Goal: Task Accomplishment & Management: Complete application form

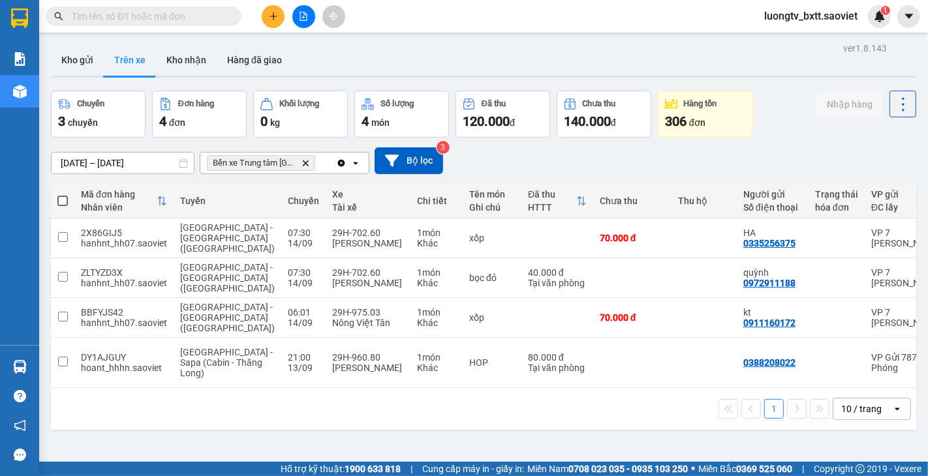
click at [187, 14] on input "text" at bounding box center [149, 16] width 154 height 14
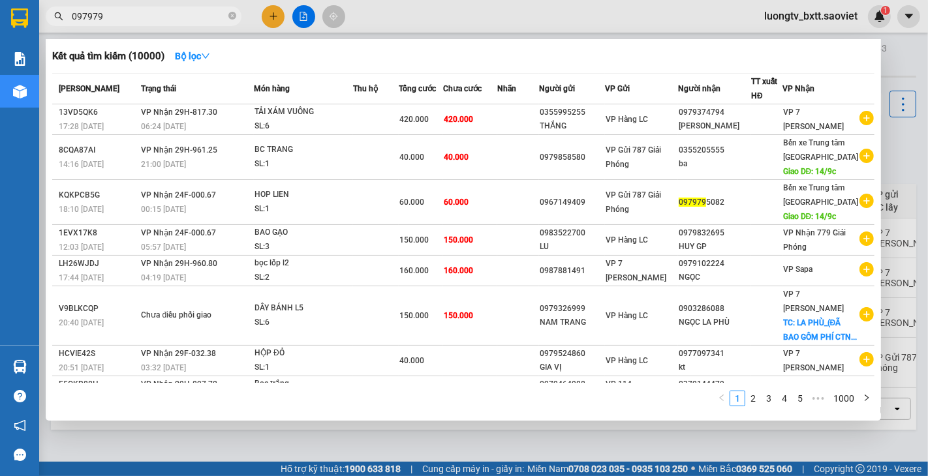
type input "0979795"
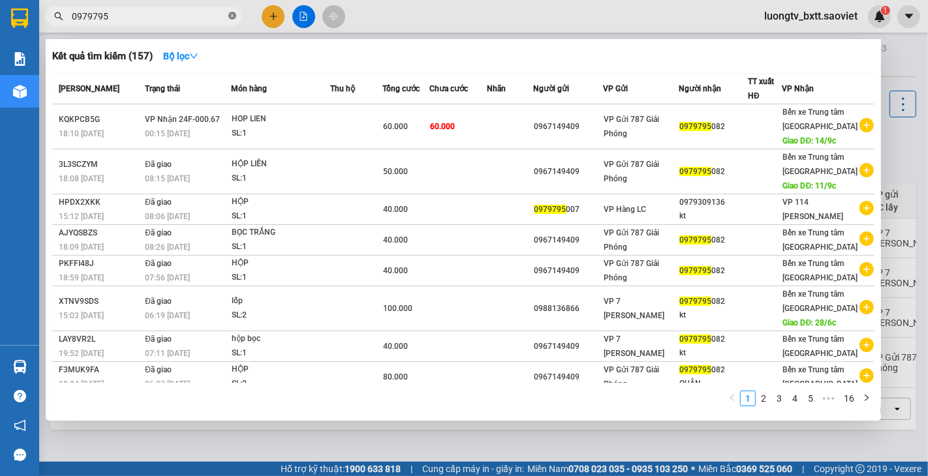
click at [233, 14] on icon "close-circle" at bounding box center [232, 16] width 8 height 8
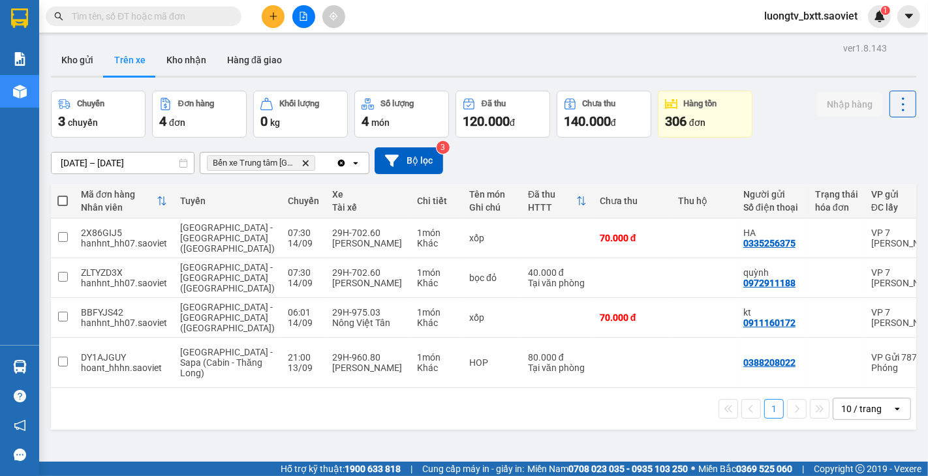
click at [491, 21] on div "Kết quả tìm kiếm ( 157 ) Bộ lọc Mã ĐH Trạng thái Món hàng Thu hộ Tổng cước Chưa…" at bounding box center [464, 16] width 928 height 33
click at [274, 27] on button at bounding box center [273, 16] width 23 height 23
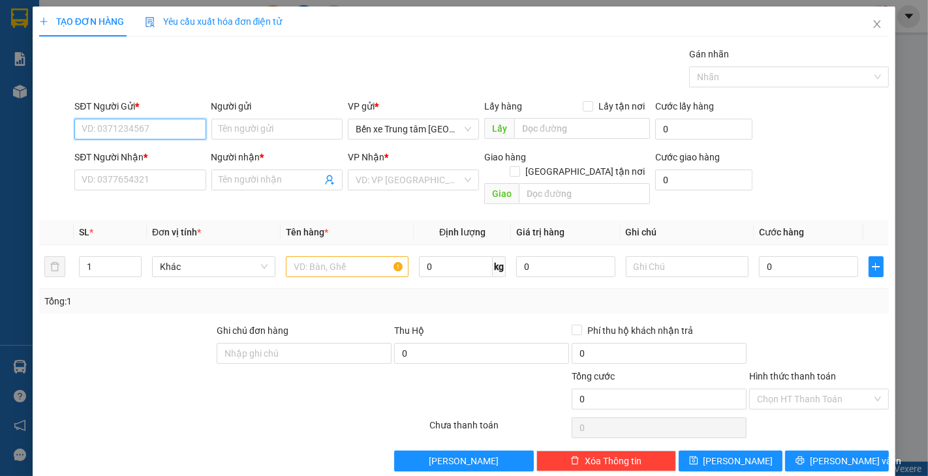
click at [168, 129] on input "SĐT Người Gửi *" at bounding box center [139, 129] width 131 height 21
type input "0971800929"
click at [234, 129] on input "Người gửi" at bounding box center [276, 129] width 131 height 21
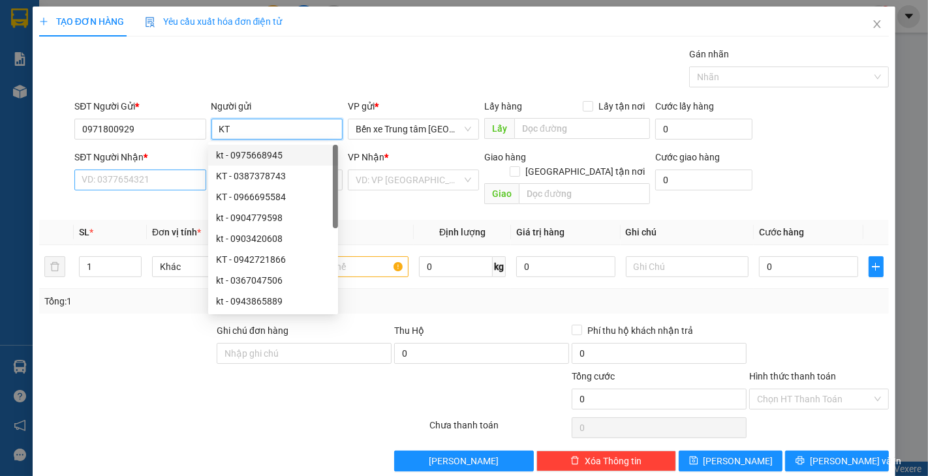
type input "KT"
click at [141, 185] on input "SĐT Người Nhận *" at bounding box center [139, 180] width 131 height 21
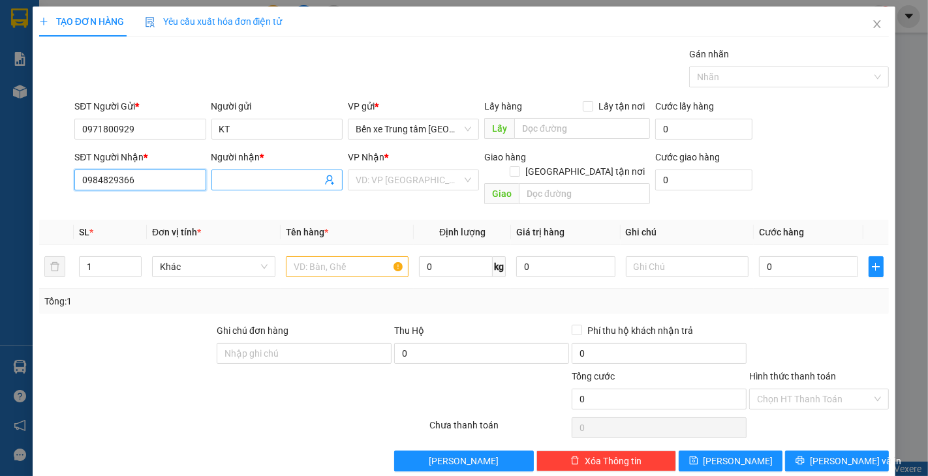
type input "0984829366"
click at [245, 178] on input "Người nhận *" at bounding box center [270, 180] width 102 height 14
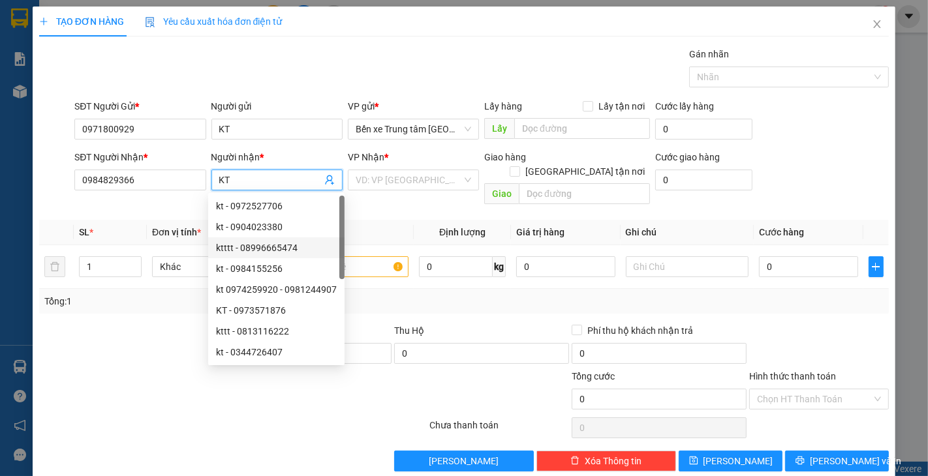
type input "KT"
click at [159, 305] on div "Transit Pickup Surcharge Ids Transit Deliver Surcharge Ids Transit Deliver Surc…" at bounding box center [464, 259] width 850 height 425
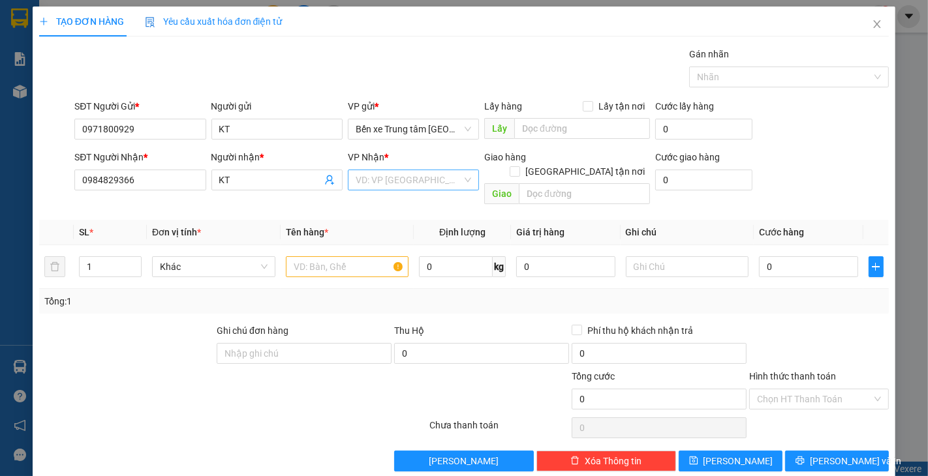
click at [372, 178] on input "search" at bounding box center [409, 180] width 106 height 20
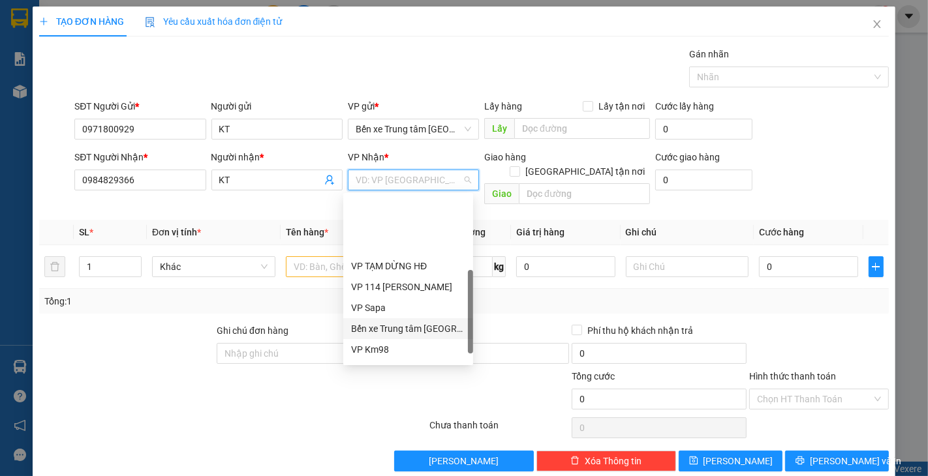
scroll to position [131, 0]
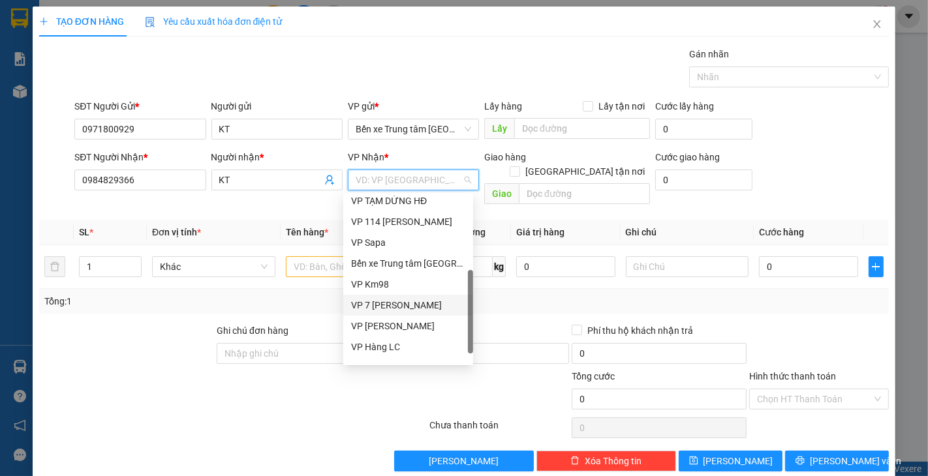
click at [407, 302] on div "VP 7 [PERSON_NAME]" at bounding box center [408, 305] width 114 height 14
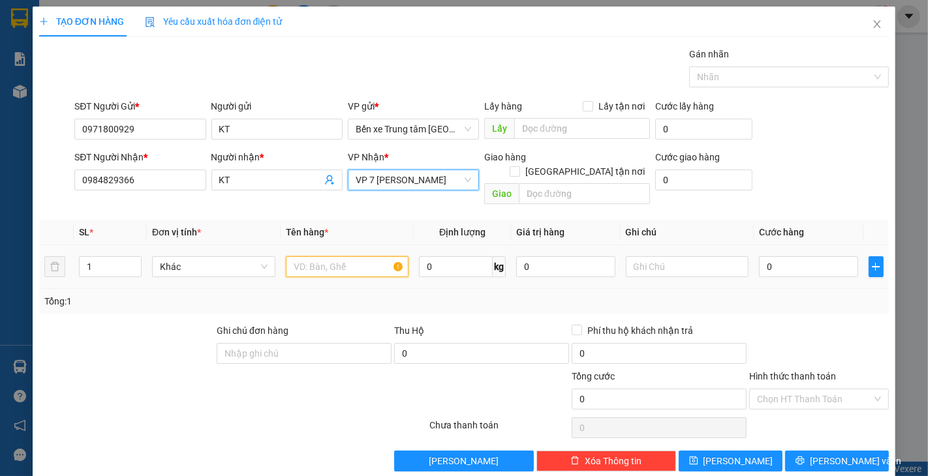
click at [344, 262] on input "text" at bounding box center [347, 266] width 123 height 21
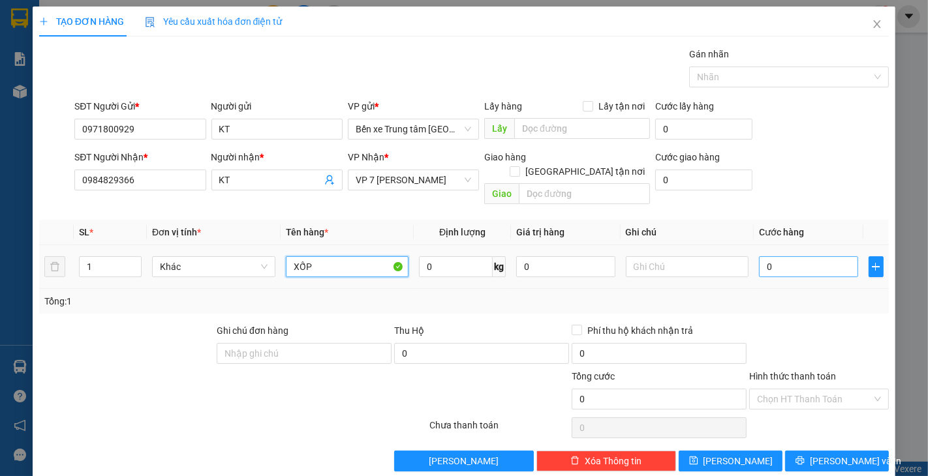
type input "XỐP"
click at [801, 256] on input "0" at bounding box center [808, 266] width 99 height 21
type input "4"
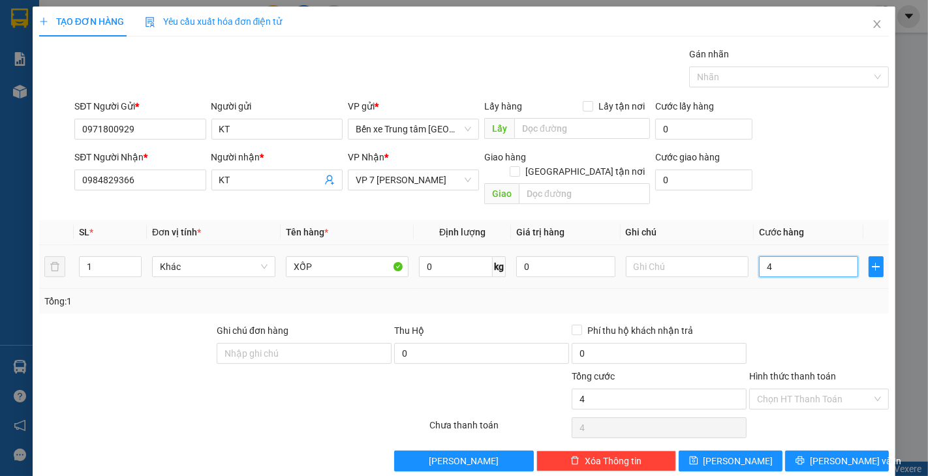
type input "40"
type input "40.000"
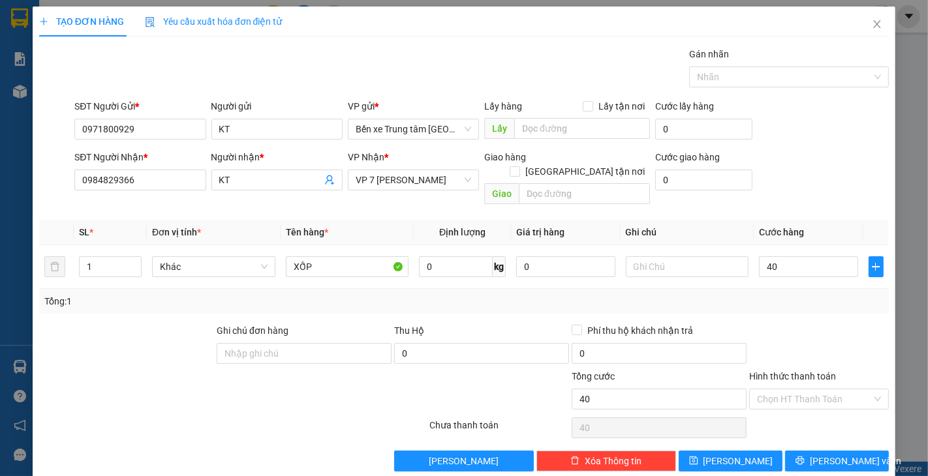
type input "40.000"
click at [800, 185] on div "SĐT Người Nhận * 0984829366 Người nhận * KT VP Nhận * VP 7 [PERSON_NAME] Giao h…" at bounding box center [482, 180] width 820 height 60
click at [821, 454] on span "[PERSON_NAME] và In" at bounding box center [855, 461] width 91 height 14
click at [814, 454] on span "[PERSON_NAME] và In" at bounding box center [855, 461] width 91 height 14
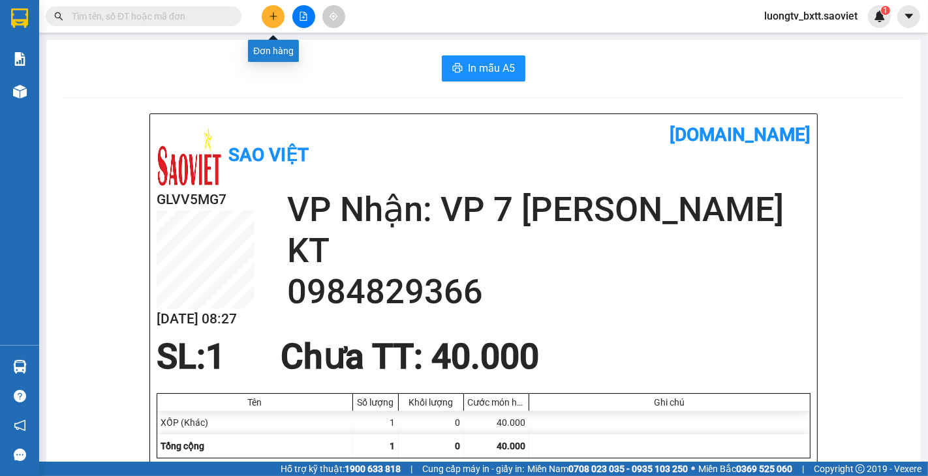
click at [282, 18] on button at bounding box center [273, 16] width 23 height 23
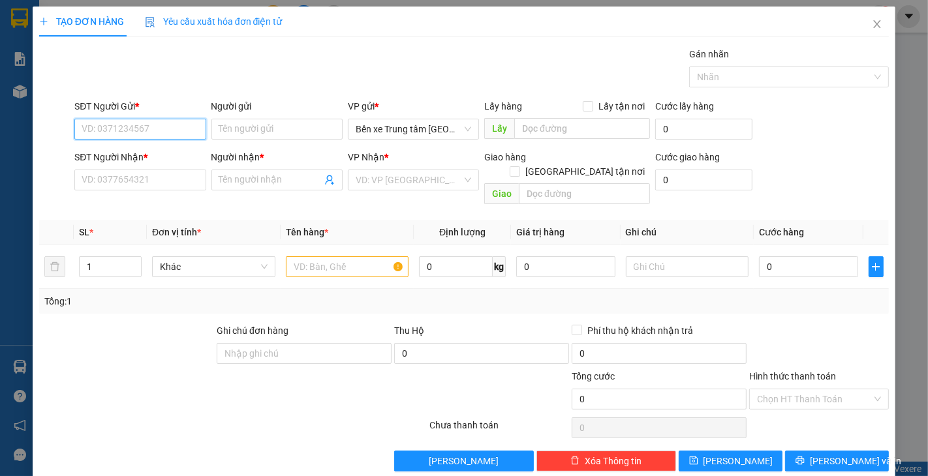
click at [168, 139] on input "SĐT Người Gửi *" at bounding box center [139, 129] width 131 height 21
click at [174, 131] on input "SĐT Người Gửi *" at bounding box center [139, 129] width 131 height 21
type input "0976778368"
click at [233, 132] on input "Người gửi" at bounding box center [276, 129] width 131 height 21
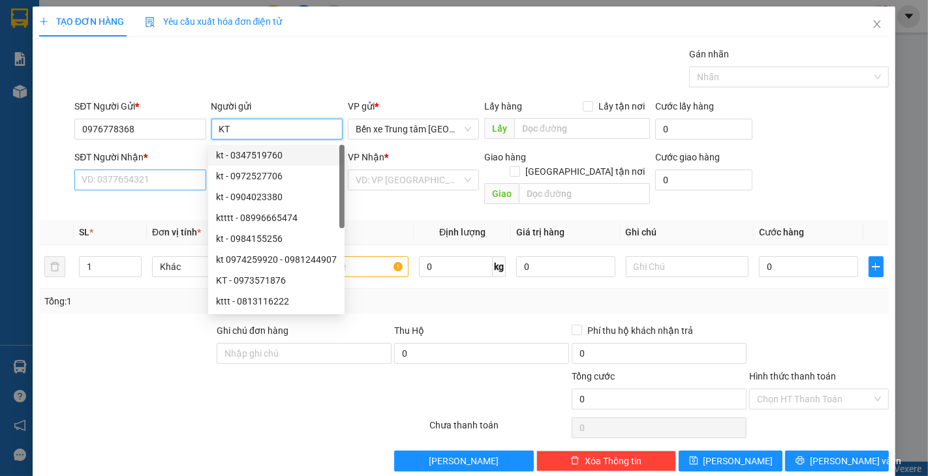
type input "KT"
click at [170, 184] on input "SĐT Người Nhận *" at bounding box center [139, 180] width 131 height 21
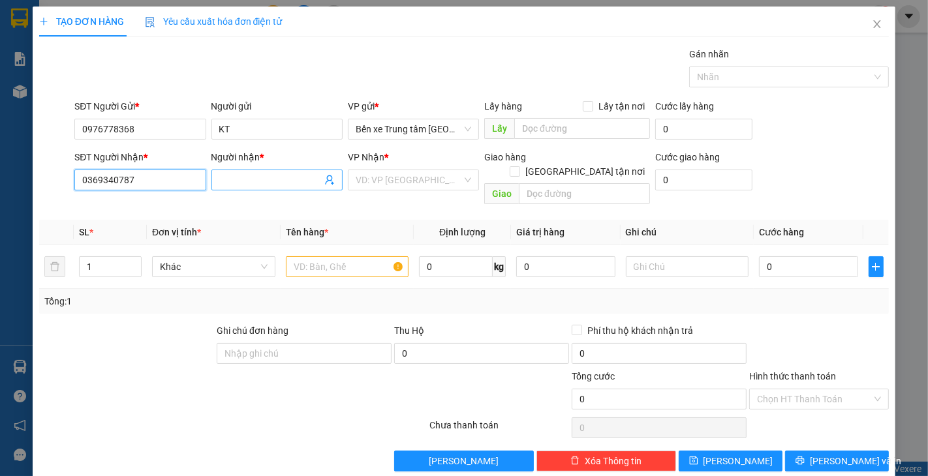
type input "0369340787"
click at [229, 183] on input "Người nhận *" at bounding box center [270, 180] width 102 height 14
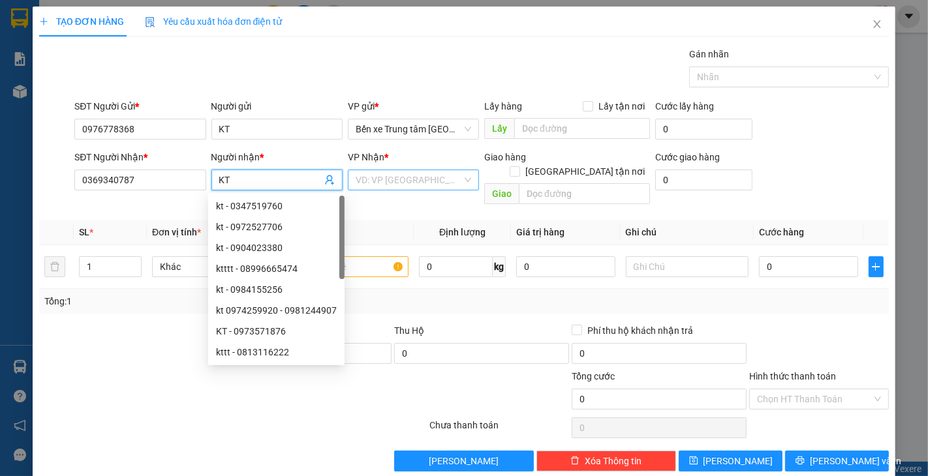
type input "KT"
click at [380, 175] on input "search" at bounding box center [409, 180] width 106 height 20
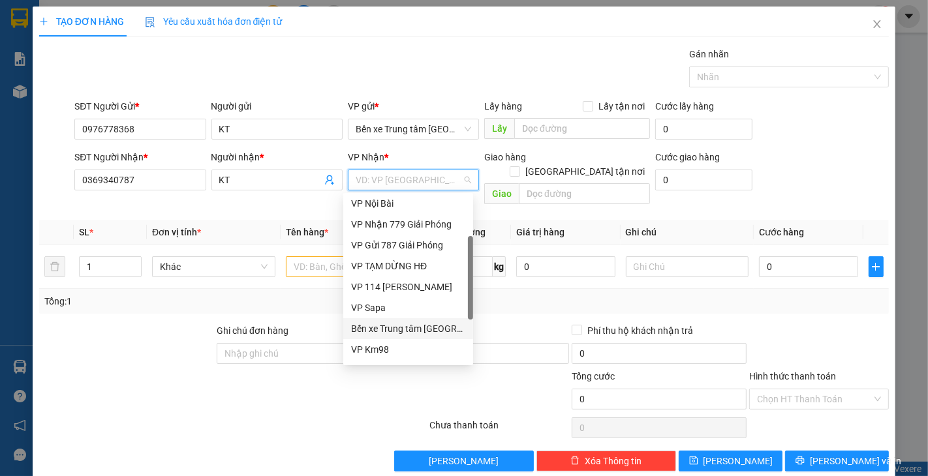
scroll to position [146, 0]
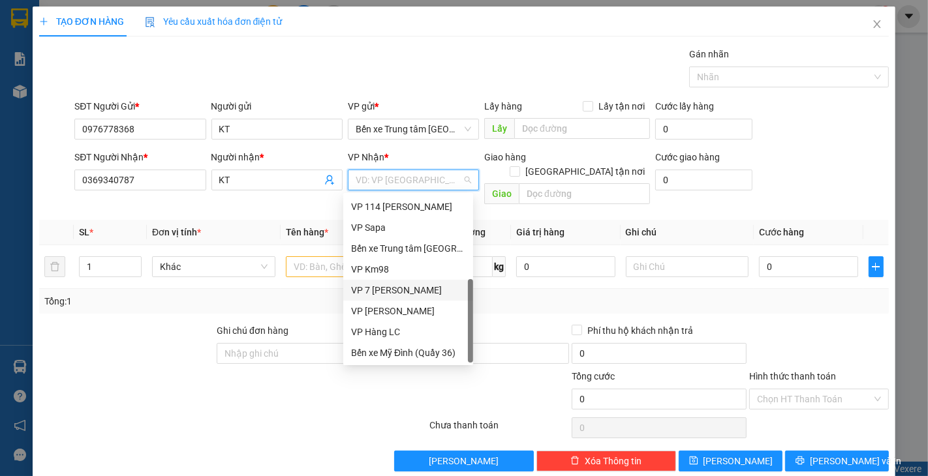
click at [406, 290] on div "VP 7 [PERSON_NAME]" at bounding box center [408, 290] width 114 height 14
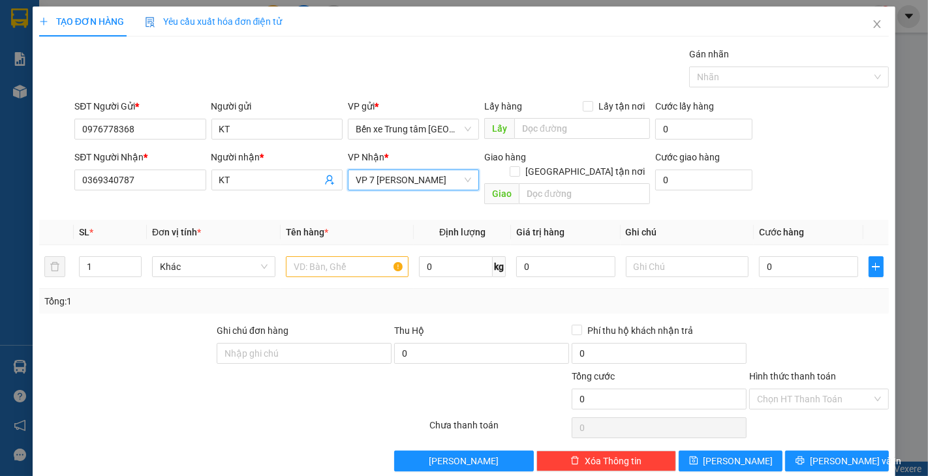
click at [154, 295] on div "Tổng: 1" at bounding box center [464, 301] width 850 height 25
click at [317, 259] on input "text" at bounding box center [347, 266] width 123 height 21
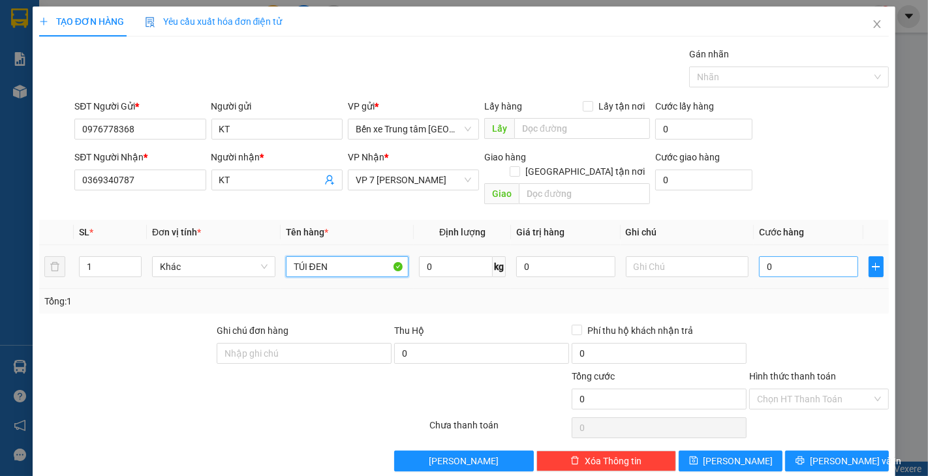
type input "TÚI ĐEN"
click at [765, 256] on input "0" at bounding box center [808, 266] width 99 height 21
type input "4"
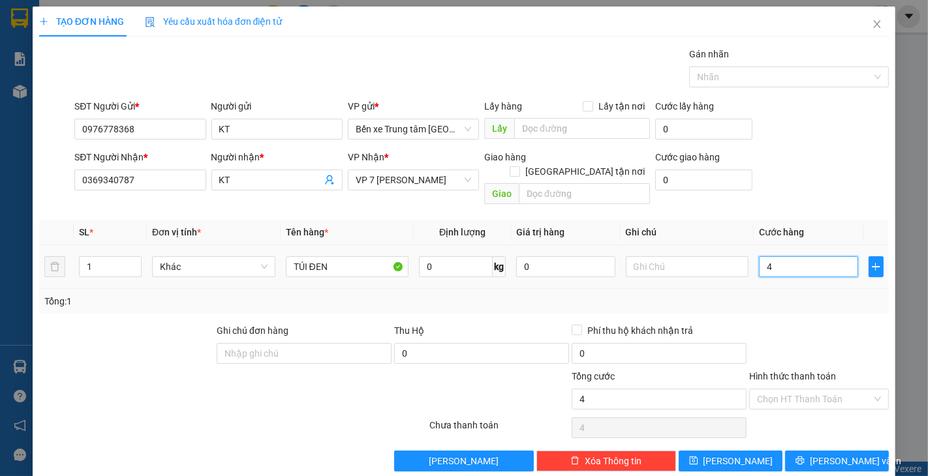
type input "40"
type input "40.000"
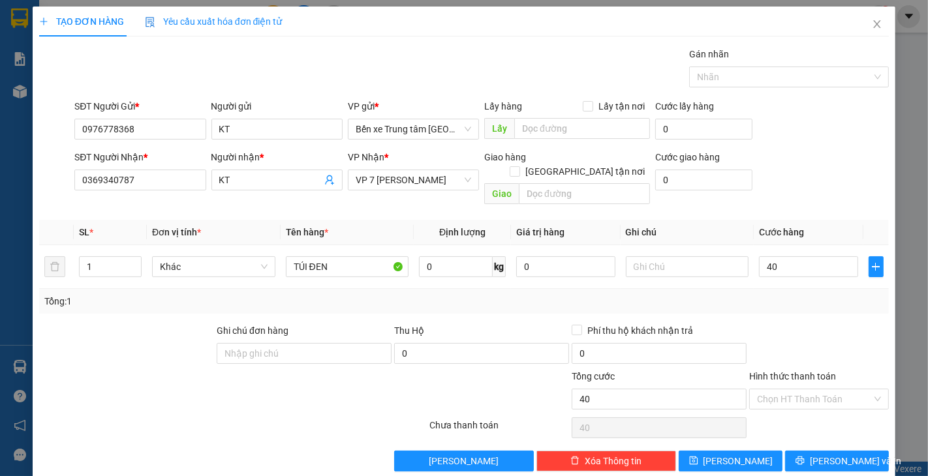
type input "40.000"
click at [786, 300] on div "Transit Pickup Surcharge Ids Transit Deliver Surcharge Ids Transit Deliver Surc…" at bounding box center [464, 259] width 850 height 425
click at [818, 454] on span "[PERSON_NAME] và In" at bounding box center [855, 461] width 91 height 14
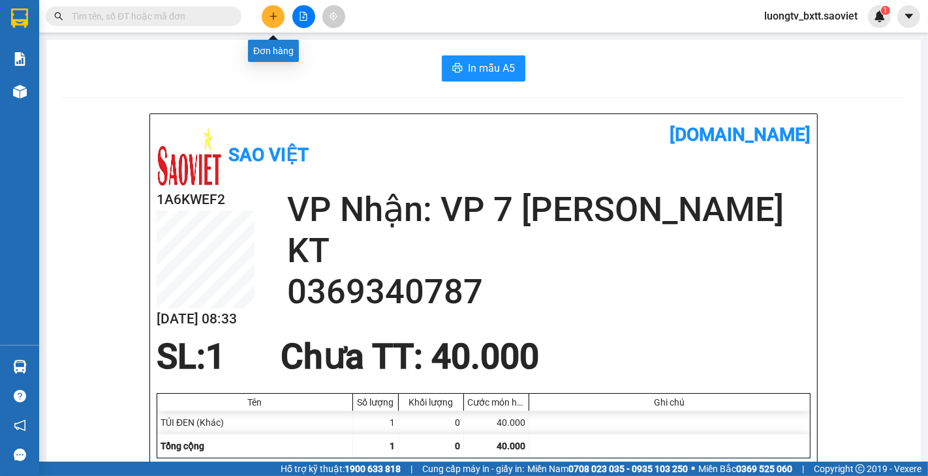
click at [271, 14] on icon "plus" at bounding box center [273, 16] width 9 height 9
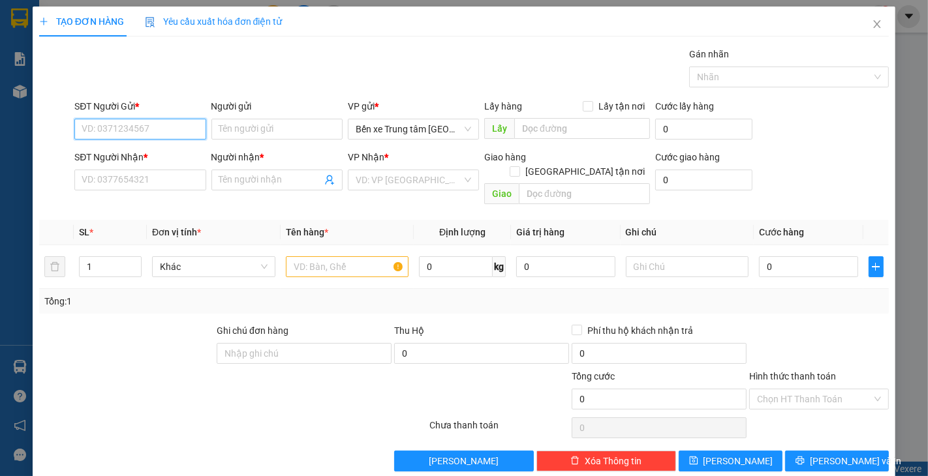
click at [172, 135] on input "SĐT Người Gửi *" at bounding box center [139, 129] width 131 height 21
click at [150, 158] on div "0833198862 - mai" at bounding box center [139, 155] width 114 height 14
type input "0833198862"
type input "mai"
type input "0336975869"
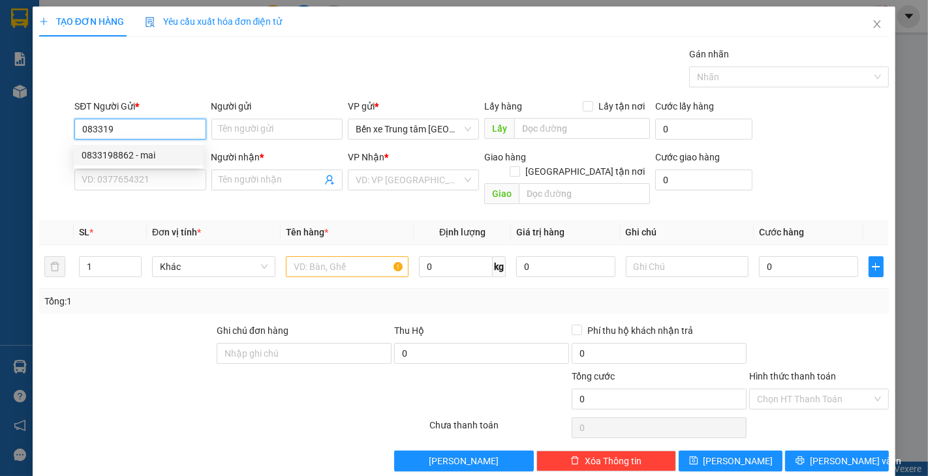
type input "vy"
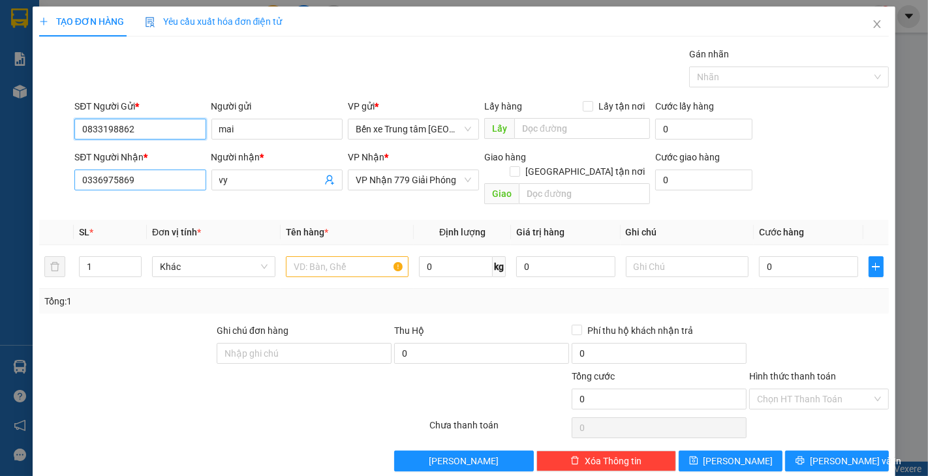
type input "0833198862"
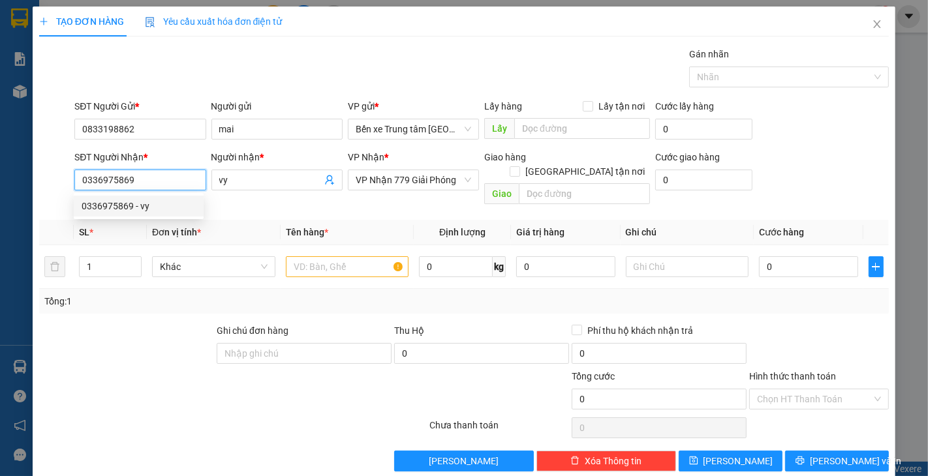
drag, startPoint x: 146, startPoint y: 174, endPoint x: 39, endPoint y: 183, distance: 106.7
click at [39, 183] on div "SĐT Người Nhận * 0336975869 Người nhận * vy VP Nhận * VP Nhận 779 Giải Phóng Gi…" at bounding box center [464, 180] width 852 height 60
click at [144, 206] on div "0336975869 - vy" at bounding box center [139, 206] width 114 height 14
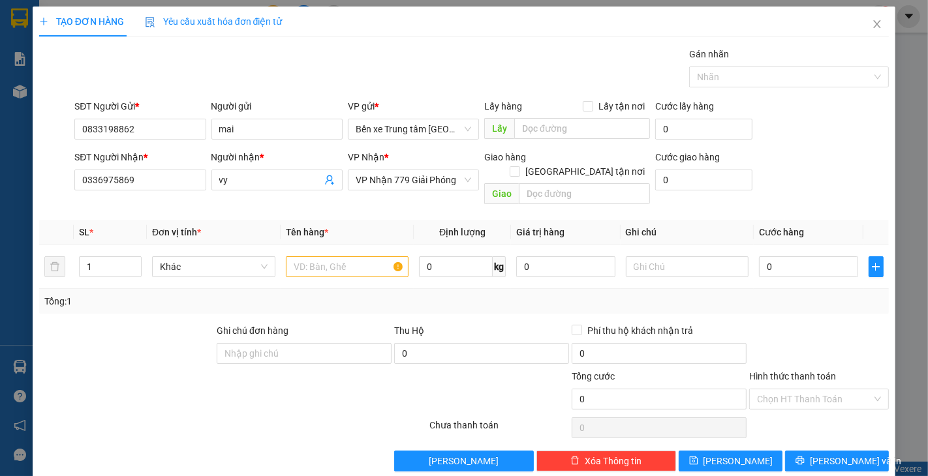
click at [136, 324] on div at bounding box center [127, 347] width 178 height 46
click at [312, 262] on input "text" at bounding box center [347, 266] width 123 height 21
type input "XỐP"
click at [766, 256] on input "0" at bounding box center [808, 266] width 99 height 21
type input "4"
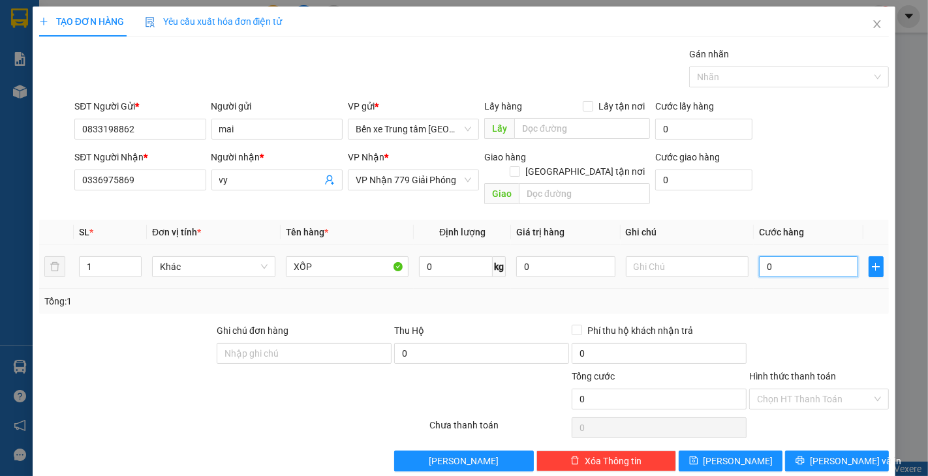
type input "4"
type input "40"
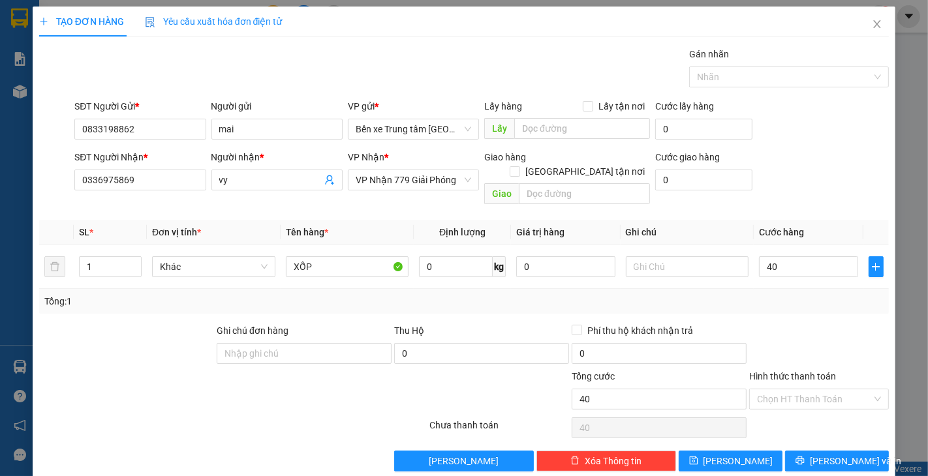
type input "40.000"
click at [804, 166] on div "SĐT Người Nhận * 0336975869 Người nhận * vy VP Nhận * VP Nhận 779 Giải Phóng Gi…" at bounding box center [482, 180] width 820 height 60
click at [828, 454] on span "[PERSON_NAME] và In" at bounding box center [855, 461] width 91 height 14
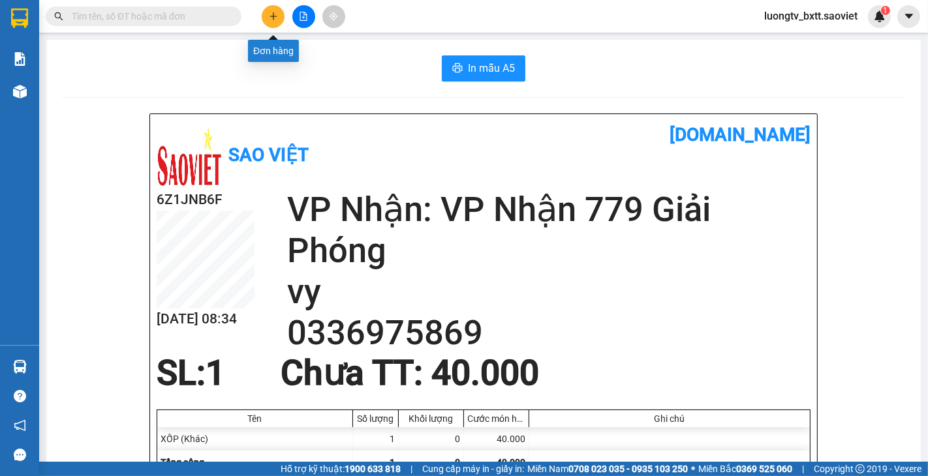
click at [269, 16] on icon "plus" at bounding box center [273, 16] width 9 height 9
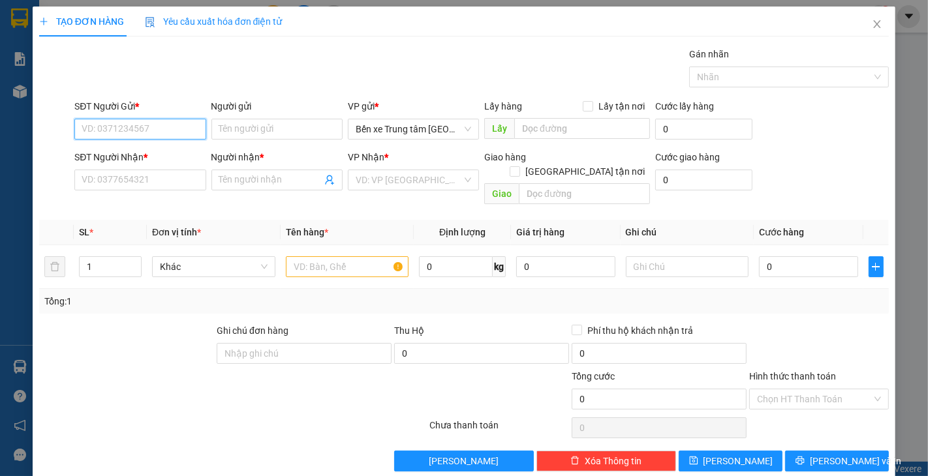
click at [168, 132] on input "SĐT Người Gửi *" at bounding box center [139, 129] width 131 height 21
click at [151, 153] on div "0816781776 - công" at bounding box center [139, 155] width 114 height 14
type input "0816781776"
type input "công"
type input "0862434737"
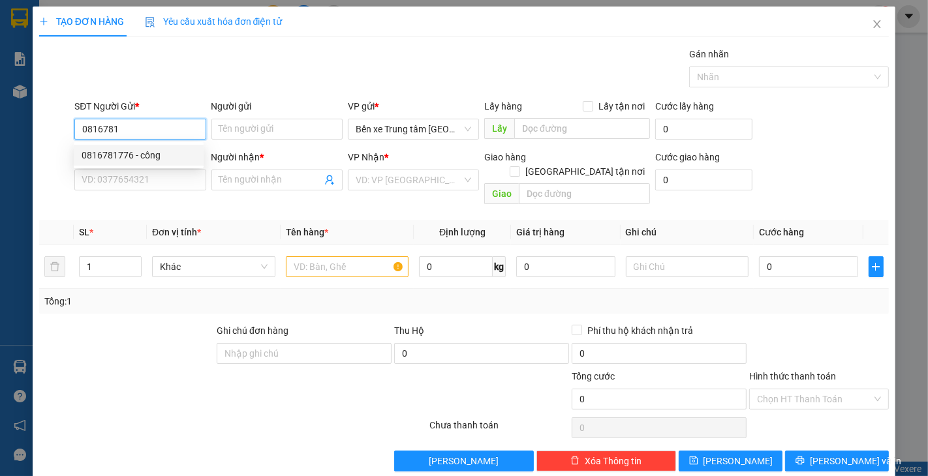
type input "nhi"
type input "0816781776"
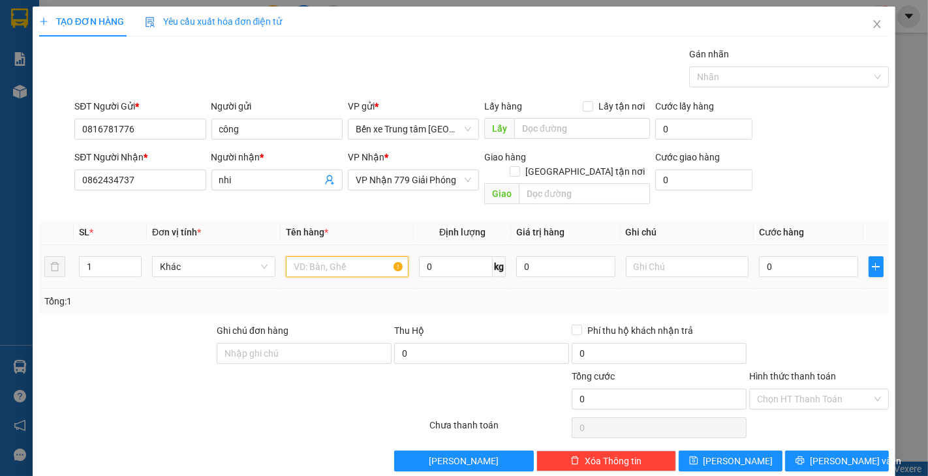
click at [314, 256] on input "text" at bounding box center [347, 266] width 123 height 21
type input "XỐP"
click at [785, 256] on input "0" at bounding box center [808, 266] width 99 height 21
type input "4"
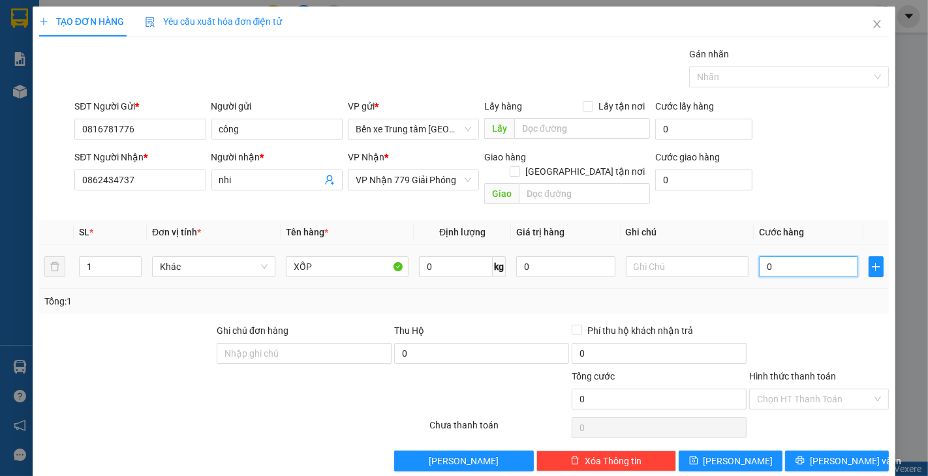
type input "4"
type input "40"
type input "40.000"
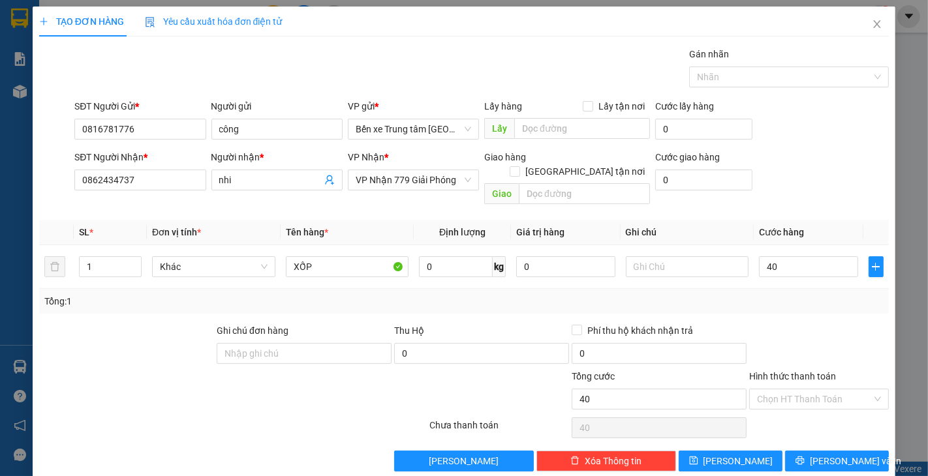
type input "40.000"
click at [823, 175] on div "SĐT Người Nhận * 0862434737 Người nhận * nhi VP Nhận * VP Nhận 779 Giải Phóng G…" at bounding box center [482, 180] width 820 height 60
click at [810, 451] on button "[PERSON_NAME] và In" at bounding box center [837, 461] width 104 height 21
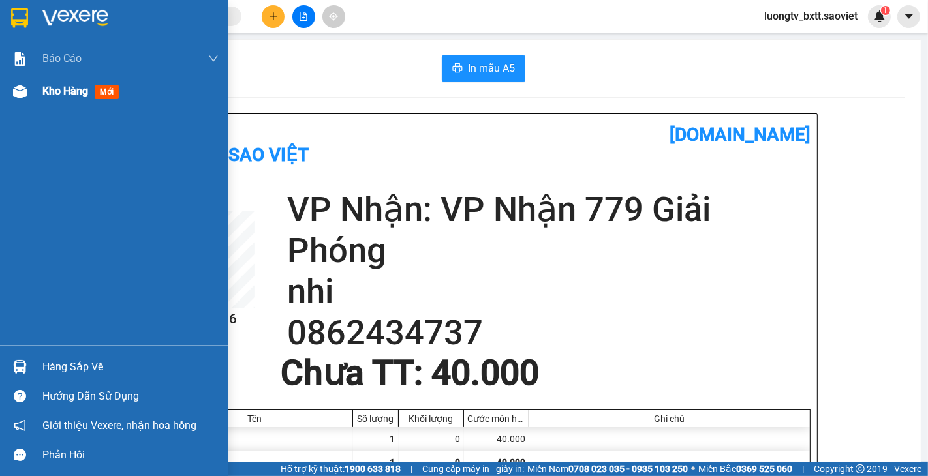
click at [55, 95] on span "Kho hàng" at bounding box center [65, 91] width 46 height 12
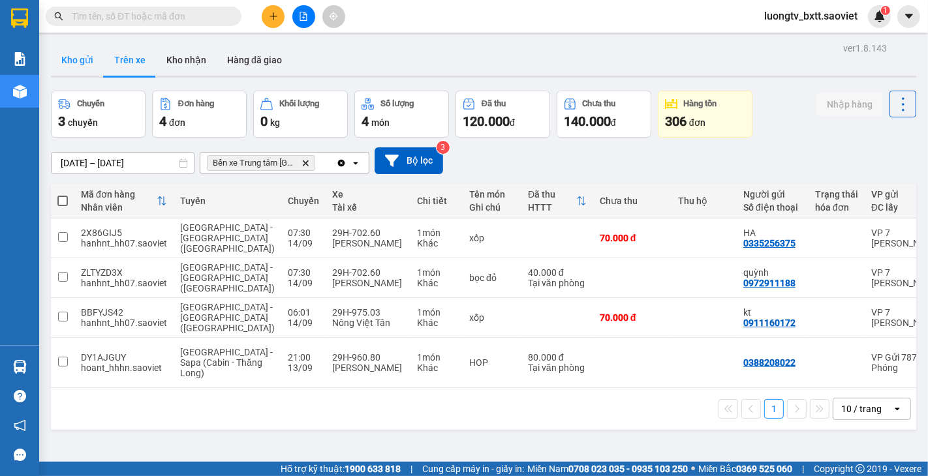
click at [76, 57] on button "Kho gửi" at bounding box center [77, 59] width 53 height 31
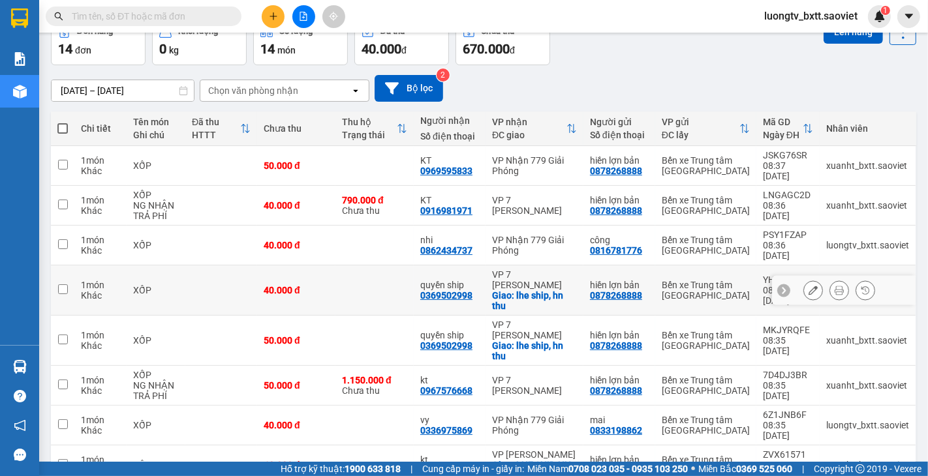
scroll to position [145, 0]
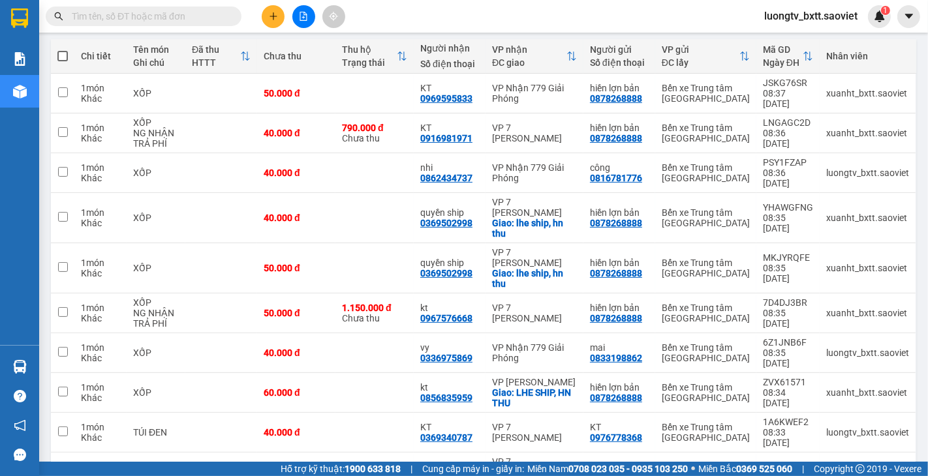
click at [194, 16] on input "text" at bounding box center [149, 16] width 154 height 14
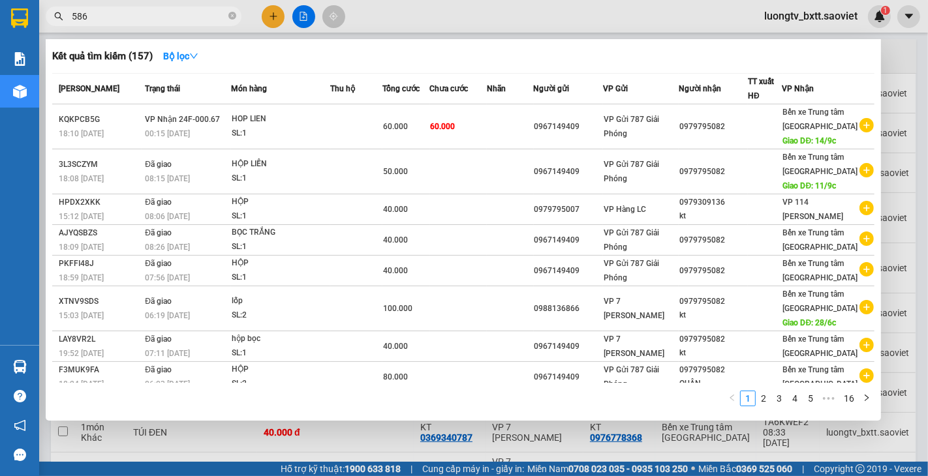
type input "5869"
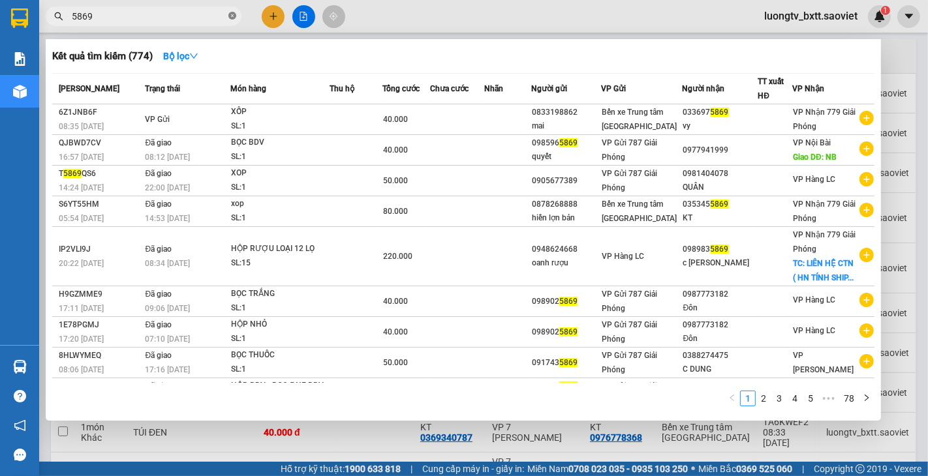
click at [231, 16] on icon "close-circle" at bounding box center [232, 16] width 8 height 8
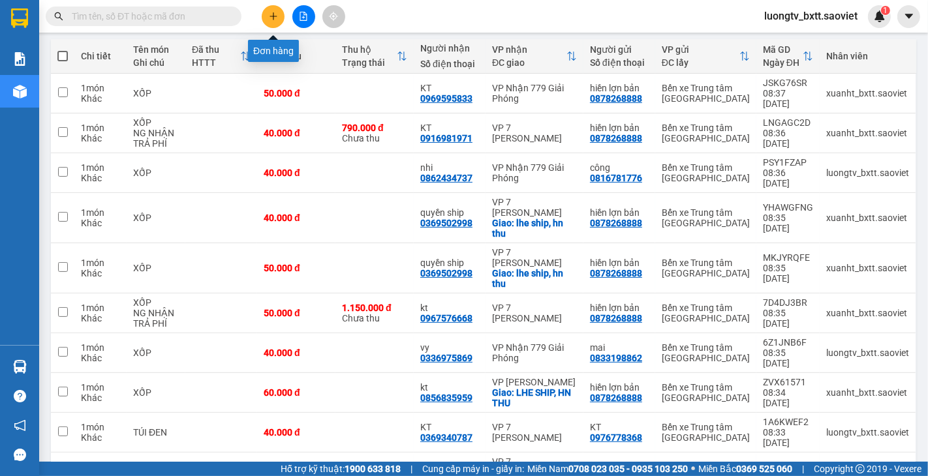
click at [273, 17] on icon "plus" at bounding box center [273, 15] width 1 height 7
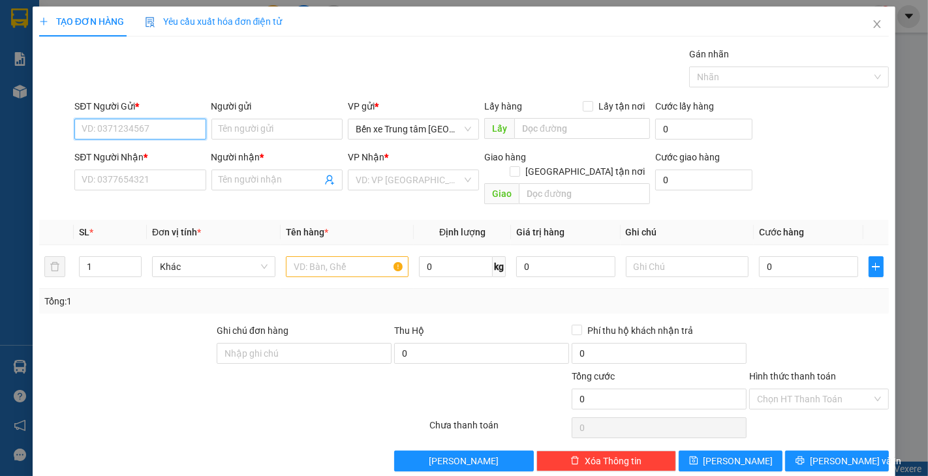
click at [188, 135] on input "SĐT Người Gửi *" at bounding box center [139, 129] width 131 height 21
type input "0835281884"
click at [116, 159] on div "0835281884 - THẢO" at bounding box center [139, 155] width 114 height 14
type input "THẢO"
type input "0359340288"
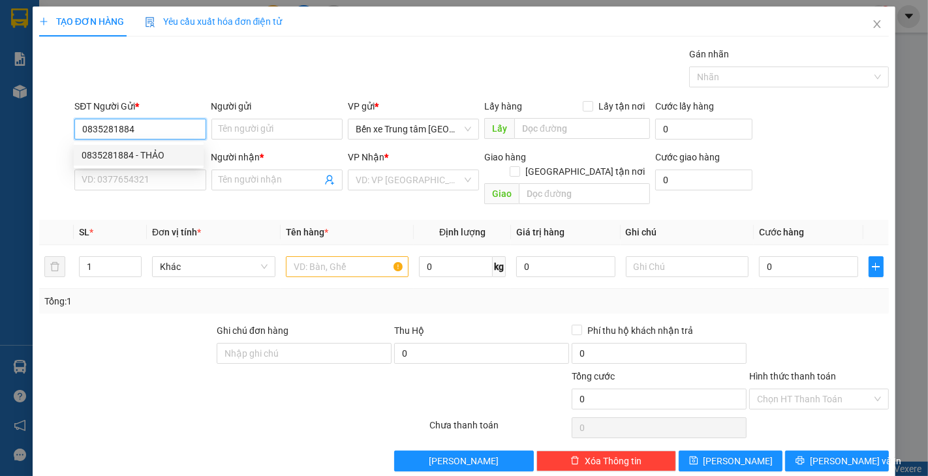
type input "PHẨY"
type input "0835281884"
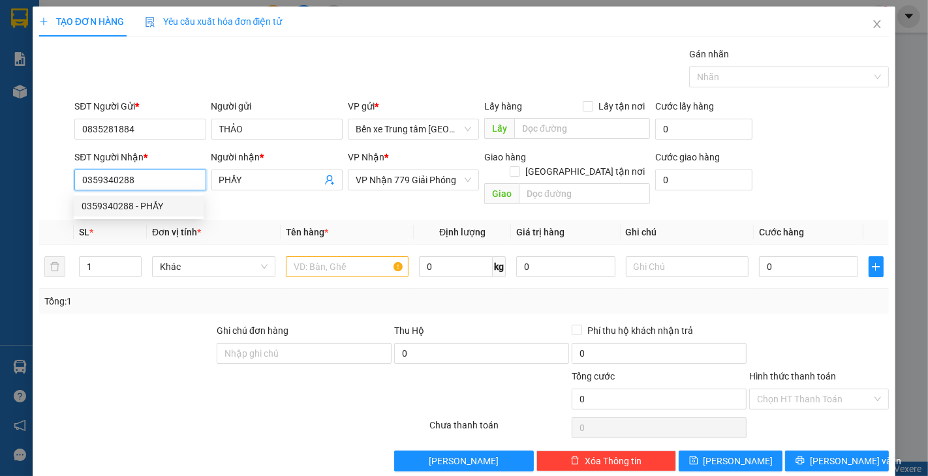
drag, startPoint x: 140, startPoint y: 180, endPoint x: 0, endPoint y: 178, distance: 140.3
click at [0, 178] on div "TẠO ĐƠN HÀNG Yêu cầu xuất hóa đơn điện tử Transit Pickup Surcharge Ids Transit …" at bounding box center [464, 238] width 928 height 476
drag, startPoint x: 135, startPoint y: 178, endPoint x: 67, endPoint y: 180, distance: 67.9
click at [67, 180] on div "SĐT Người Nhận * 0359340288 Người nhận * PHẨY VP Nhận * VP Nhận 779 Giải Phóng …" at bounding box center [464, 180] width 852 height 60
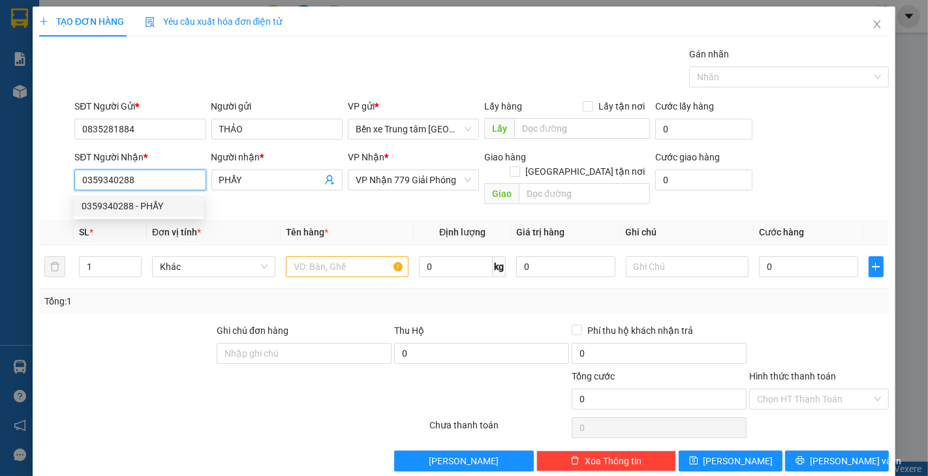
click at [161, 204] on div "0359340288 - PHẨY" at bounding box center [139, 206] width 114 height 14
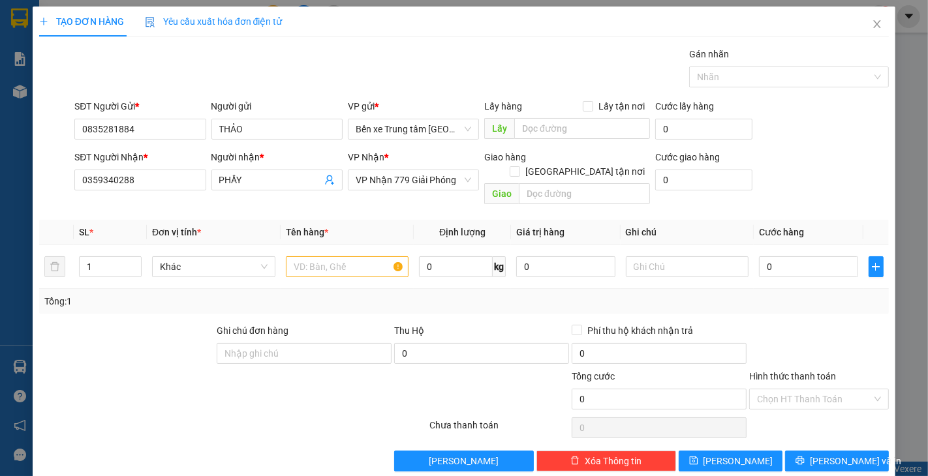
click at [132, 303] on div "Transit Pickup Surcharge Ids Transit Deliver Surcharge Ids Transit Deliver Surc…" at bounding box center [464, 259] width 850 height 425
click at [296, 256] on input "text" at bounding box center [347, 266] width 123 height 21
type input "TẢI"
click at [795, 256] on input "0" at bounding box center [808, 266] width 99 height 21
type input "5"
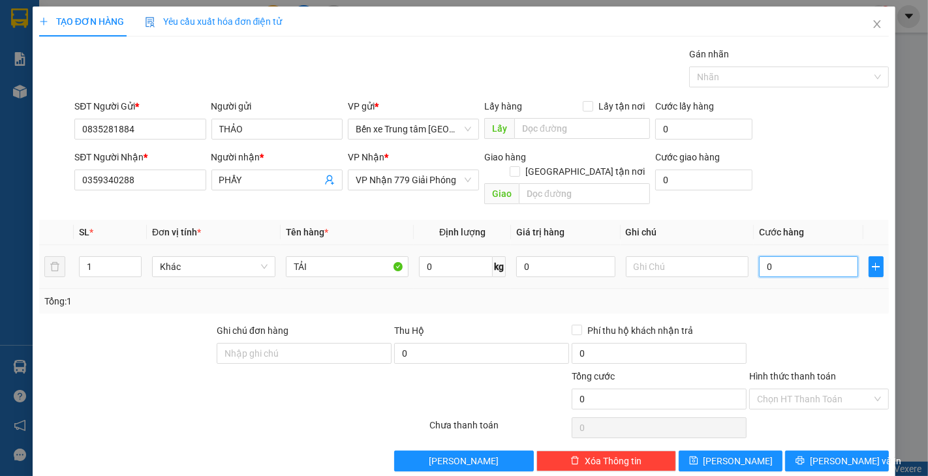
type input "5"
type input "50"
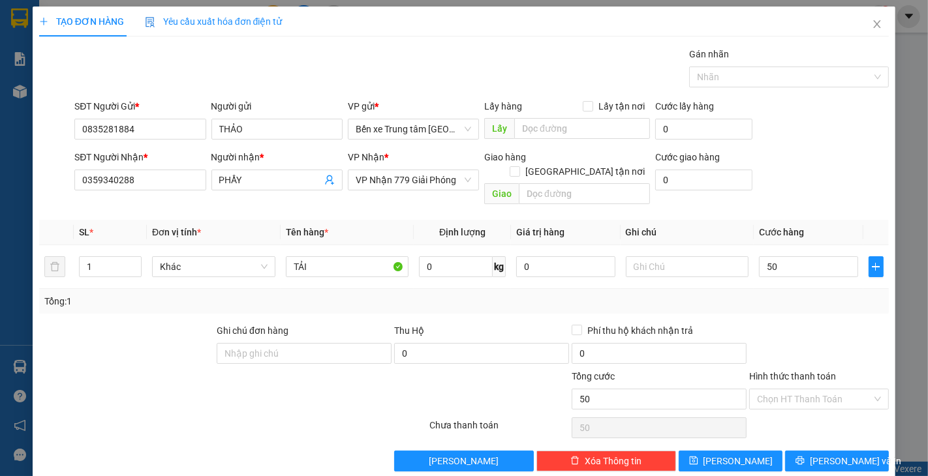
type input "50.000"
click at [815, 166] on div "SĐT Người Nhận * 0359340288 Người nhận * PHẨY VP Nhận * VP Nhận 779 Giải Phóng …" at bounding box center [482, 180] width 820 height 60
click at [793, 256] on input "50.000" at bounding box center [808, 266] width 99 height 21
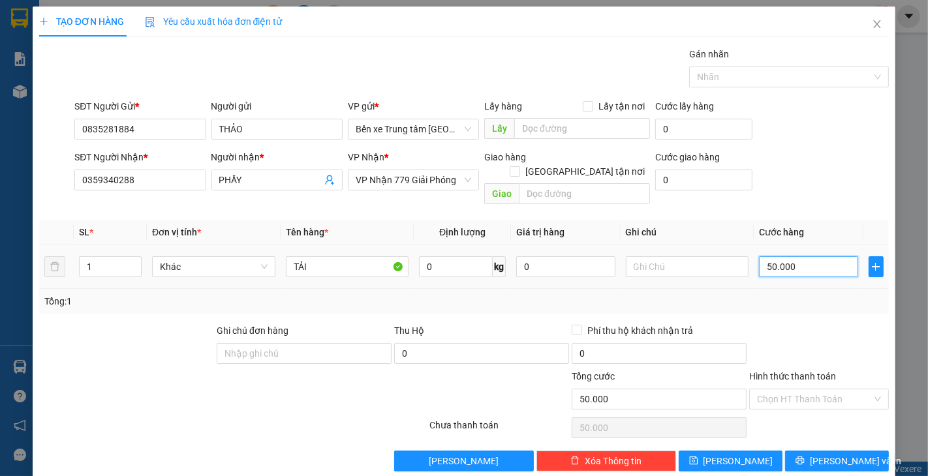
type input "6"
type input "60"
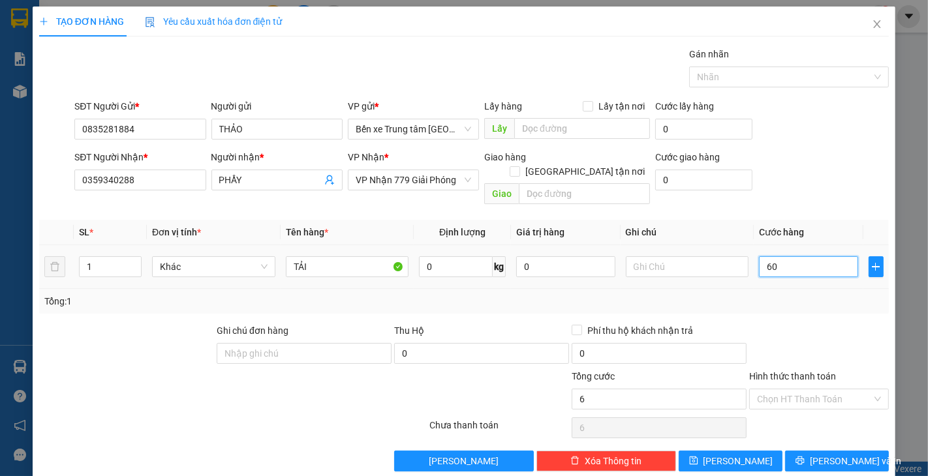
type input "60"
type input "60.000"
click at [801, 157] on div "SĐT Người Nhận * 0359340288 Người nhận * PHẨY VP Nhận * VP Nhận 779 Giải Phóng …" at bounding box center [482, 180] width 820 height 60
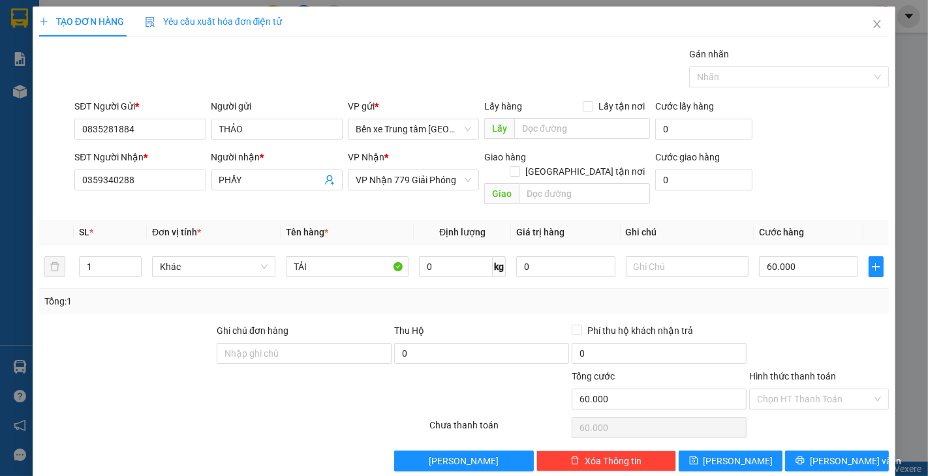
click at [798, 324] on div at bounding box center [819, 347] width 142 height 46
click at [811, 179] on div "SĐT Người Nhận * 0359340288 Người nhận * PHẨY VP Nhận * VP Nhận 779 Giải Phóng …" at bounding box center [482, 180] width 820 height 60
click at [812, 324] on div at bounding box center [819, 347] width 142 height 46
click at [812, 299] on div "Tổng: 1" at bounding box center [464, 301] width 850 height 25
click at [800, 178] on div "SĐT Người Nhận * 0359340288 Người nhận * PHẨY VP Nhận * VP Nhận 779 Giải Phóng …" at bounding box center [482, 180] width 820 height 60
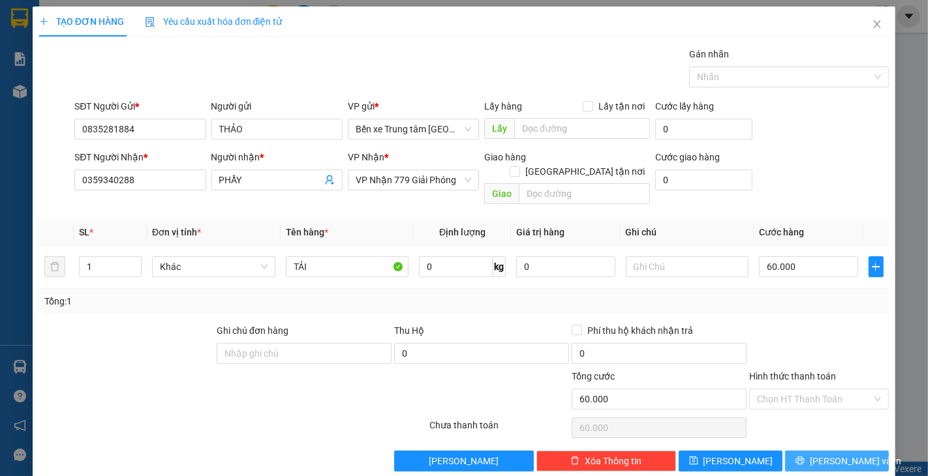
click at [805, 456] on icon "printer" at bounding box center [800, 460] width 9 height 9
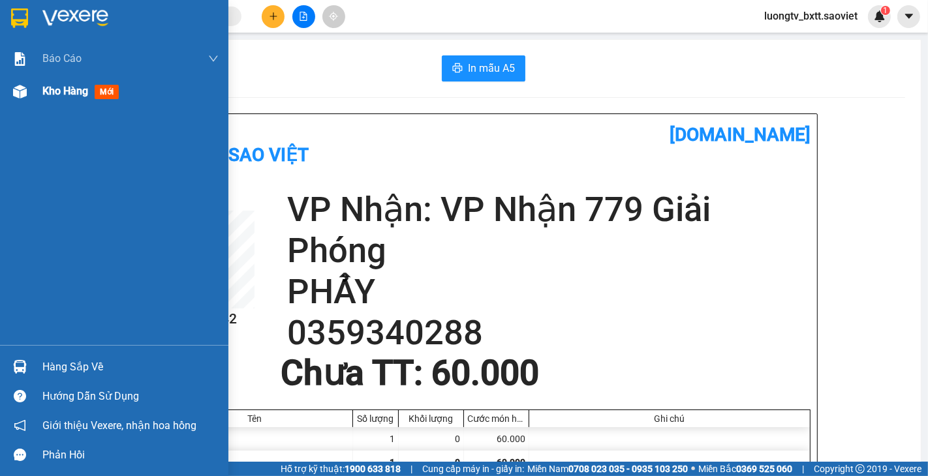
click at [55, 91] on span "Kho hàng" at bounding box center [65, 91] width 46 height 12
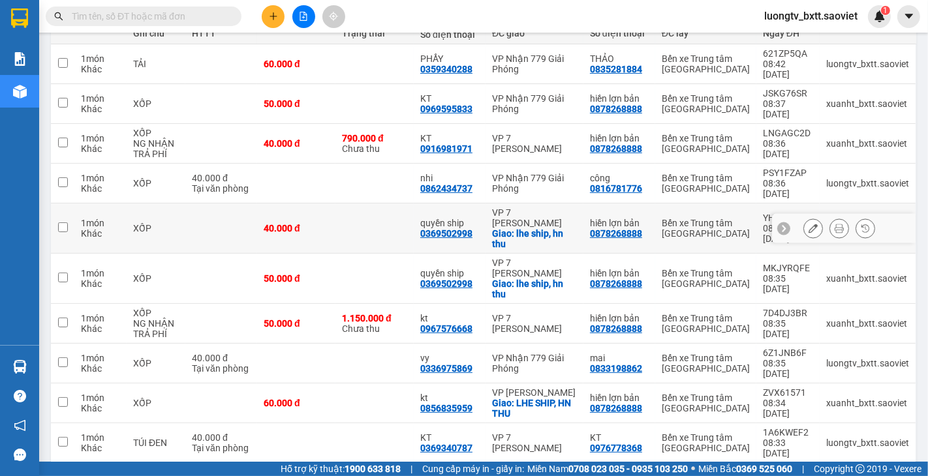
scroll to position [183, 0]
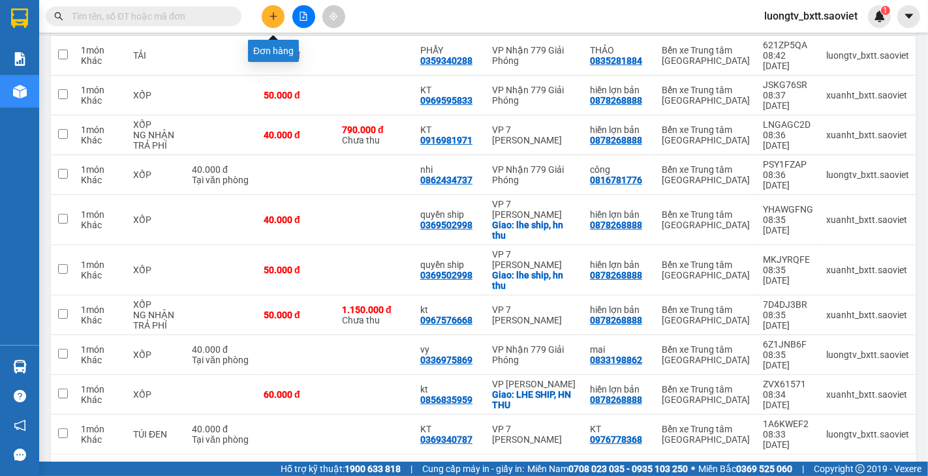
click at [270, 23] on button at bounding box center [273, 16] width 23 height 23
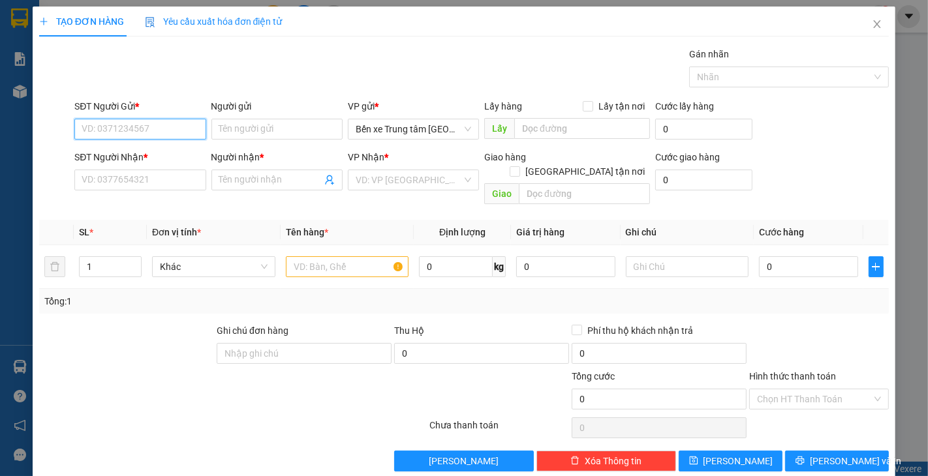
click at [179, 133] on input "SĐT Người Gửi *" at bounding box center [139, 129] width 131 height 21
type input "0382869995"
click at [241, 134] on input "Người gửi" at bounding box center [276, 129] width 131 height 21
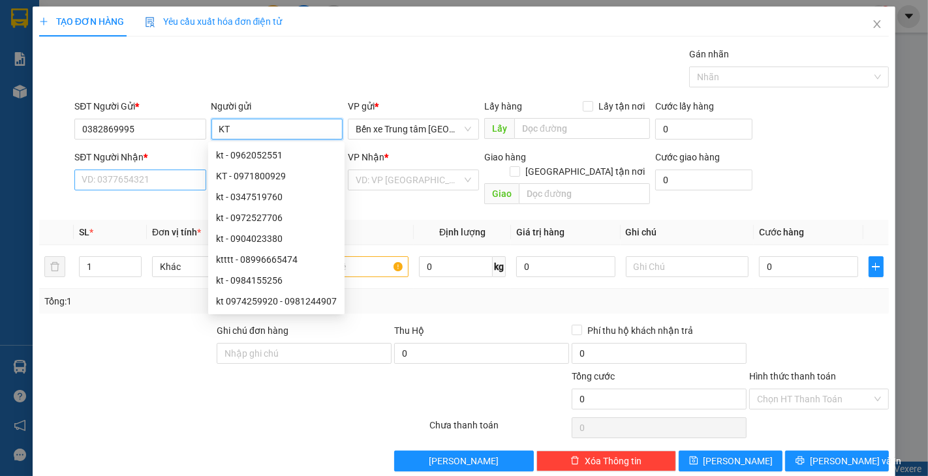
type input "KT"
click at [118, 185] on input "SĐT Người Nhận *" at bounding box center [139, 180] width 131 height 21
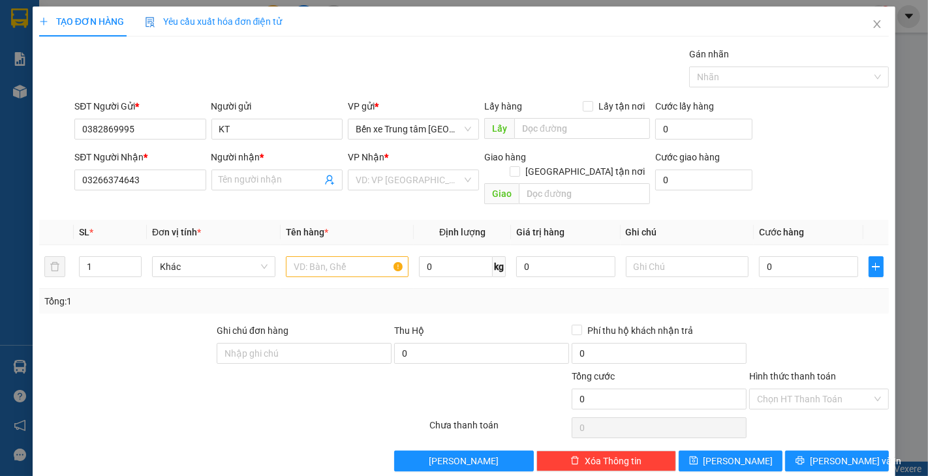
click at [140, 324] on div at bounding box center [127, 347] width 178 height 46
click at [106, 185] on input "03266374643" at bounding box center [139, 180] width 131 height 21
type input "0326374643"
click at [233, 172] on span at bounding box center [276, 180] width 131 height 21
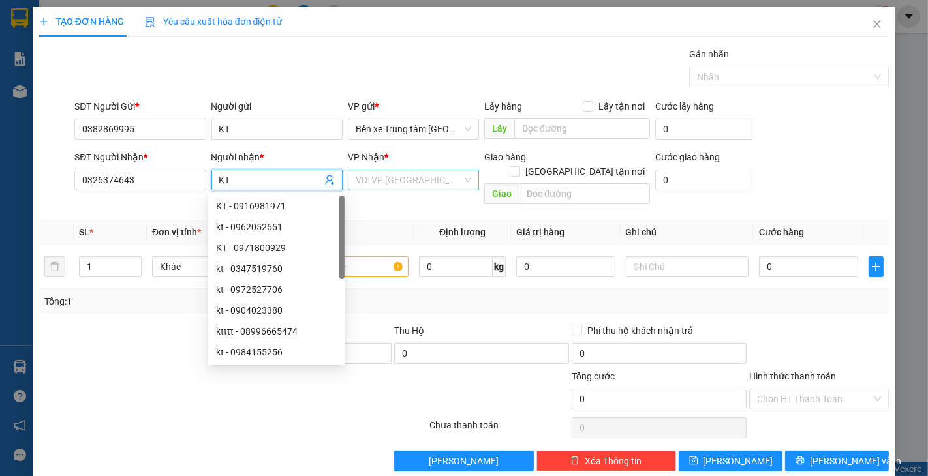
type input "KT"
click at [408, 188] on input "search" at bounding box center [409, 180] width 106 height 20
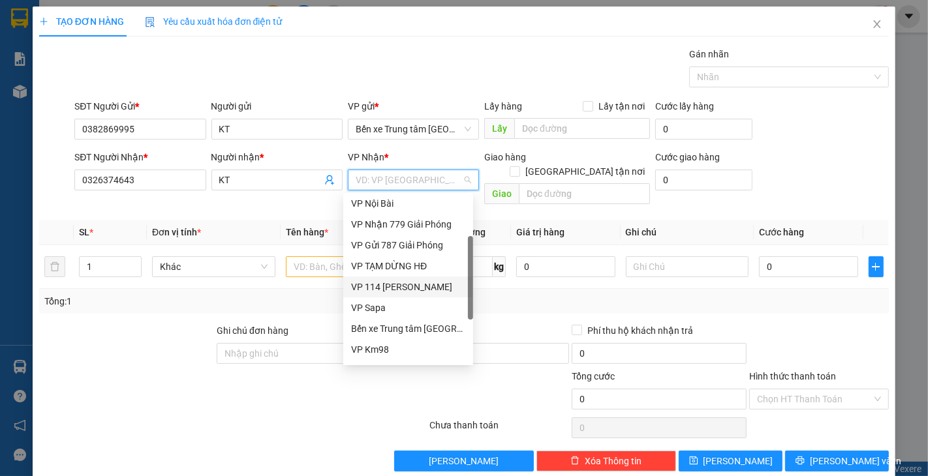
scroll to position [131, 0]
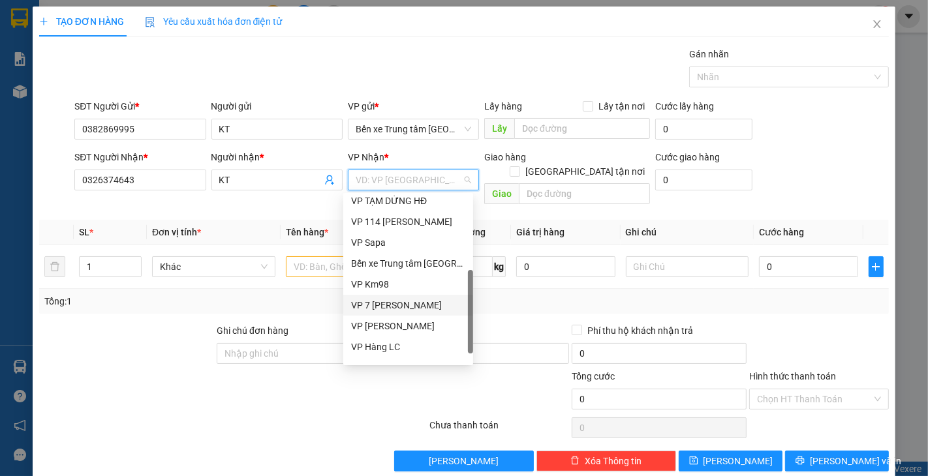
click at [400, 302] on div "VP 7 [PERSON_NAME]" at bounding box center [408, 305] width 114 height 14
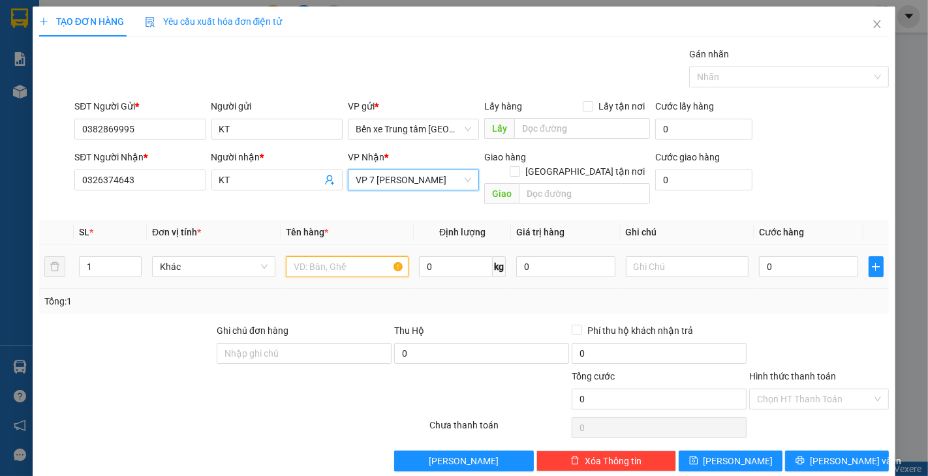
click at [334, 256] on input "text" at bounding box center [347, 266] width 123 height 21
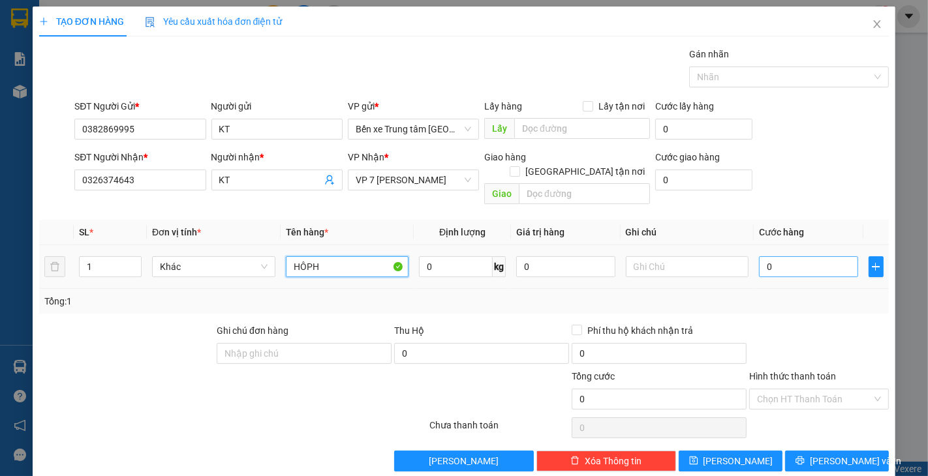
type input "HÔPH"
click at [790, 256] on input "0" at bounding box center [808, 266] width 99 height 21
type input "5"
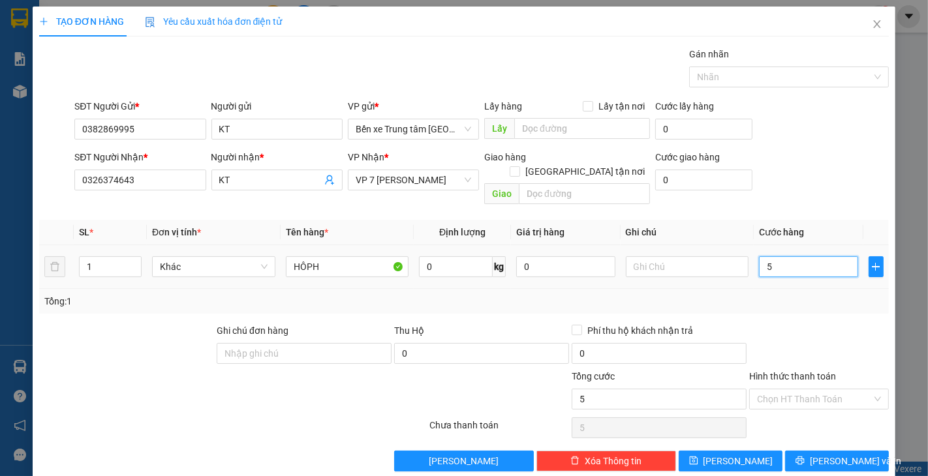
type input "50"
type input "50.000"
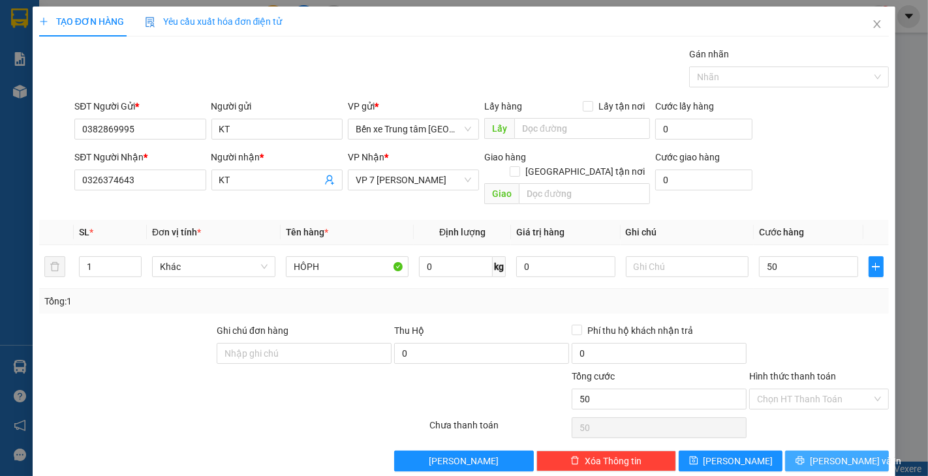
type input "50.000"
click at [822, 454] on span "[PERSON_NAME] và In" at bounding box center [855, 461] width 91 height 14
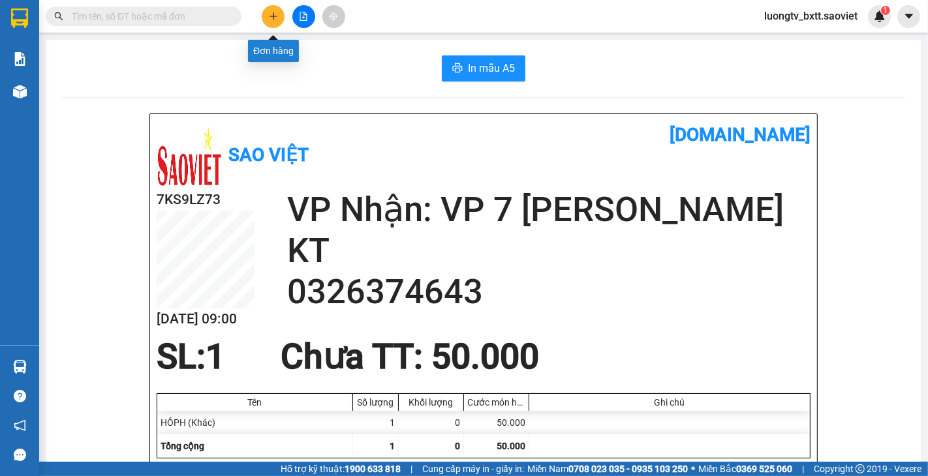
click at [272, 22] on button at bounding box center [273, 16] width 23 height 23
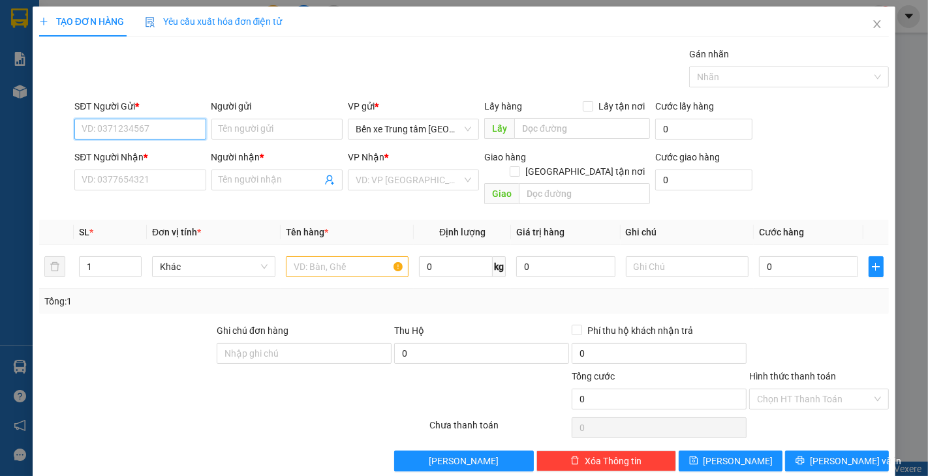
click at [184, 133] on input "SĐT Người Gửi *" at bounding box center [139, 129] width 131 height 21
type input "0988707428"
click at [238, 126] on input "Người gửi" at bounding box center [276, 129] width 131 height 21
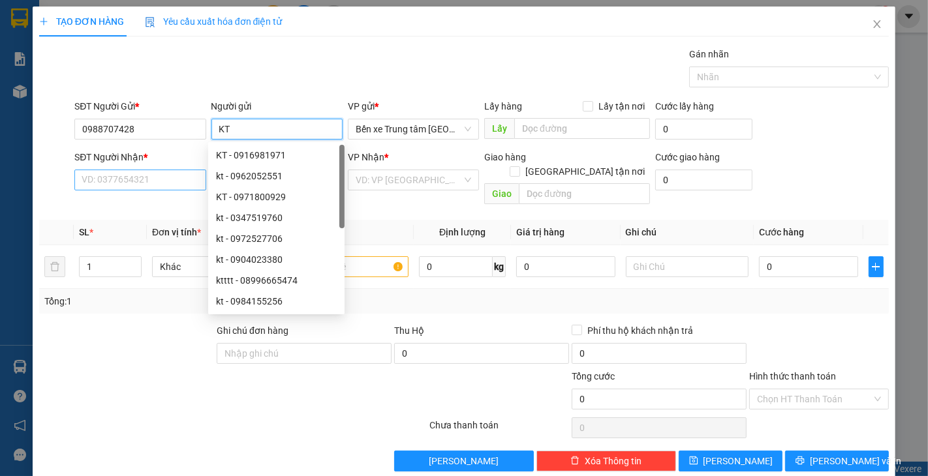
type input "KT"
click at [116, 176] on input "SĐT Người Nhận *" at bounding box center [139, 180] width 131 height 21
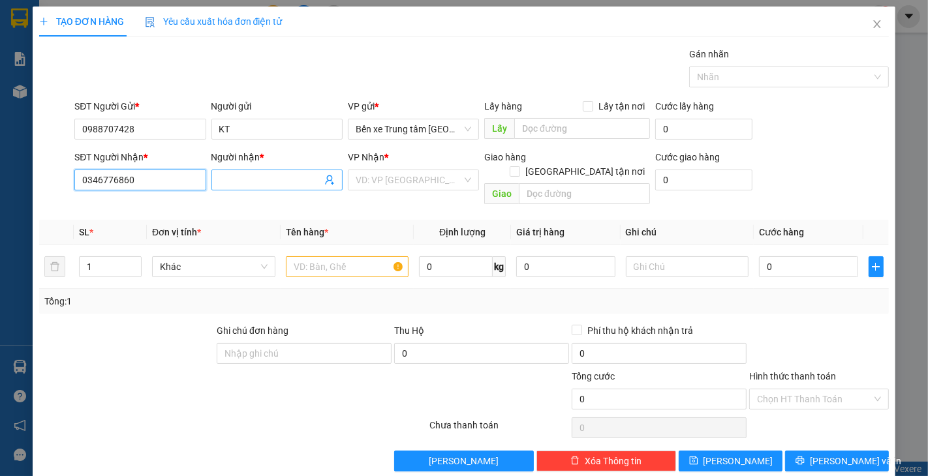
type input "0346776860"
click at [262, 179] on input "Người nhận *" at bounding box center [270, 180] width 102 height 14
click at [796, 165] on div "SĐT Người Nhận * 0346776860 Người nhận * TREANG TREANG VP Nhận * VD: VP [GEOGRA…" at bounding box center [482, 180] width 820 height 60
click at [232, 185] on input "TREANG" at bounding box center [270, 180] width 102 height 14
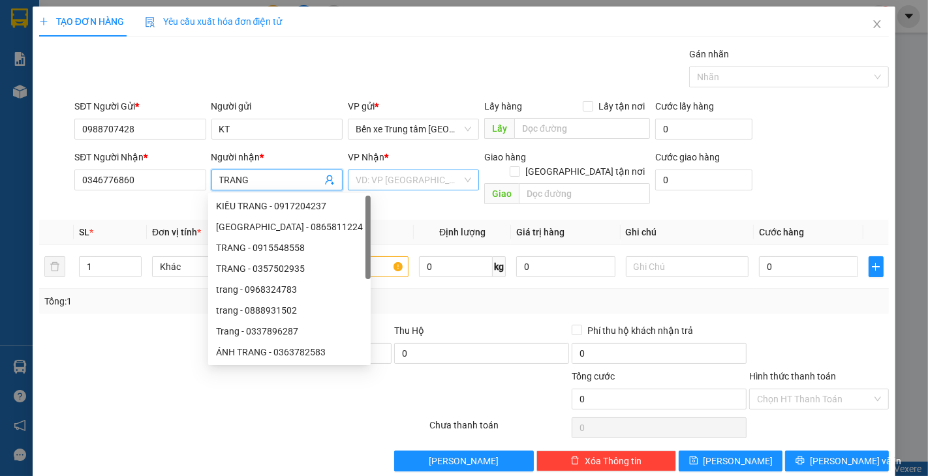
type input "TRANG"
click at [360, 183] on input "search" at bounding box center [409, 180] width 106 height 20
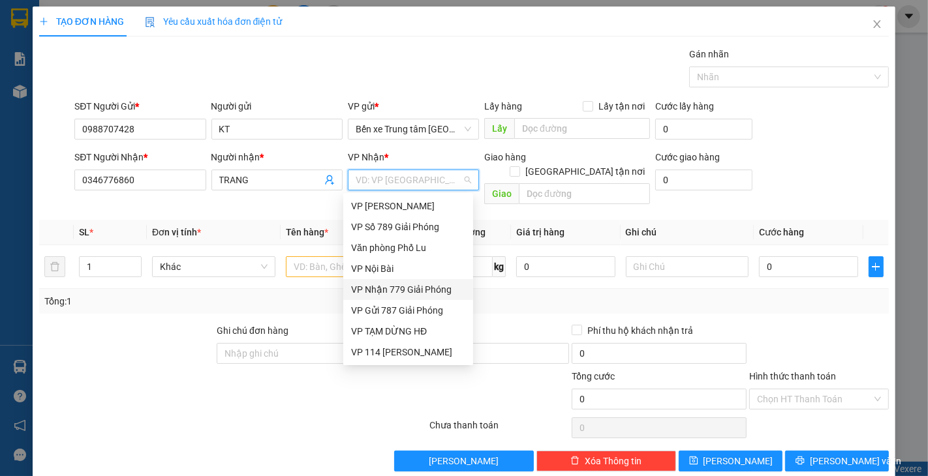
click at [397, 285] on div "VP Nhận 779 Giải Phóng" at bounding box center [408, 290] width 114 height 14
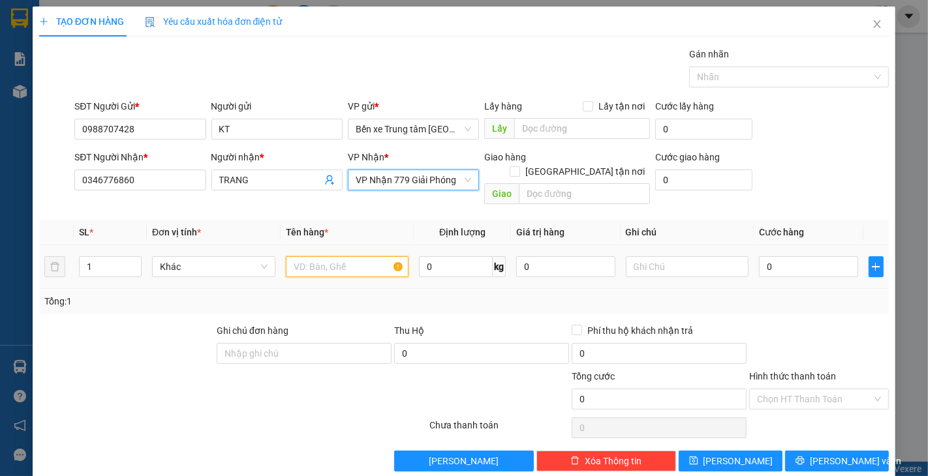
click at [333, 256] on input "text" at bounding box center [347, 266] width 123 height 21
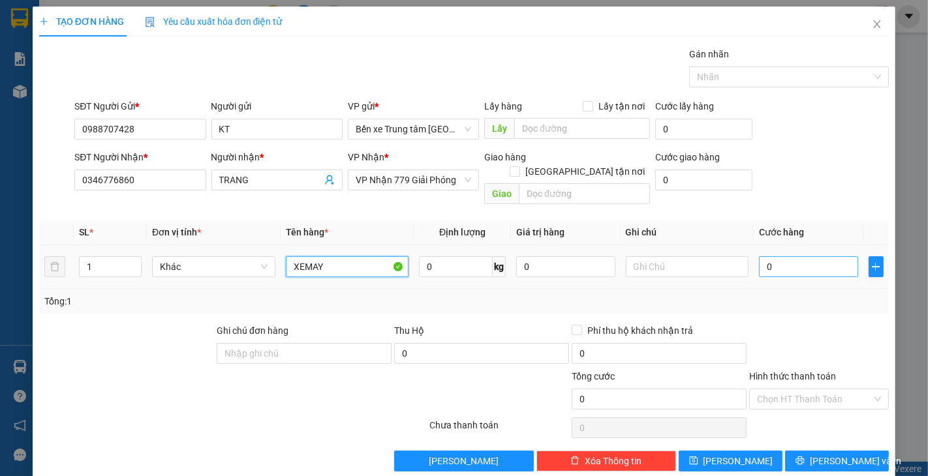
type input "XEMAY"
click at [781, 256] on input "0" at bounding box center [808, 266] width 99 height 21
type input "4"
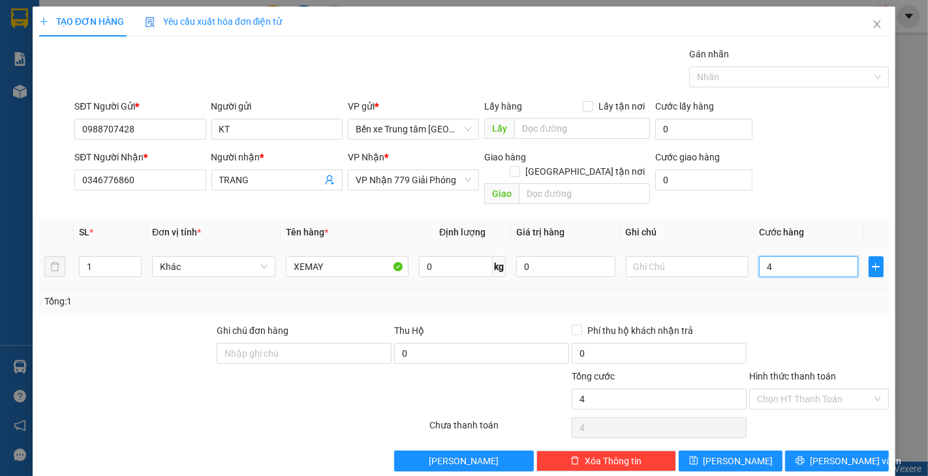
type input "40"
type input "400"
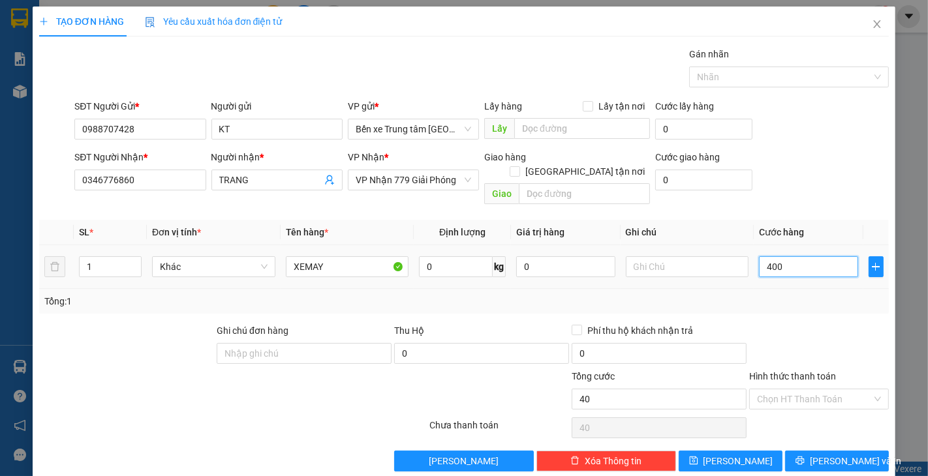
type input "400"
type input "400.000"
click at [817, 158] on div "SĐT Người Nhận * 0346776860 Người nhận * TRANG VP Nhận * VP Nhận 779 Giải Phóng…" at bounding box center [482, 180] width 820 height 60
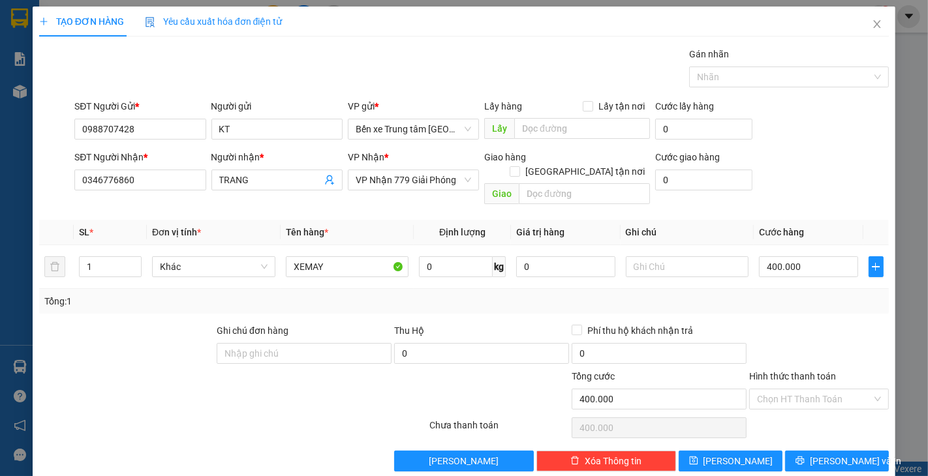
click at [817, 158] on div "SĐT Người Nhận * 0346776860 Người nhận * TRANG VP Nhận * VP Nhận 779 Giải Phóng…" at bounding box center [482, 180] width 820 height 60
click at [805, 456] on icon "printer" at bounding box center [800, 460] width 9 height 9
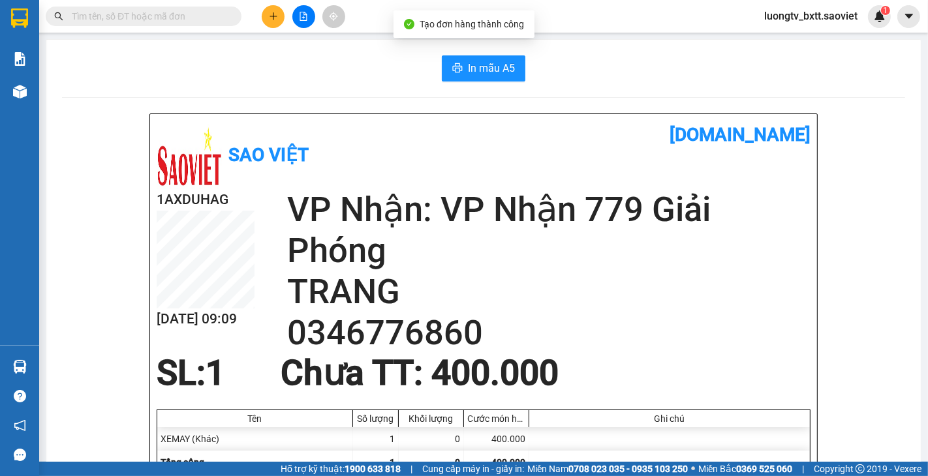
click at [550, 69] on div "In mẫu A5" at bounding box center [483, 68] width 843 height 26
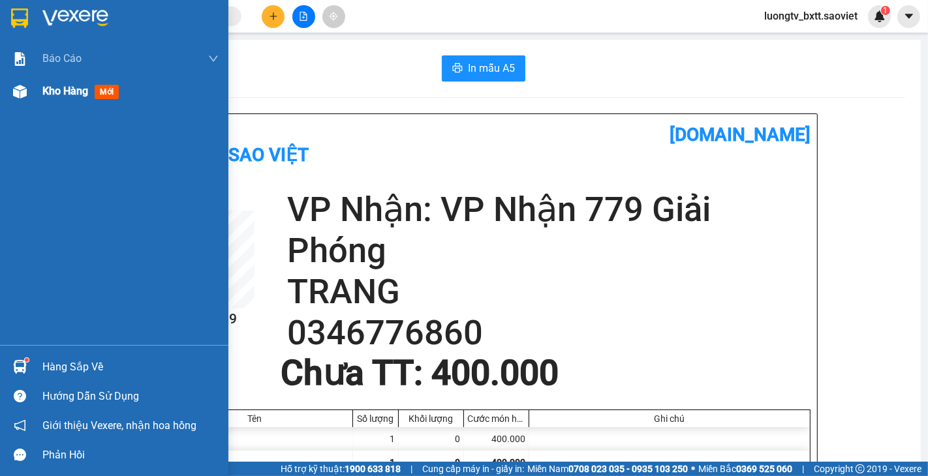
click at [72, 93] on span "Kho hàng" at bounding box center [65, 91] width 46 height 12
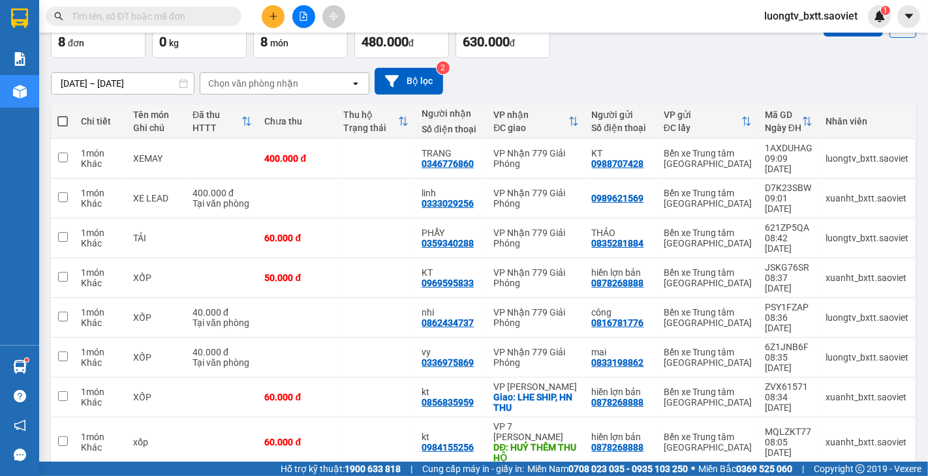
scroll to position [82, 0]
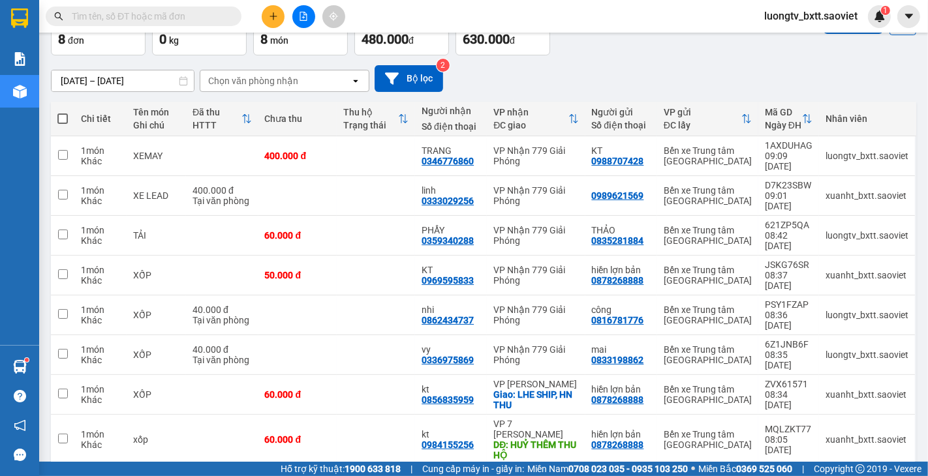
click at [619, 76] on div "[DATE] – [DATE] Press the down arrow key to interact with the calendar and sele…" at bounding box center [483, 78] width 865 height 27
click at [303, 10] on button at bounding box center [303, 16] width 23 height 23
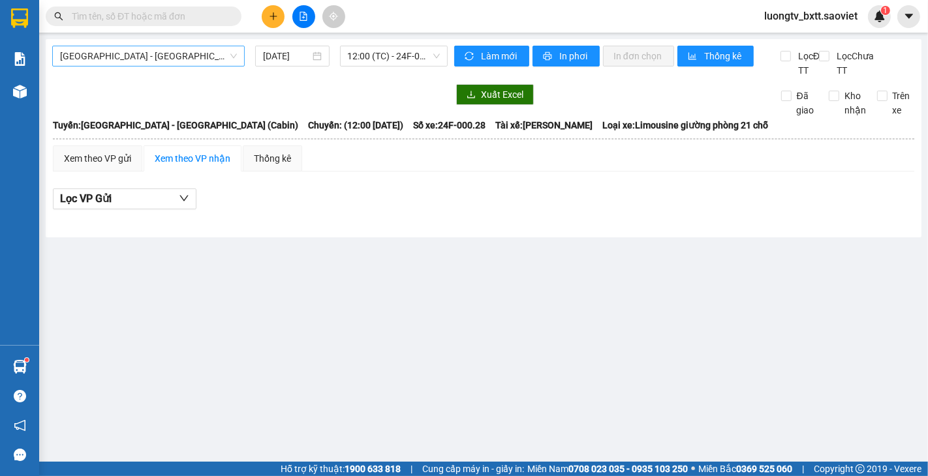
click at [170, 57] on span "[GEOGRAPHIC_DATA] - [GEOGRAPHIC_DATA] (Cabin)" at bounding box center [148, 56] width 177 height 20
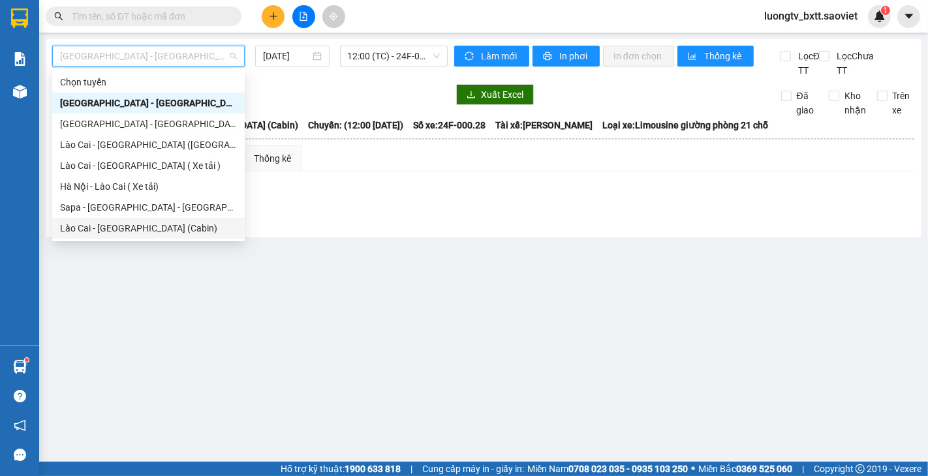
click at [128, 225] on div "Lào Cai - [GEOGRAPHIC_DATA] (Cabin)" at bounding box center [148, 228] width 177 height 14
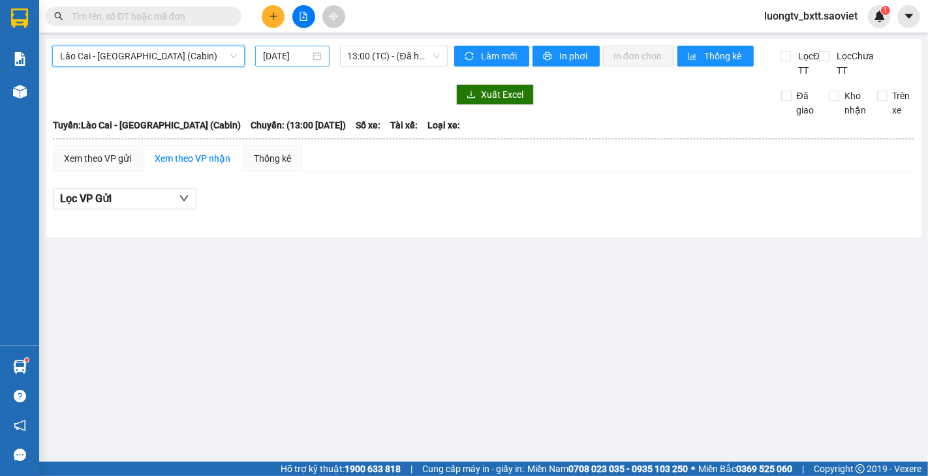
click at [307, 55] on input "[DATE]" at bounding box center [286, 56] width 47 height 14
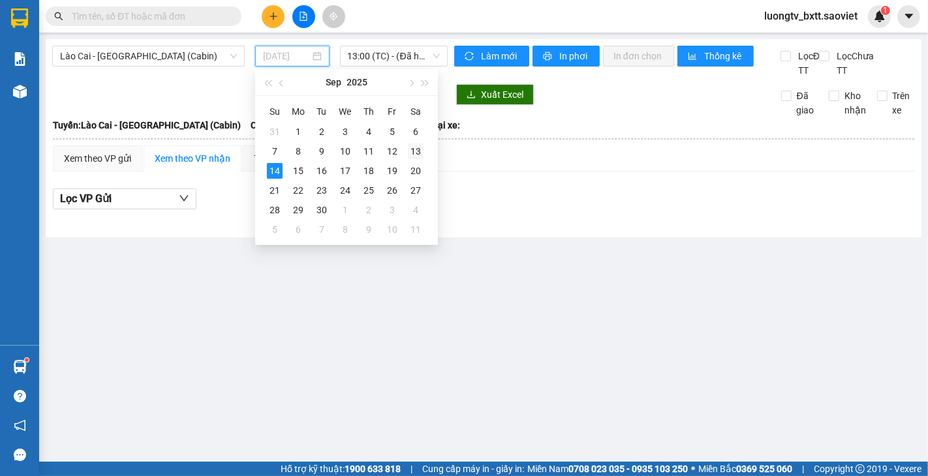
click at [416, 152] on div "13" at bounding box center [416, 152] width 16 height 16
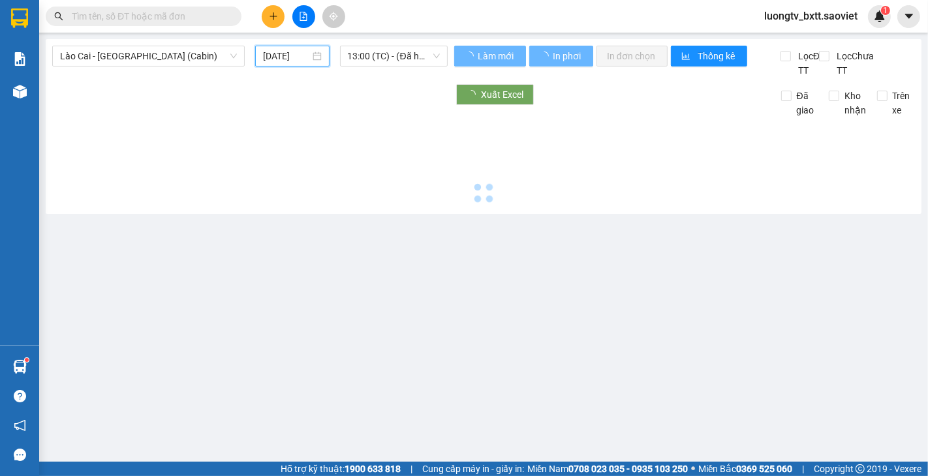
type input "[DATE]"
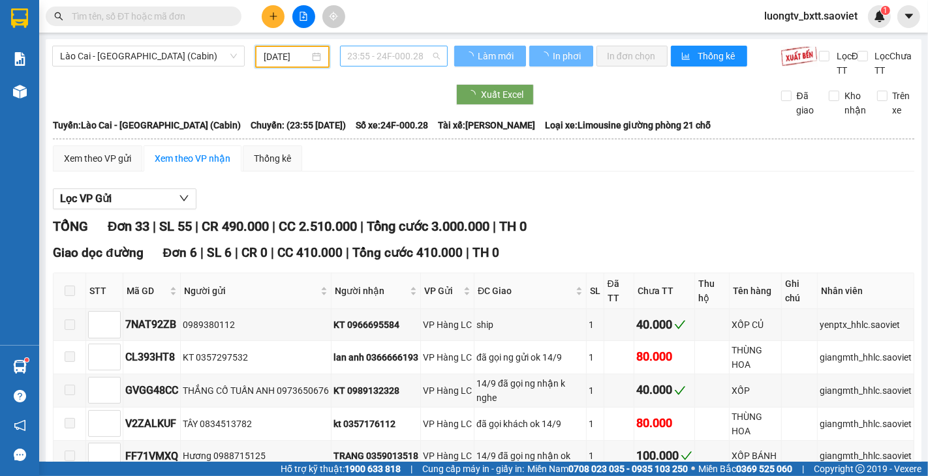
click at [414, 54] on span "23:55 - 24F-000.28" at bounding box center [394, 56] width 92 height 20
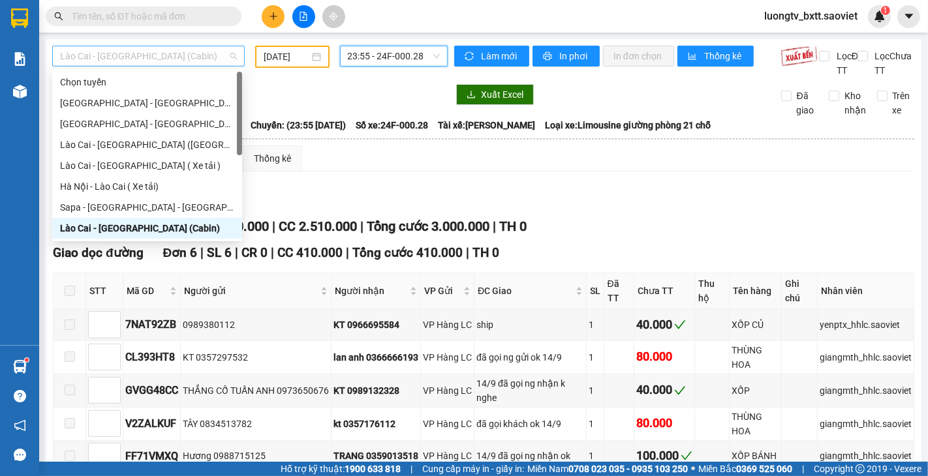
click at [176, 52] on span "Lào Cai - [GEOGRAPHIC_DATA] (Cabin)" at bounding box center [148, 56] width 177 height 20
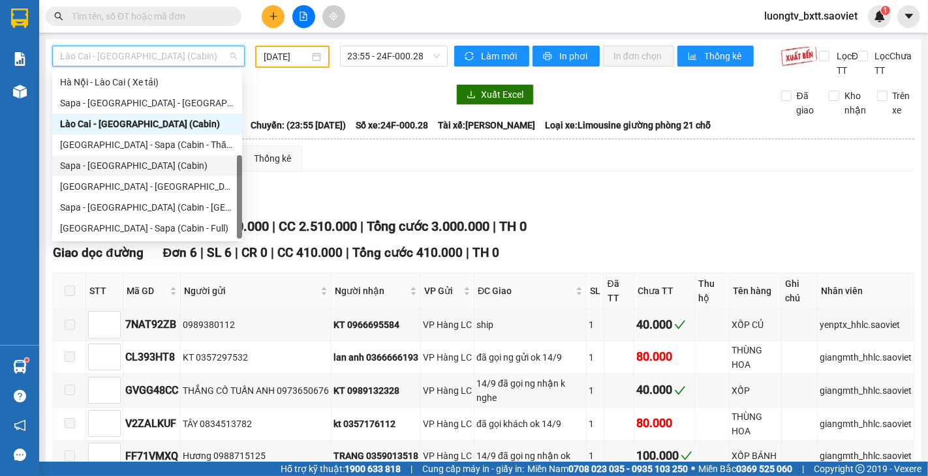
click at [138, 165] on div "Sapa - [GEOGRAPHIC_DATA] (Cabin)" at bounding box center [147, 166] width 174 height 14
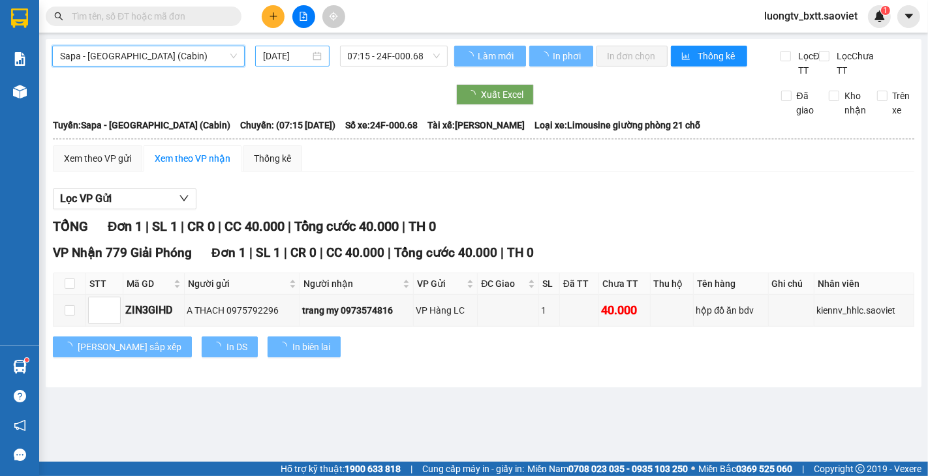
click at [290, 53] on input "[DATE]" at bounding box center [286, 56] width 47 height 14
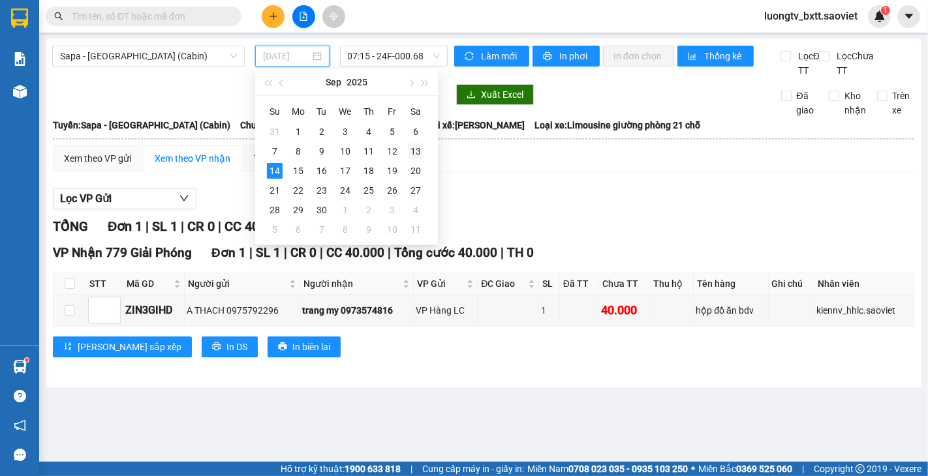
click at [411, 151] on div "13" at bounding box center [416, 152] width 16 height 16
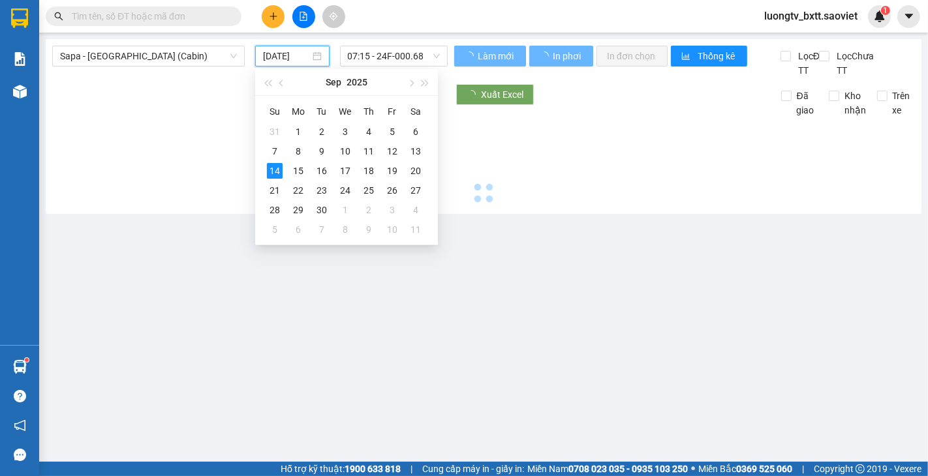
type input "[DATE]"
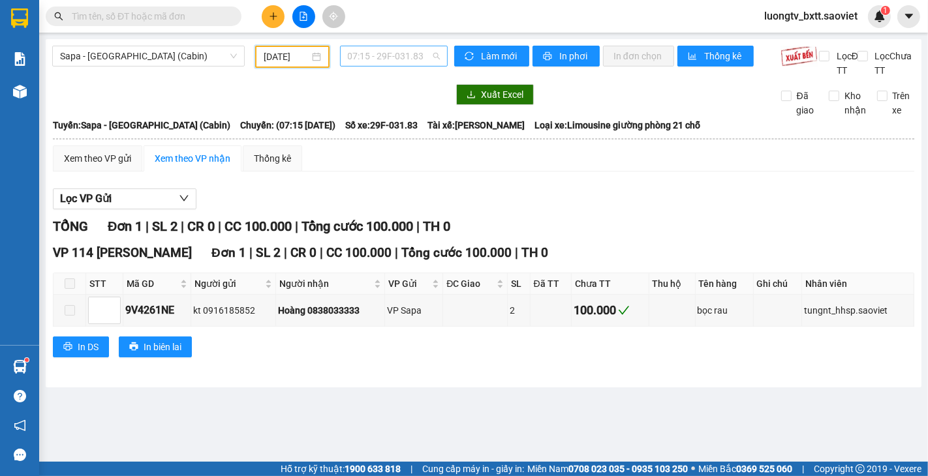
click at [413, 60] on span "07:15 - 29F-031.83" at bounding box center [394, 56] width 92 height 20
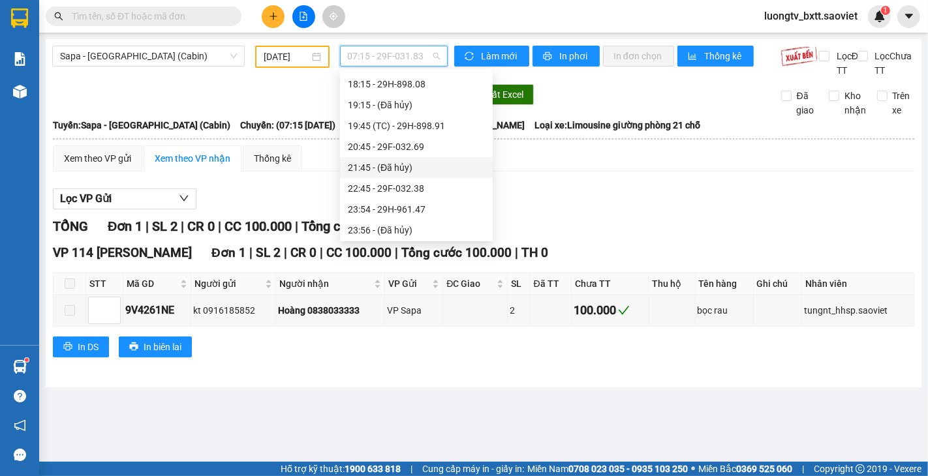
scroll to position [564, 0]
click at [401, 147] on div "23:54 - 29H-961.47" at bounding box center [416, 145] width 137 height 14
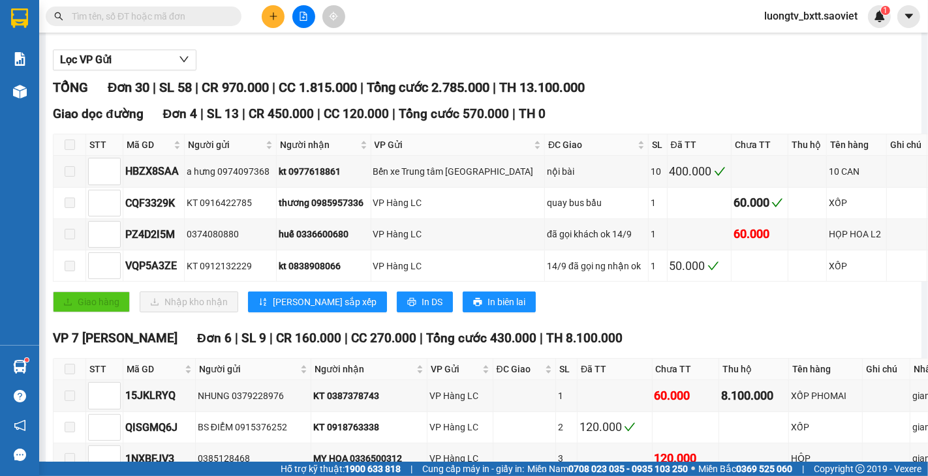
scroll to position [145, 0]
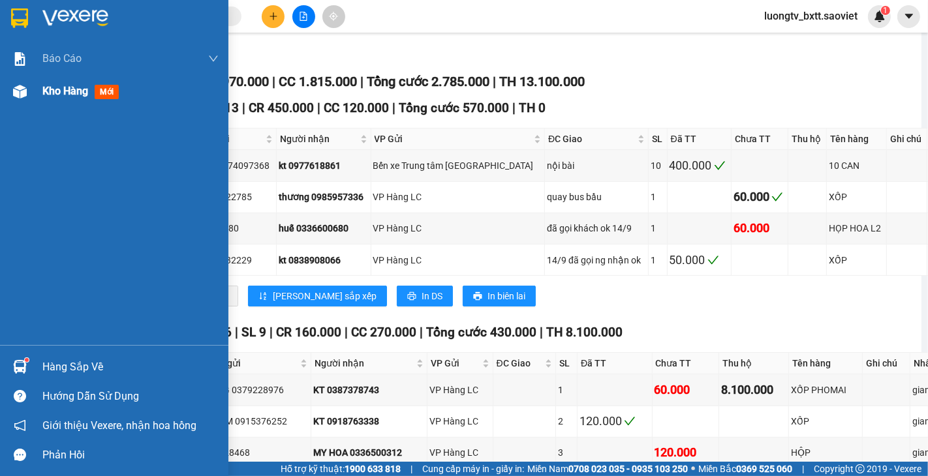
click at [50, 97] on span "Kho hàng" at bounding box center [65, 91] width 46 height 12
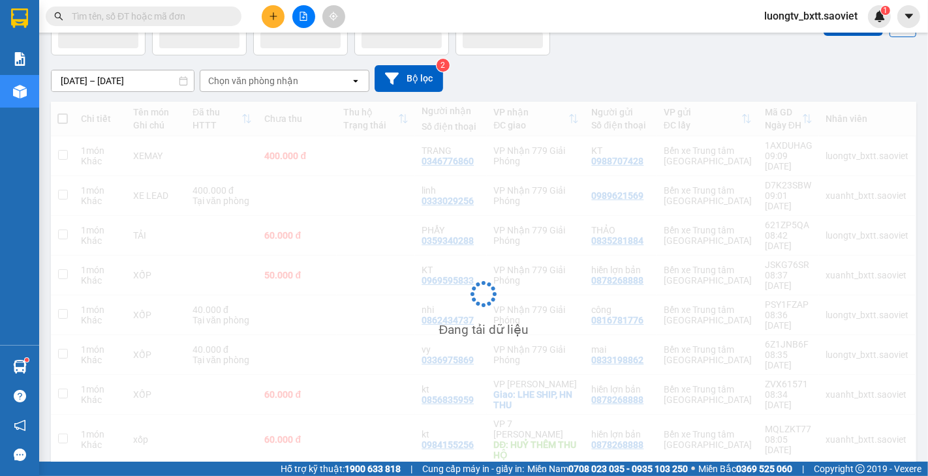
scroll to position [60, 0]
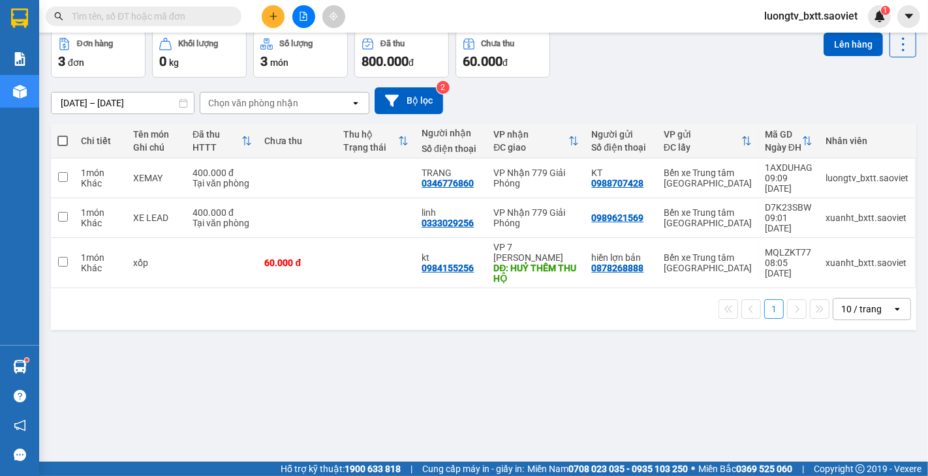
drag, startPoint x: 623, startPoint y: 95, endPoint x: 613, endPoint y: 89, distance: 11.4
click at [624, 95] on div "[DATE] – [DATE] Press the down arrow key to interact with the calendar and sele…" at bounding box center [483, 100] width 865 height 27
click at [272, 18] on icon "plus" at bounding box center [273, 16] width 9 height 9
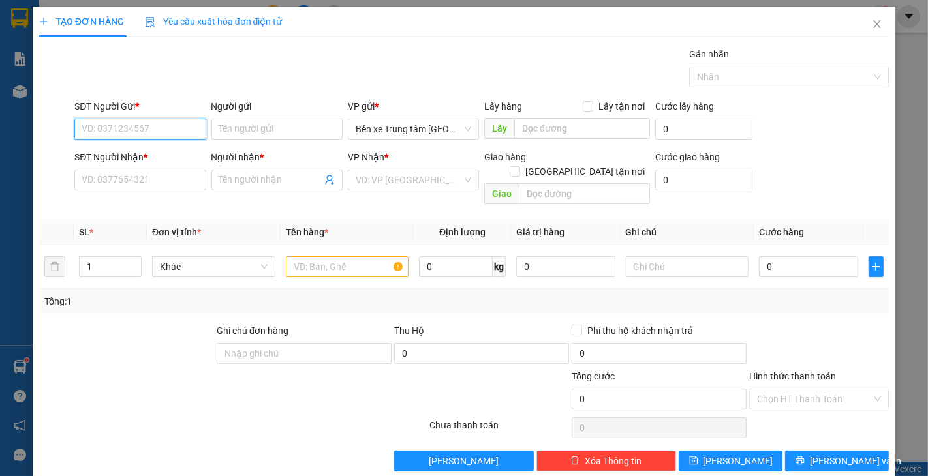
click at [161, 133] on input "SĐT Người Gửi *" at bounding box center [139, 129] width 131 height 21
click at [161, 132] on input "0363617442" at bounding box center [139, 129] width 131 height 21
type input "0363617442"
click at [249, 123] on input "Người gửi" at bounding box center [276, 129] width 131 height 21
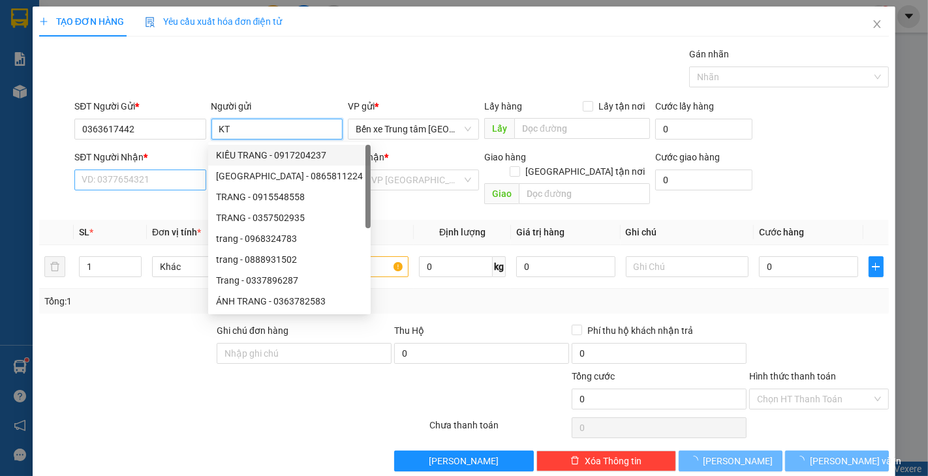
type input "KT"
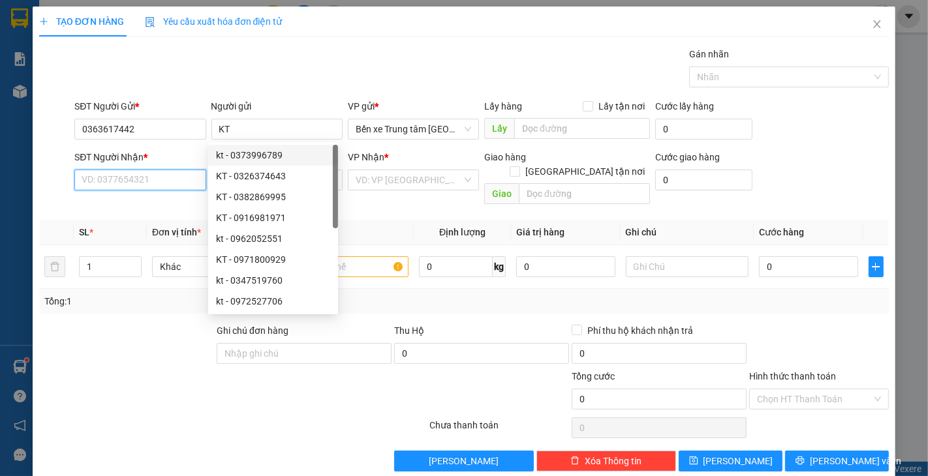
click at [140, 179] on input "SĐT Người Nhận *" at bounding box center [139, 180] width 131 height 21
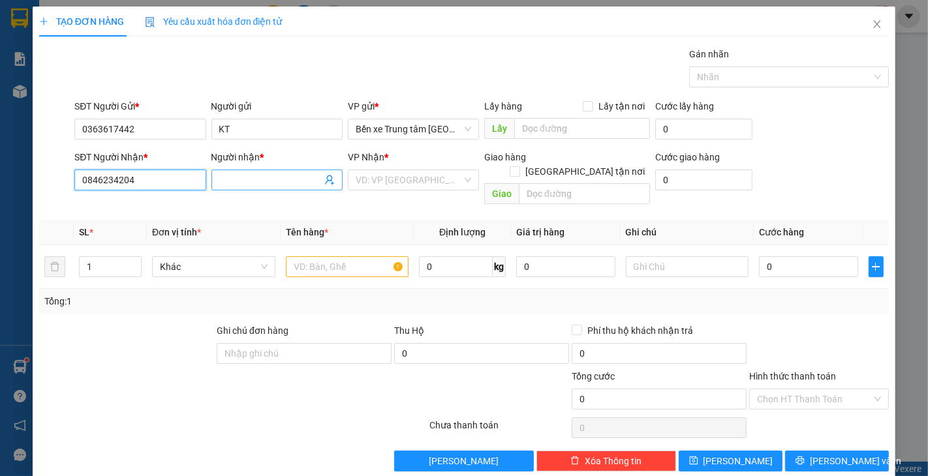
type input "0846234204"
click at [294, 183] on input "Người nhận *" at bounding box center [270, 180] width 102 height 14
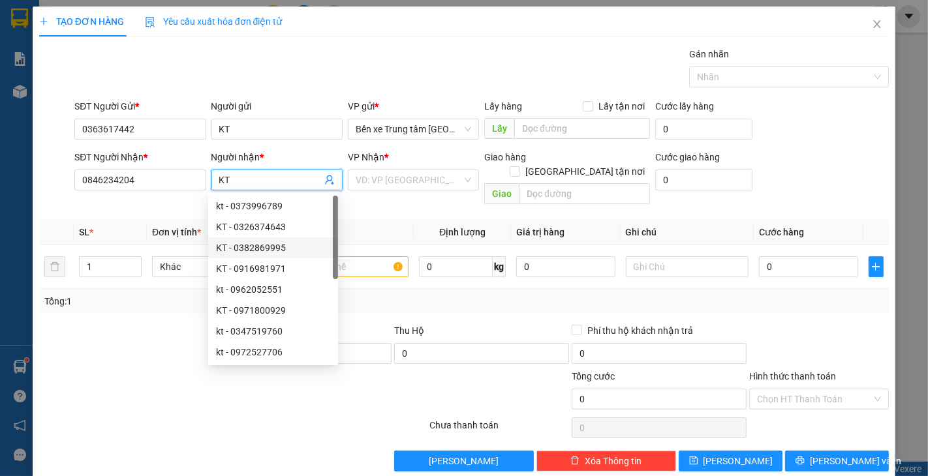
type input "KT"
click at [112, 324] on div at bounding box center [127, 347] width 178 height 46
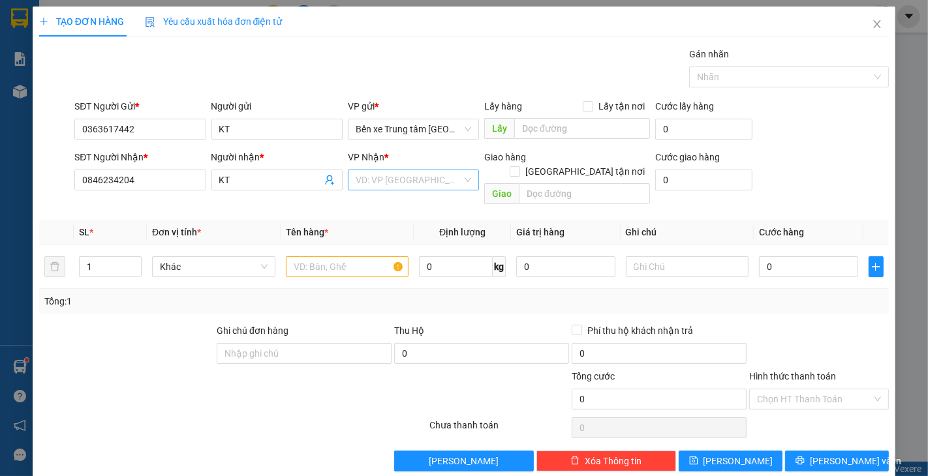
click at [398, 178] on input "search" at bounding box center [409, 180] width 106 height 20
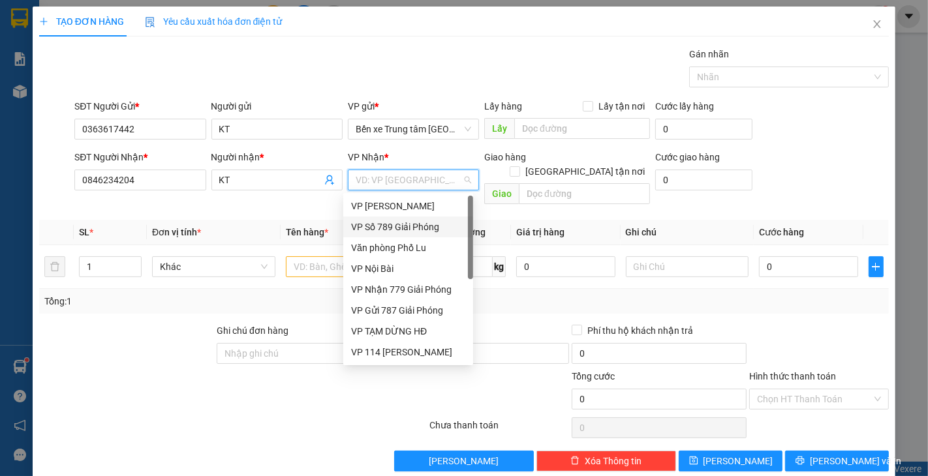
click at [396, 223] on div "VP Số 789 Giải Phóng" at bounding box center [408, 227] width 114 height 14
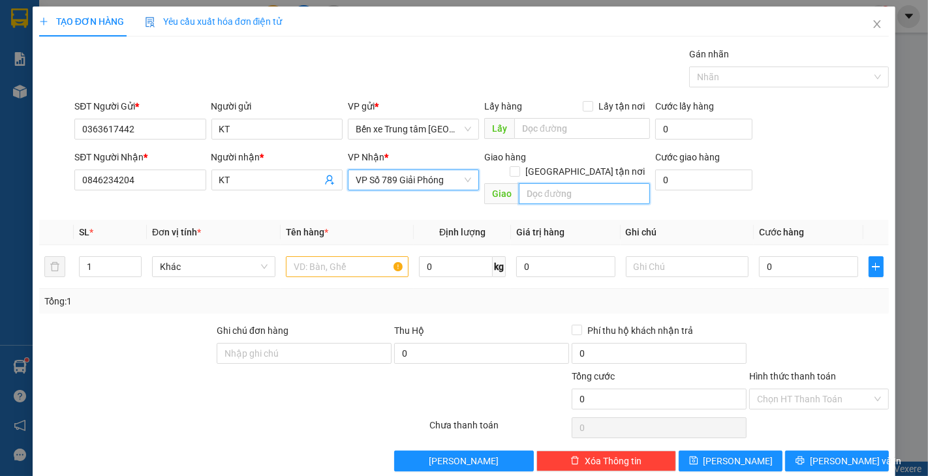
click at [529, 183] on input "text" at bounding box center [584, 193] width 131 height 21
type input "KM14"
click at [831, 161] on div "SĐT Người Nhận * 0846234204 Người nhận * KT VP Nhận * VP Số 789 Giải Phóng Giao…" at bounding box center [482, 180] width 820 height 60
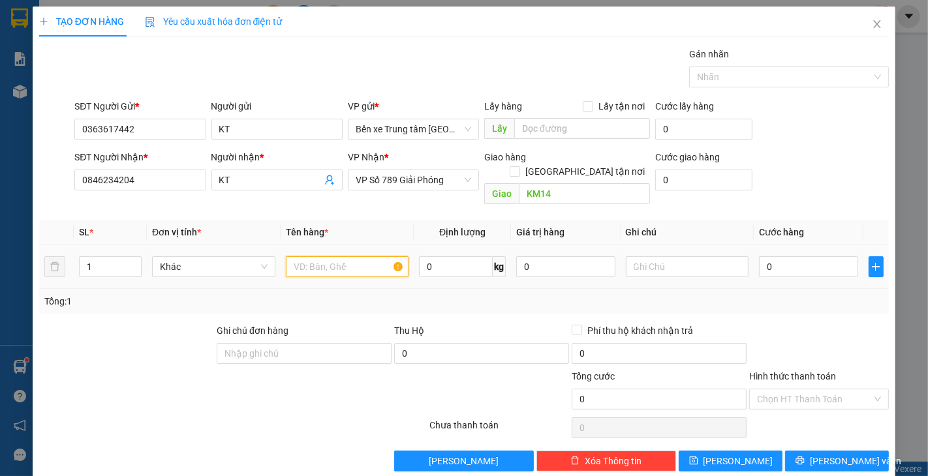
click at [334, 257] on input "text" at bounding box center [347, 266] width 123 height 21
type input "XEMAYS"
click at [759, 259] on input "0" at bounding box center [808, 266] width 99 height 21
type input "4"
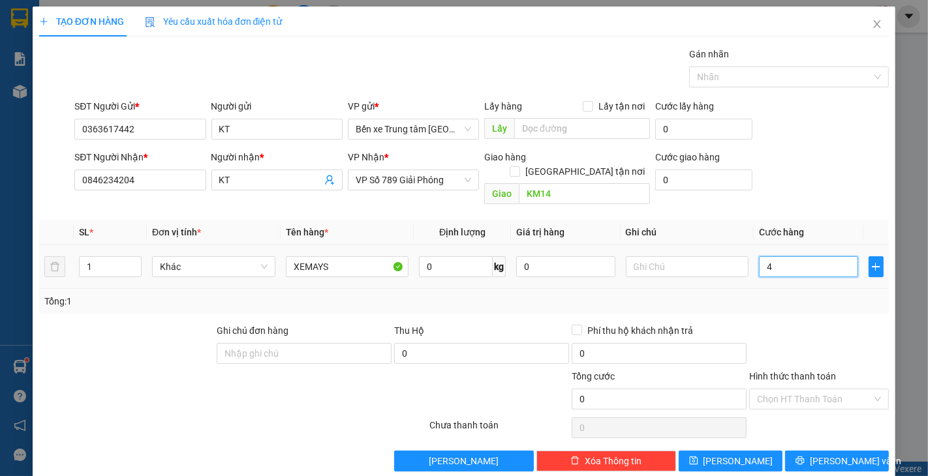
type input "4"
type input "40"
type input "400"
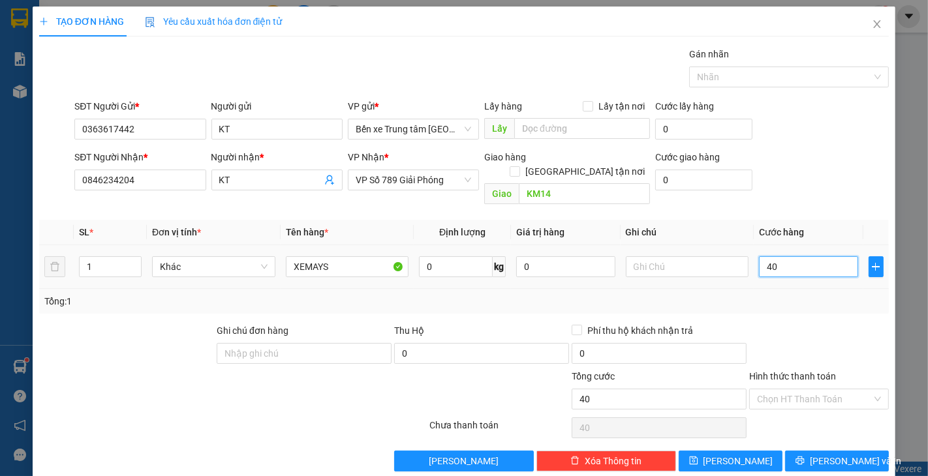
type input "400"
type input "400.000"
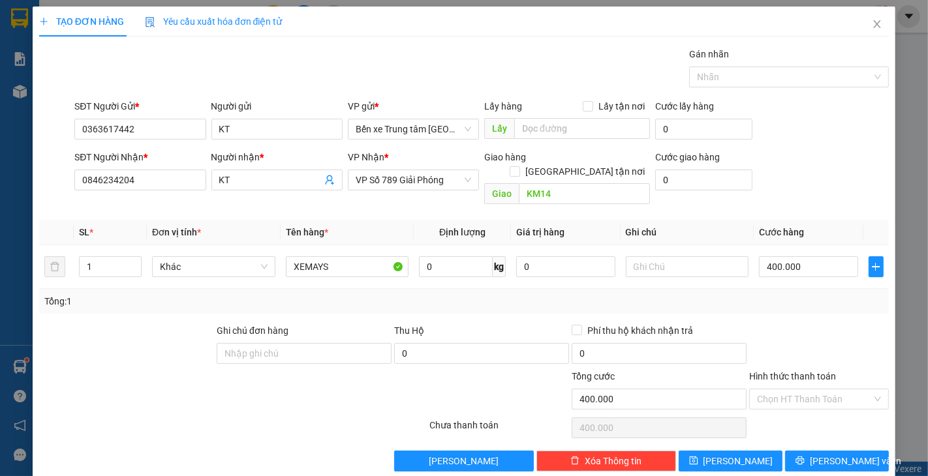
click at [805, 161] on div "SĐT Người Nhận * 0846234204 Người nhận * KT VP Nhận * VP Số 789 Giải Phóng Giao…" at bounding box center [482, 180] width 820 height 60
click at [820, 454] on span "[PERSON_NAME] và In" at bounding box center [855, 461] width 91 height 14
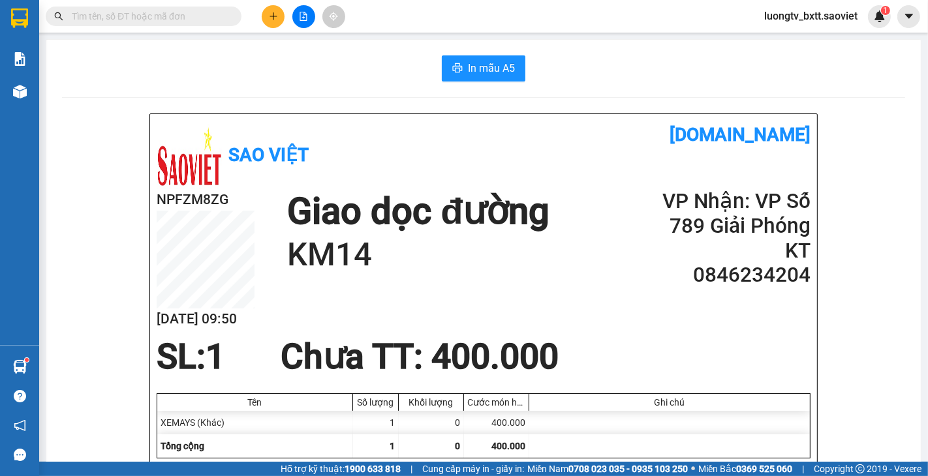
click at [171, 16] on input "text" at bounding box center [149, 16] width 154 height 14
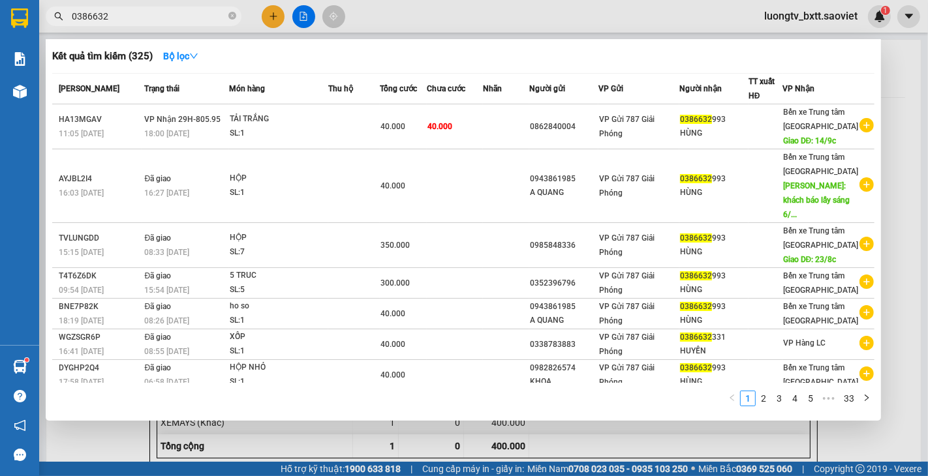
type input "0386632"
click at [229, 17] on icon "close-circle" at bounding box center [232, 16] width 8 height 8
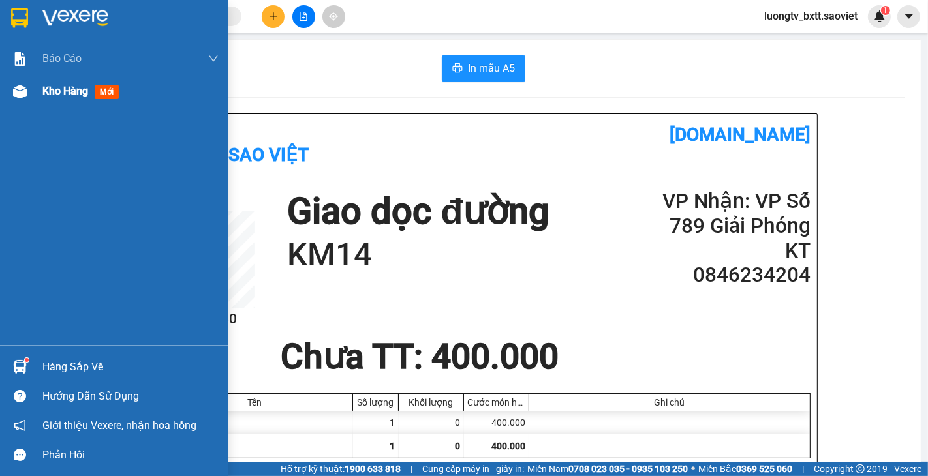
click at [57, 95] on span "Kho hàng" at bounding box center [65, 91] width 46 height 12
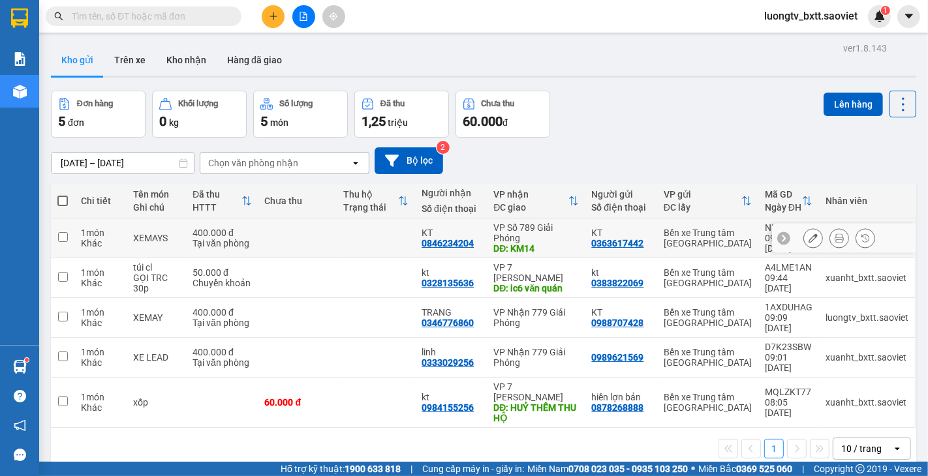
click at [572, 236] on div "VP Số 789 Giải Phóng" at bounding box center [535, 233] width 85 height 21
checkbox input "true"
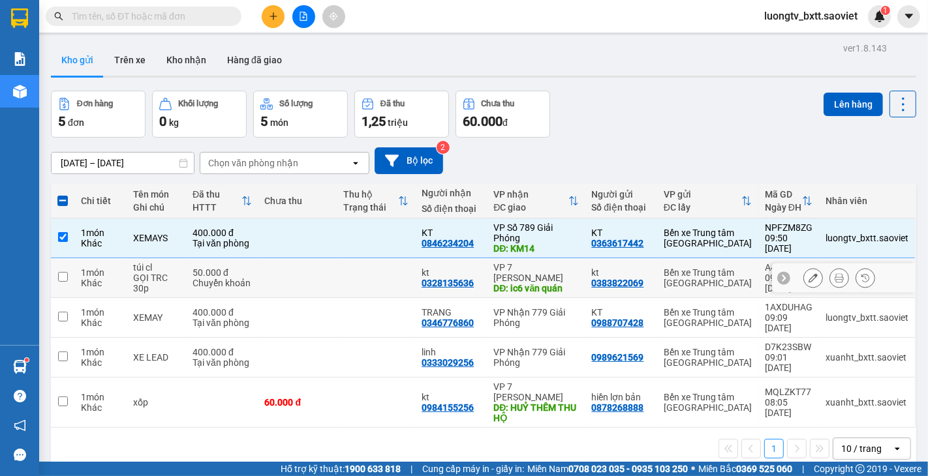
click at [337, 276] on td at bounding box center [376, 278] width 78 height 40
checkbox input "true"
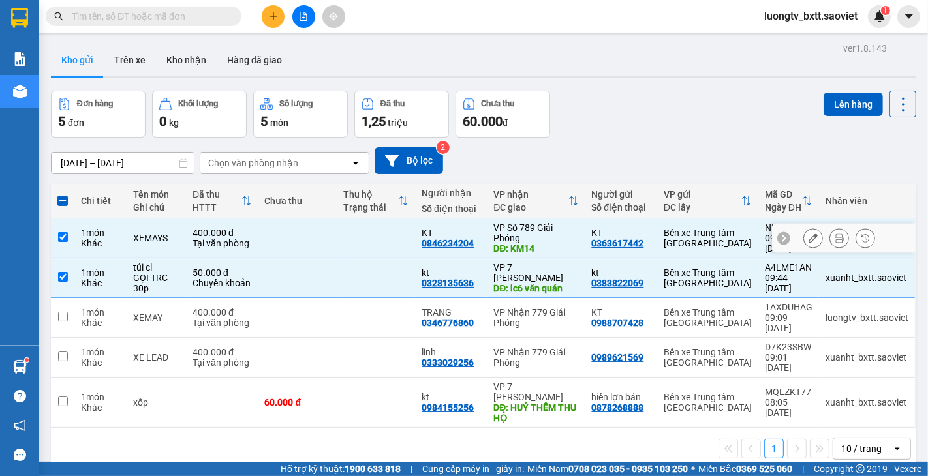
click at [350, 242] on td at bounding box center [376, 239] width 78 height 40
checkbox input "false"
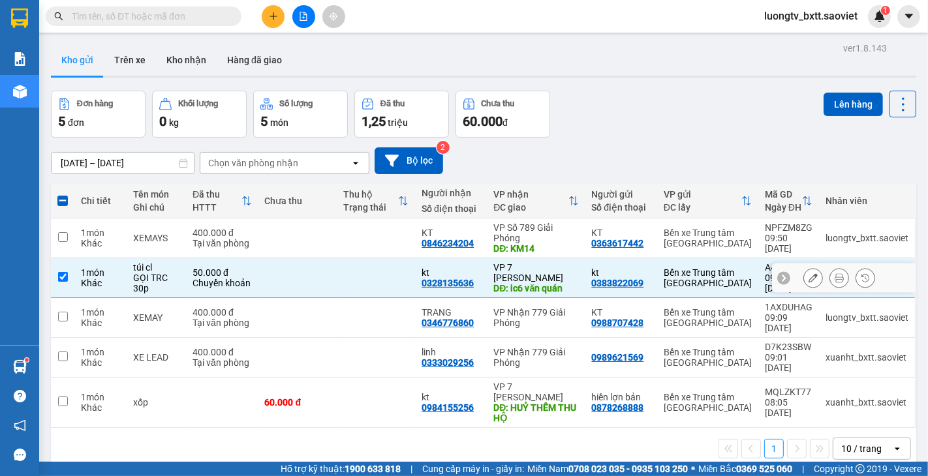
click at [347, 281] on td at bounding box center [376, 278] width 78 height 40
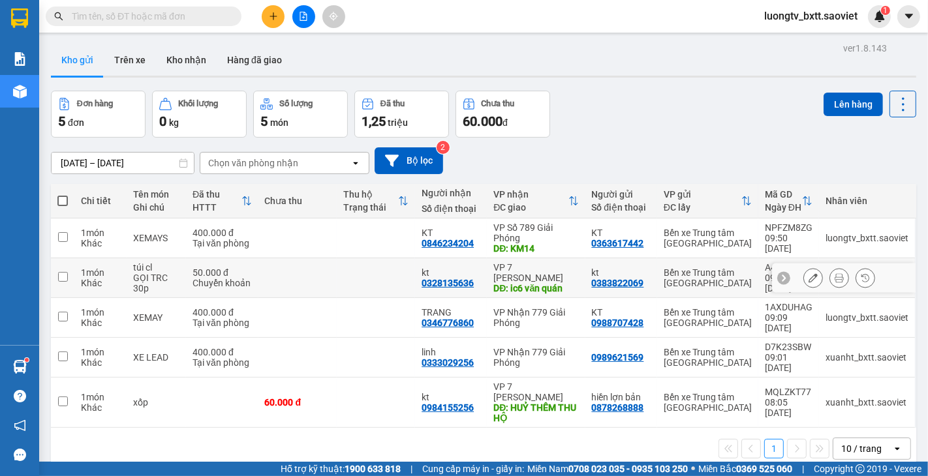
click at [337, 277] on td at bounding box center [376, 278] width 78 height 40
checkbox input "true"
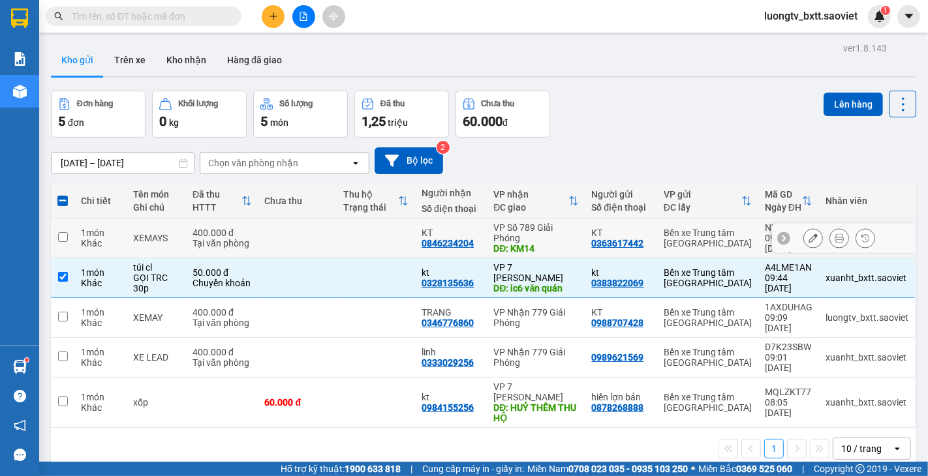
click at [349, 240] on td at bounding box center [376, 239] width 78 height 40
checkbox input "true"
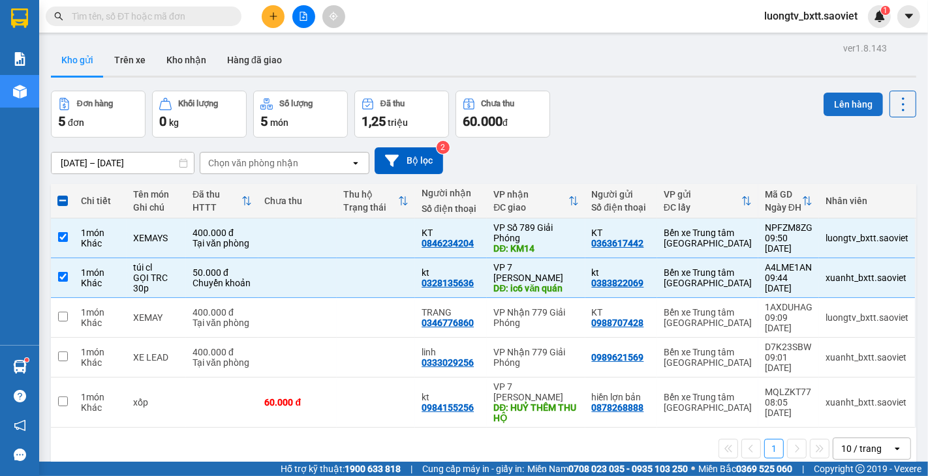
click at [836, 103] on button "Lên hàng" at bounding box center [853, 104] width 59 height 23
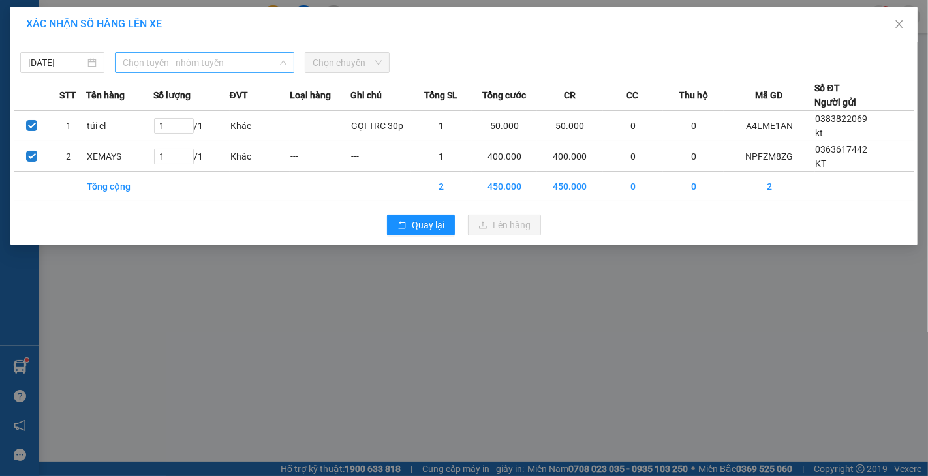
click at [233, 55] on span "Chọn tuyến - nhóm tuyến" at bounding box center [205, 63] width 164 height 20
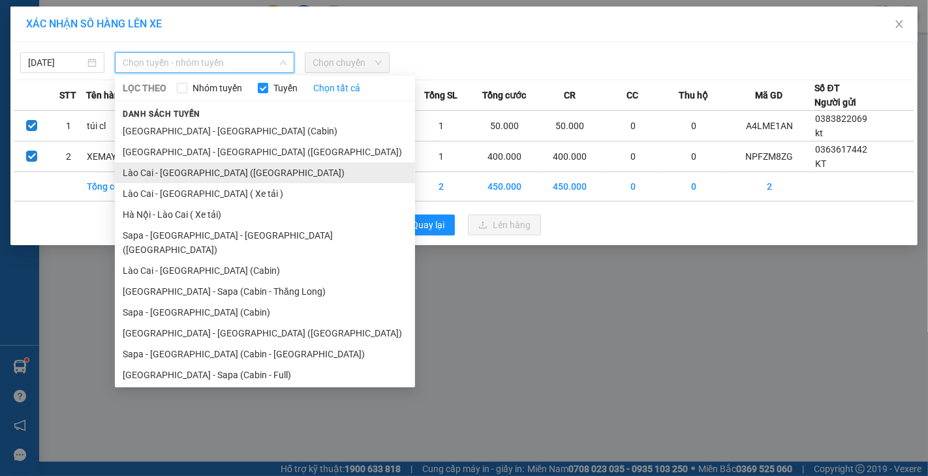
click at [194, 178] on li "Lào Cai - [GEOGRAPHIC_DATA] ([GEOGRAPHIC_DATA])" at bounding box center [265, 173] width 300 height 21
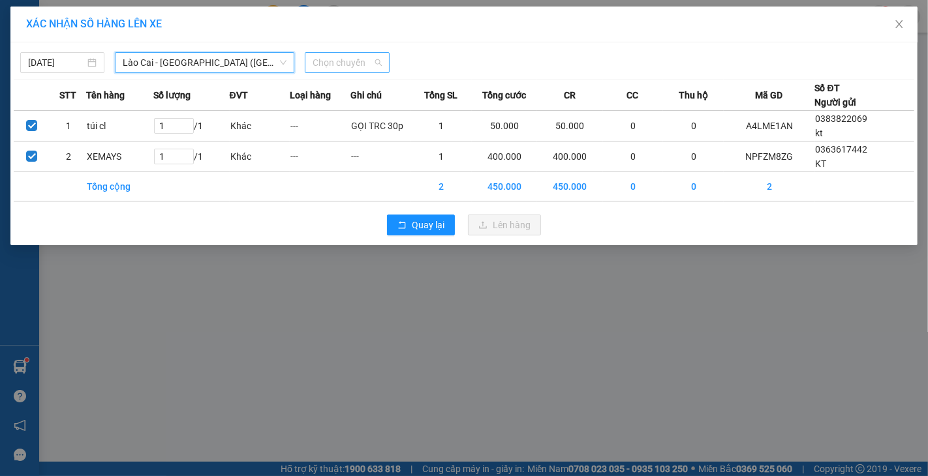
click at [344, 65] on span "Chọn chuyến" at bounding box center [347, 63] width 69 height 20
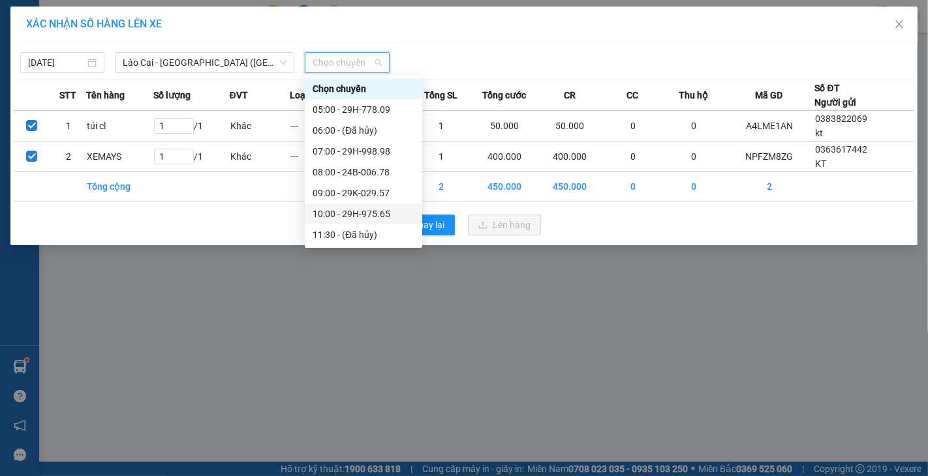
click at [341, 215] on div "10:00 - 29H-975.65" at bounding box center [364, 214] width 102 height 14
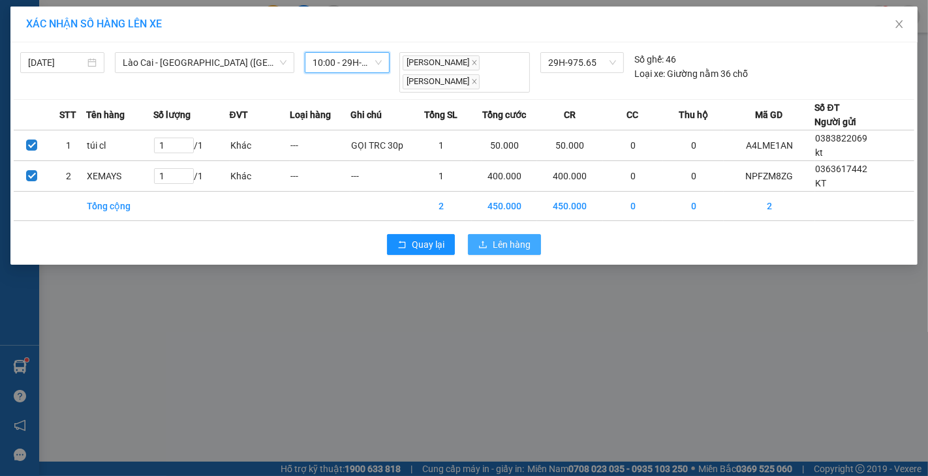
click at [516, 247] on span "Lên hàng" at bounding box center [512, 245] width 38 height 14
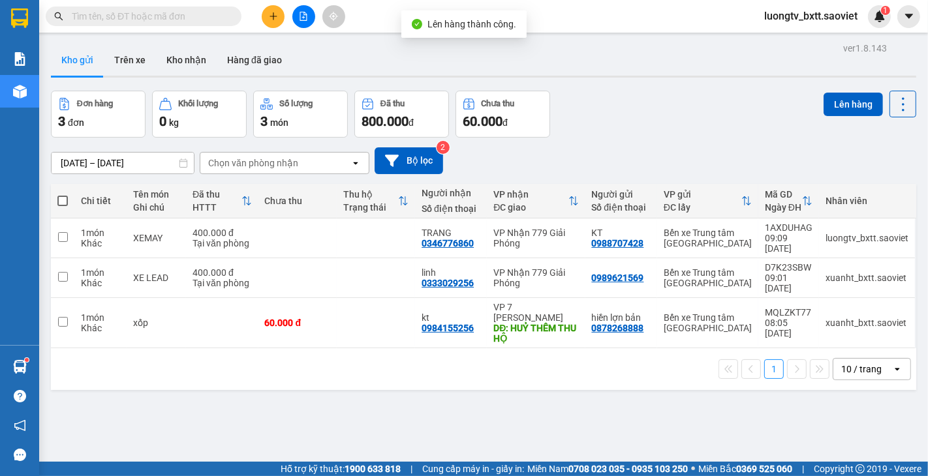
click at [664, 120] on div "Đơn hàng 3 đơn Khối lượng 0 kg Số lượng 3 món Đã thu 800.000 đ Chưa thu 60.000 …" at bounding box center [483, 114] width 865 height 47
click at [216, 20] on input "text" at bounding box center [149, 16] width 154 height 14
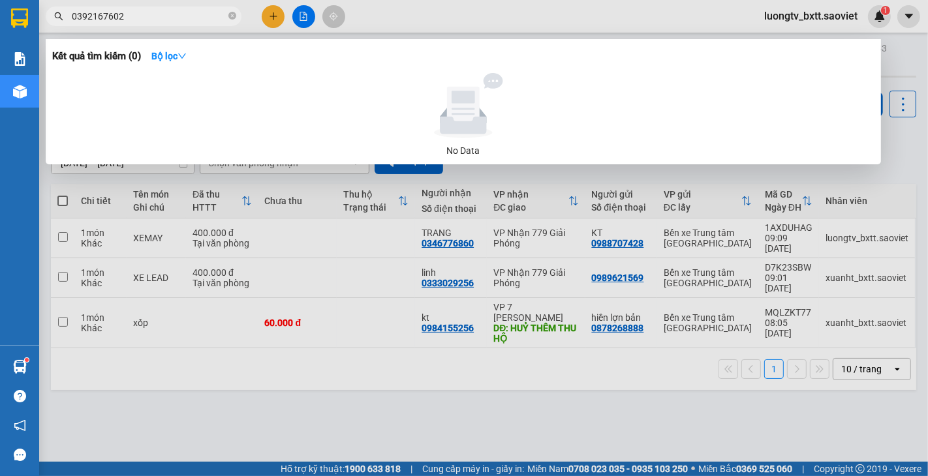
drag, startPoint x: 101, startPoint y: 18, endPoint x: 57, endPoint y: 34, distance: 46.7
click at [59, 28] on div "Kết quả tìm kiếm ( 0 ) Bộ lọc No Data 0392167602" at bounding box center [127, 16] width 255 height 23
type input "7602"
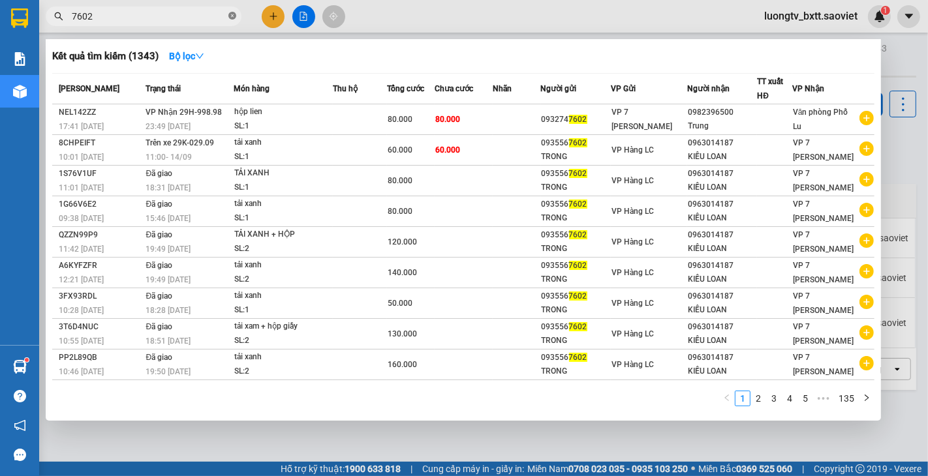
click at [229, 16] on icon "close-circle" at bounding box center [232, 16] width 8 height 8
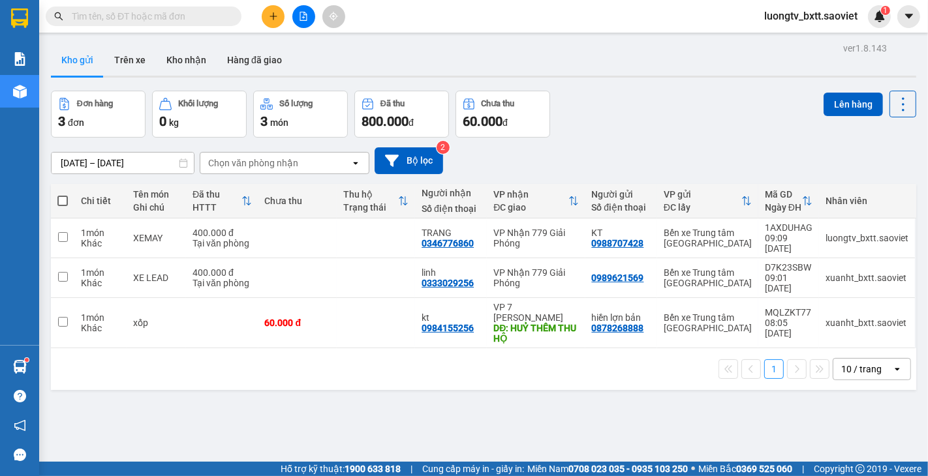
click at [205, 16] on input "text" at bounding box center [149, 16] width 154 height 14
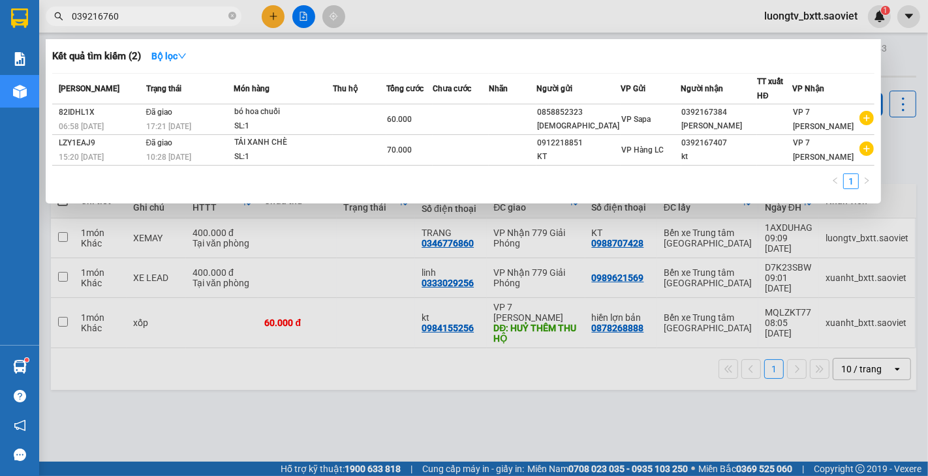
type input "0392167602"
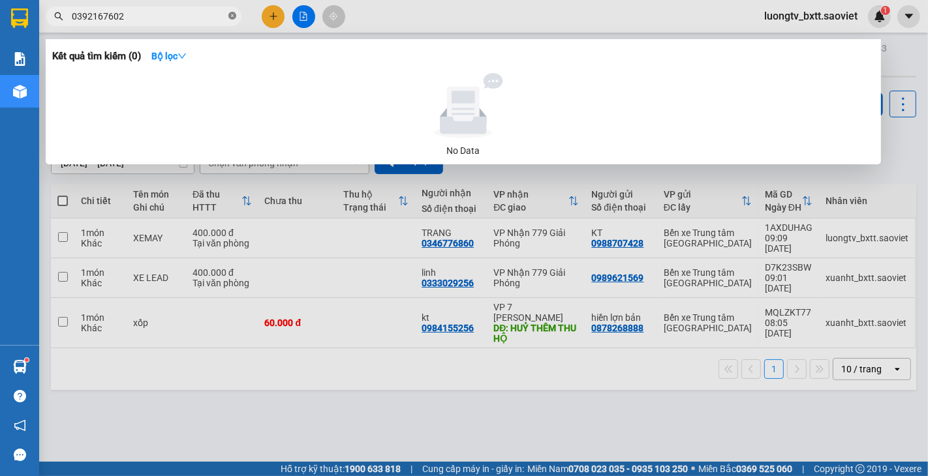
click at [229, 17] on icon "close-circle" at bounding box center [232, 16] width 8 height 8
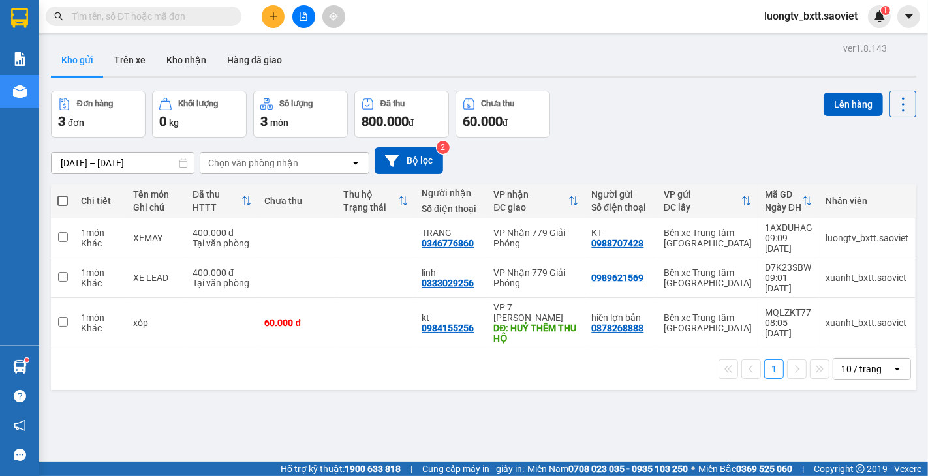
click at [592, 113] on div "Đơn hàng 3 đơn Khối lượng 0 kg Số lượng 3 món Đã thu 800.000 đ Chưa thu 60.000 …" at bounding box center [483, 114] width 865 height 47
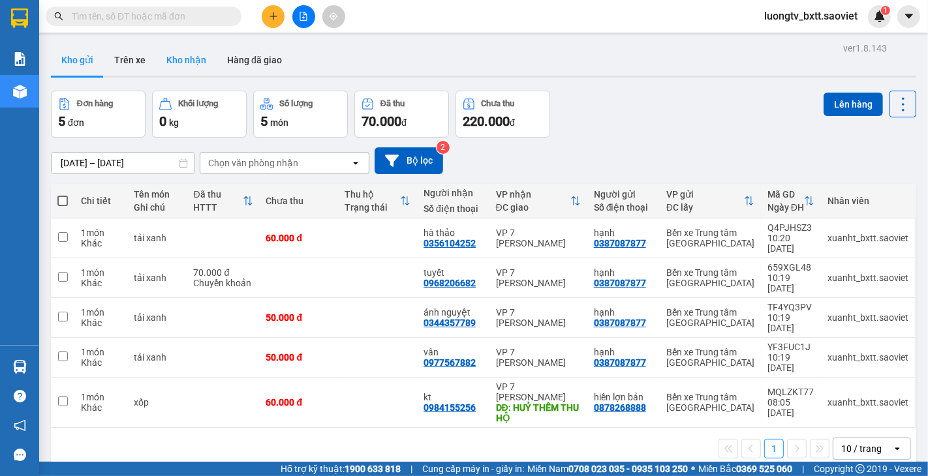
click at [184, 55] on button "Kho nhận" at bounding box center [186, 59] width 61 height 31
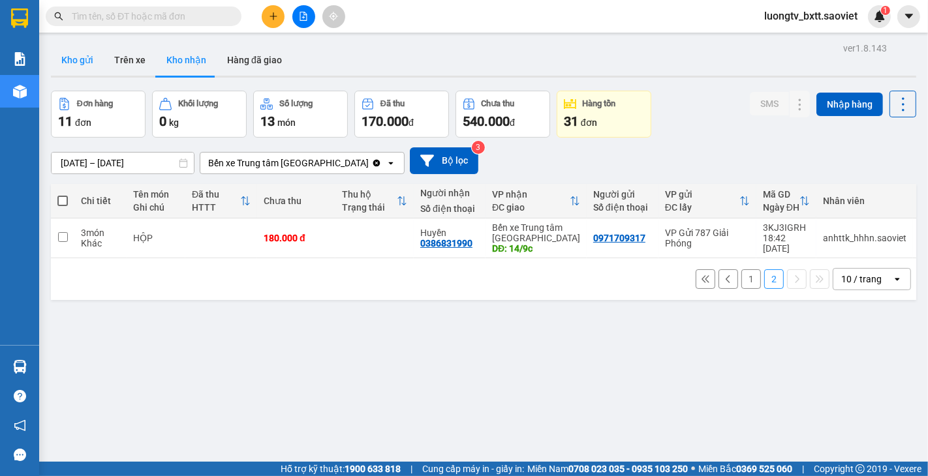
click at [85, 54] on button "Kho gửi" at bounding box center [77, 59] width 53 height 31
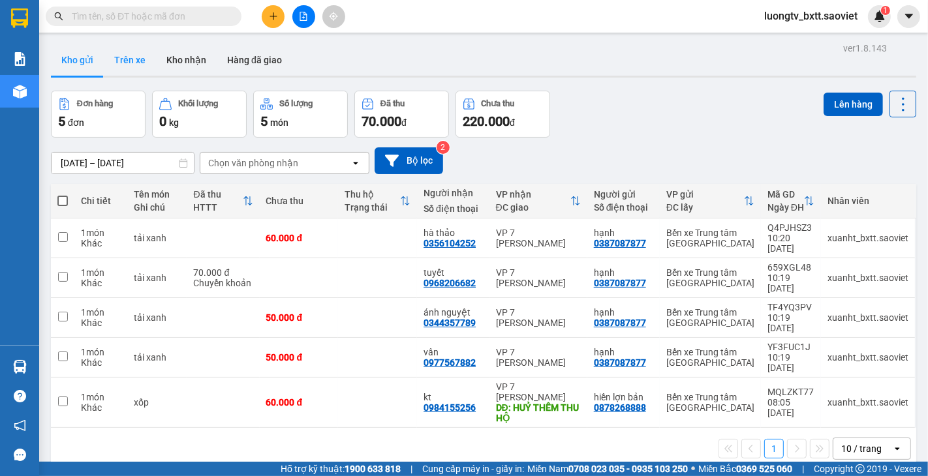
click at [127, 53] on button "Trên xe" at bounding box center [130, 59] width 52 height 31
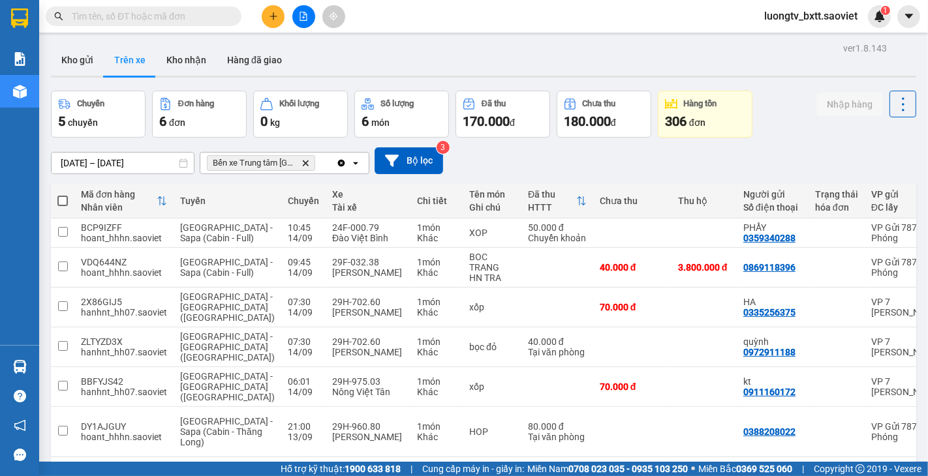
click at [677, 166] on div "12/09/2025 – 14/09/2025 Press the down arrow key to interact with the calendar …" at bounding box center [483, 161] width 865 height 27
click at [300, 20] on icon "file-add" at bounding box center [303, 16] width 7 height 9
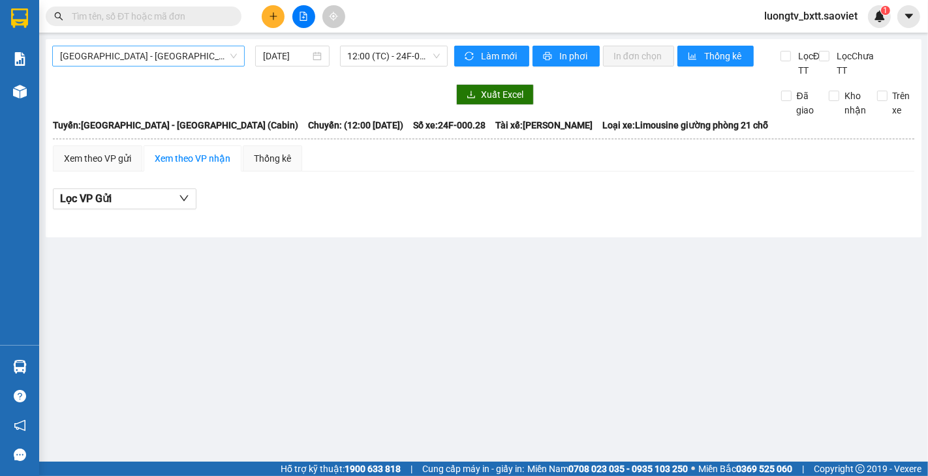
click at [134, 51] on span "[GEOGRAPHIC_DATA] - [GEOGRAPHIC_DATA] (Cabin)" at bounding box center [148, 56] width 177 height 20
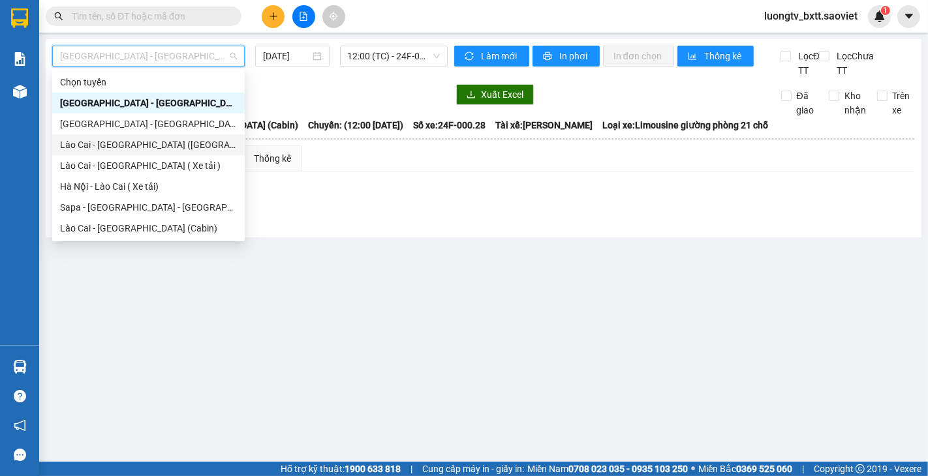
click at [144, 136] on div "Lào Cai - [GEOGRAPHIC_DATA] ([GEOGRAPHIC_DATA])" at bounding box center [148, 144] width 193 height 21
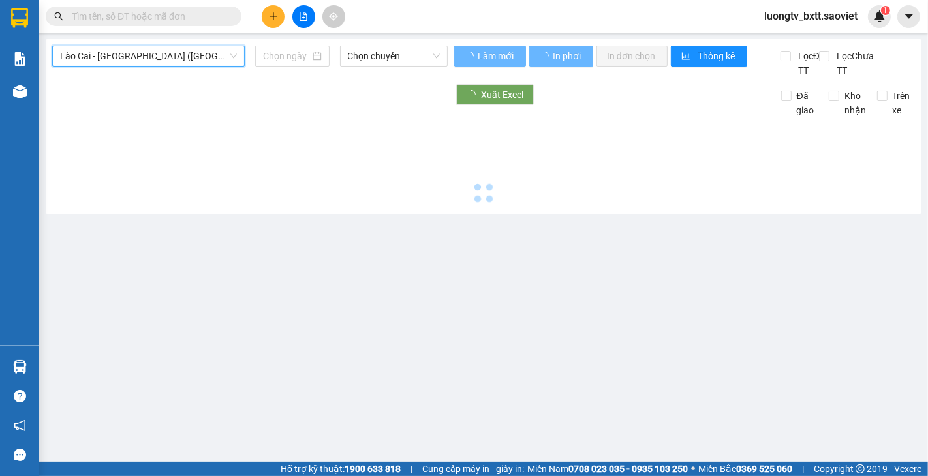
type input "[DATE]"
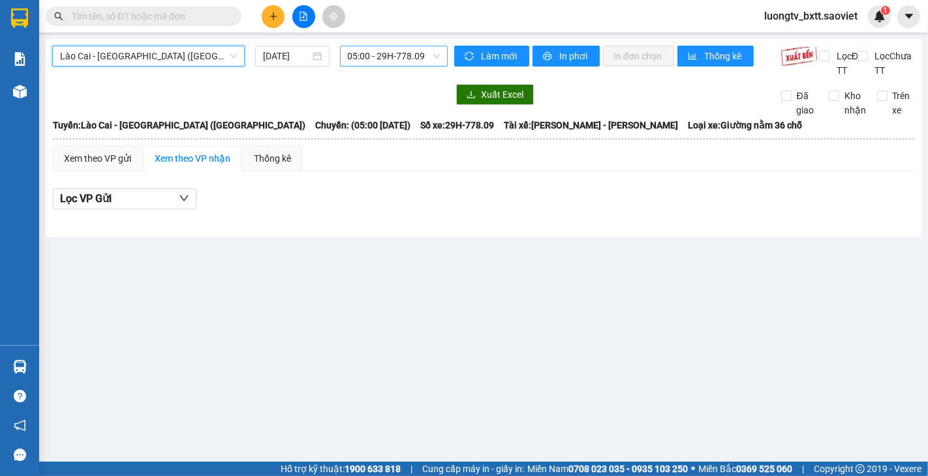
click at [376, 49] on span "05:00 - 29H-778.09" at bounding box center [394, 56] width 92 height 20
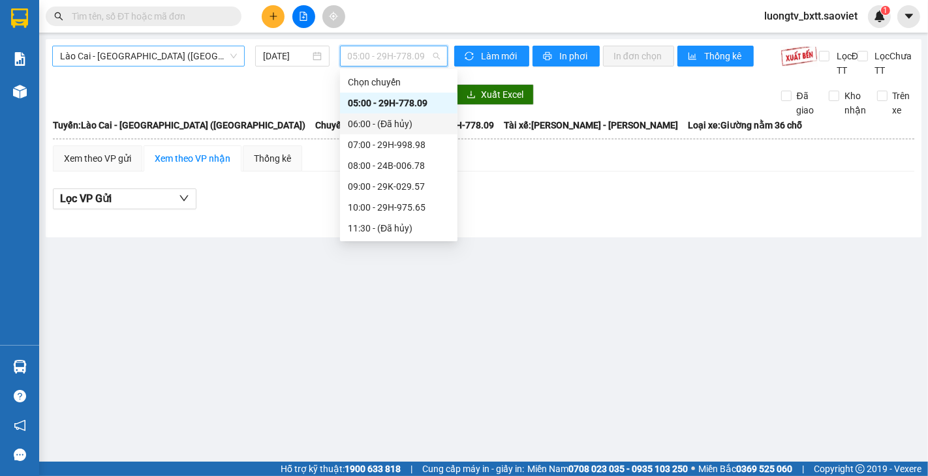
click at [160, 56] on span "Lào Cai - [GEOGRAPHIC_DATA] ([GEOGRAPHIC_DATA])" at bounding box center [148, 56] width 177 height 20
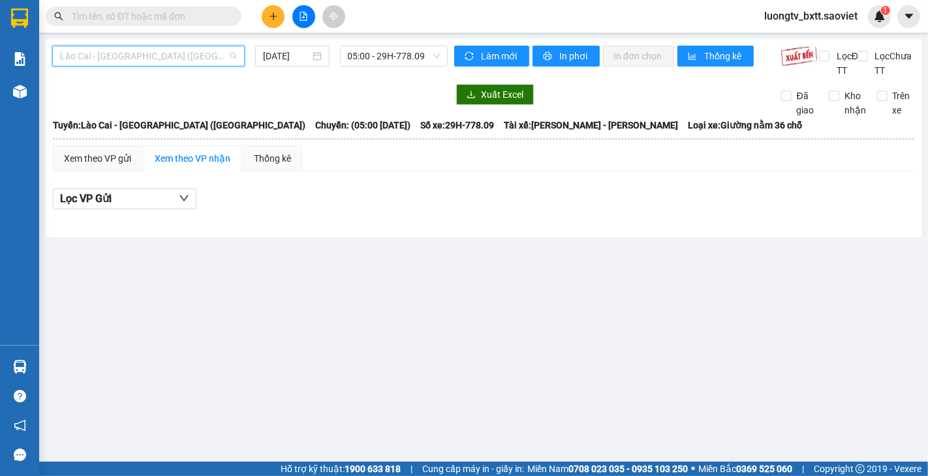
scroll to position [62, 0]
click at [146, 56] on span "Lào Cai - [GEOGRAPHIC_DATA] ([GEOGRAPHIC_DATA])" at bounding box center [148, 56] width 177 height 20
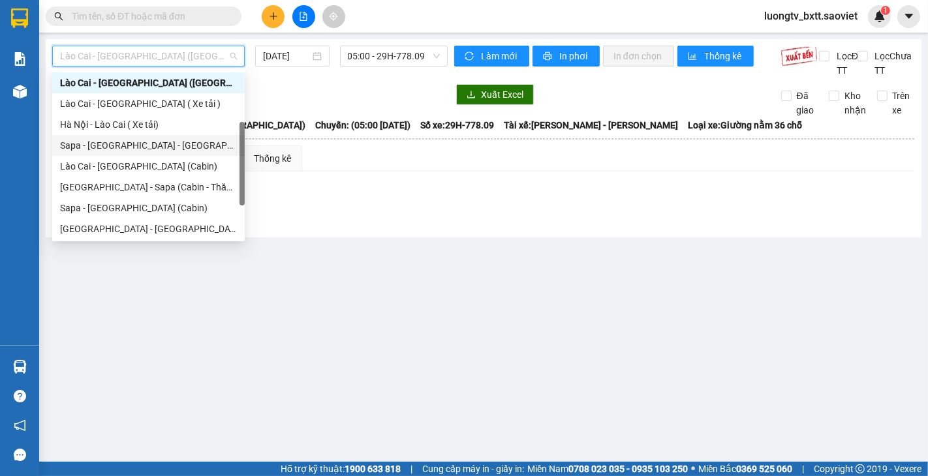
click at [138, 146] on div "Sapa - [GEOGRAPHIC_DATA] - [GEOGRAPHIC_DATA] ([GEOGRAPHIC_DATA])" at bounding box center [148, 145] width 177 height 14
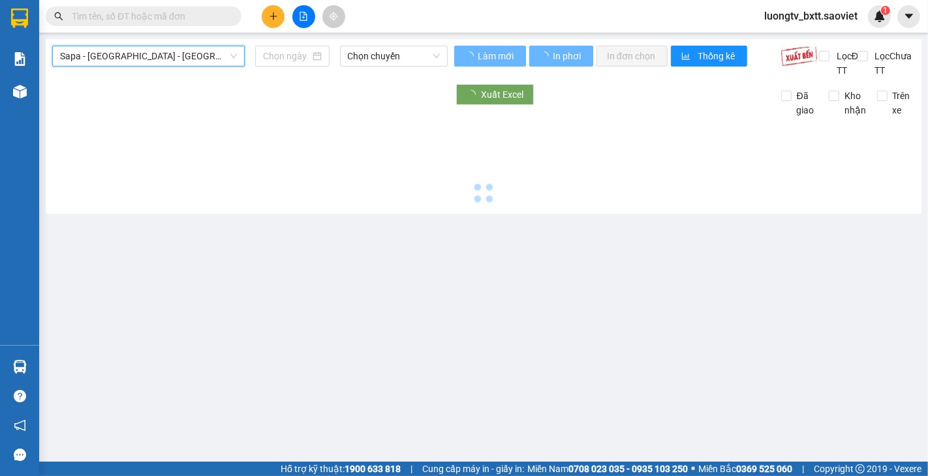
type input "[DATE]"
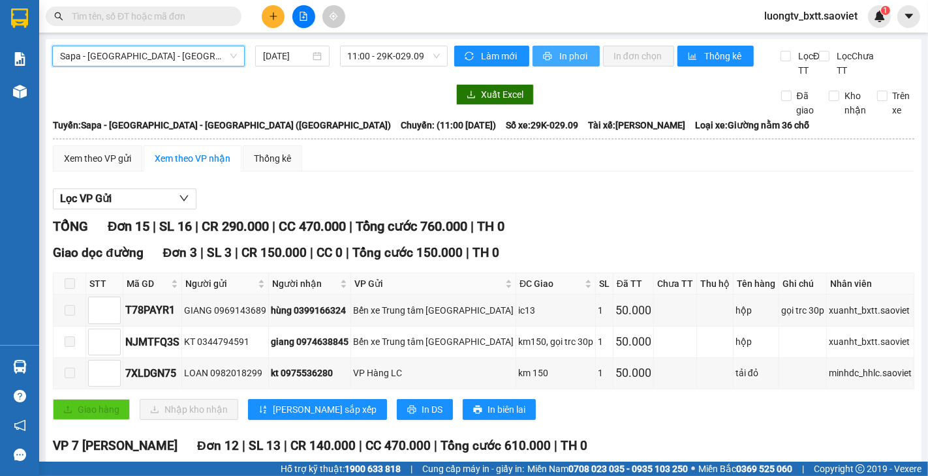
click at [559, 54] on span "In phơi" at bounding box center [574, 56] width 30 height 14
click at [419, 102] on div at bounding box center [250, 94] width 396 height 21
